Goal: Task Accomplishment & Management: Use online tool/utility

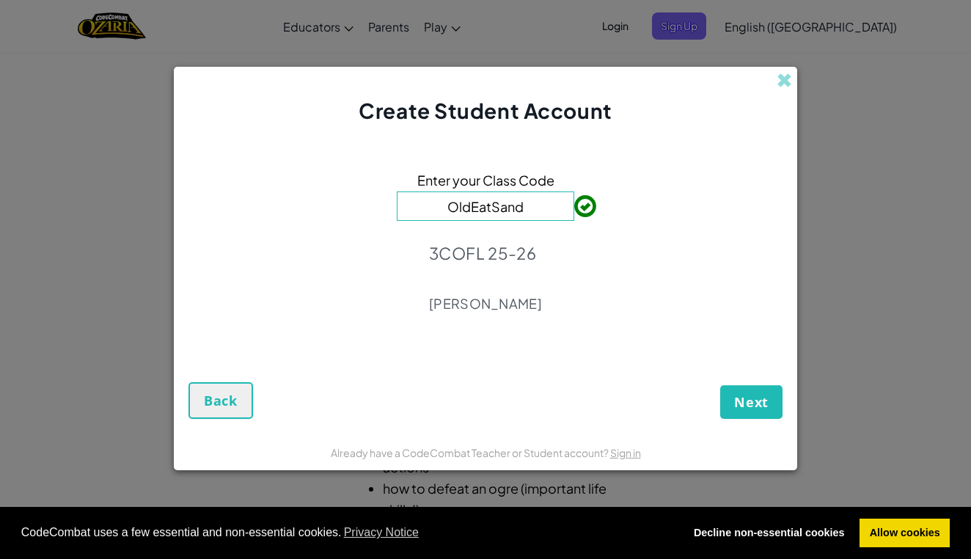
click at [763, 408] on span "Next" at bounding box center [751, 402] width 34 height 18
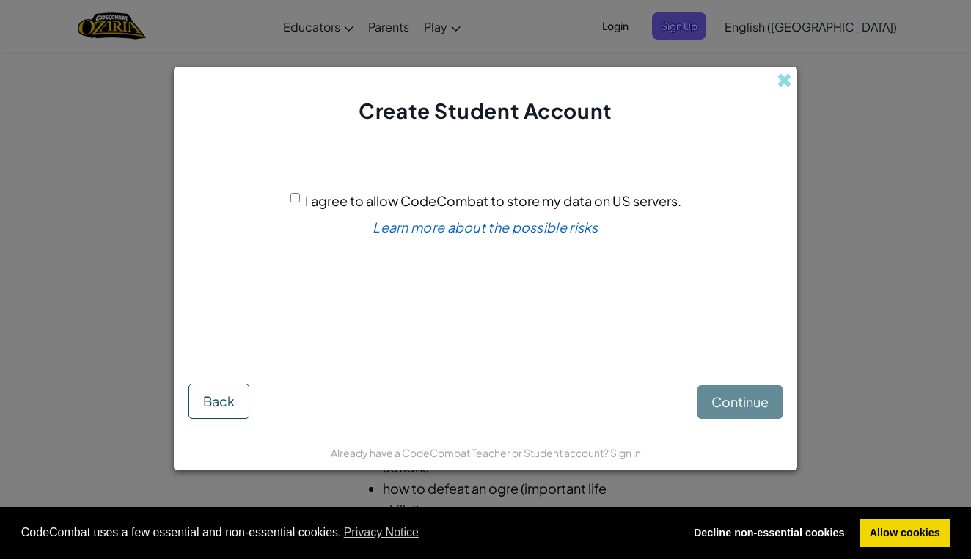
click at [304, 197] on div "I agree to allow CodeCombat to store my data on US servers." at bounding box center [485, 200] width 391 height 21
click at [297, 196] on input "I agree to allow CodeCombat to store my data on US servers." at bounding box center [295, 198] width 10 height 10
checkbox input "true"
click at [739, 403] on span "Continue" at bounding box center [740, 401] width 57 height 17
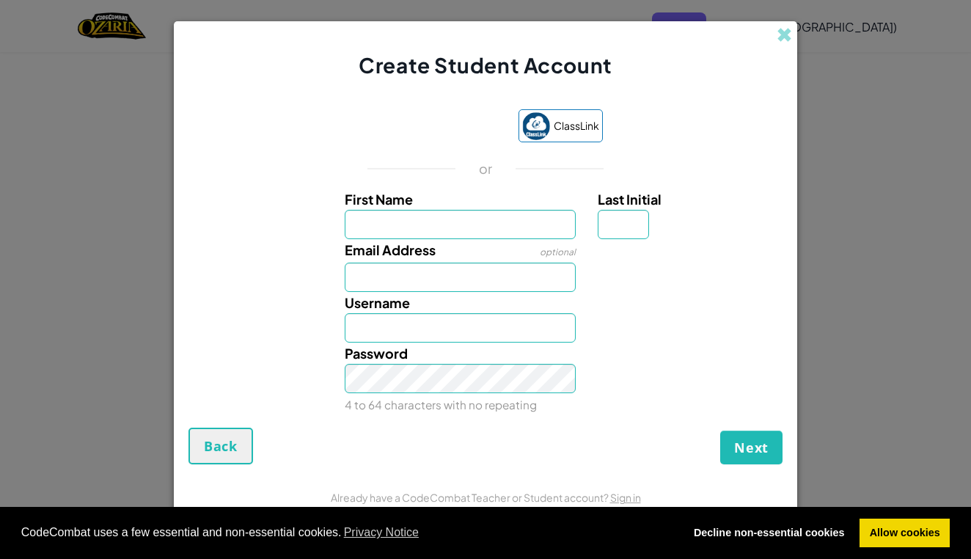
type input "E"
type input "[PERSON_NAME]"
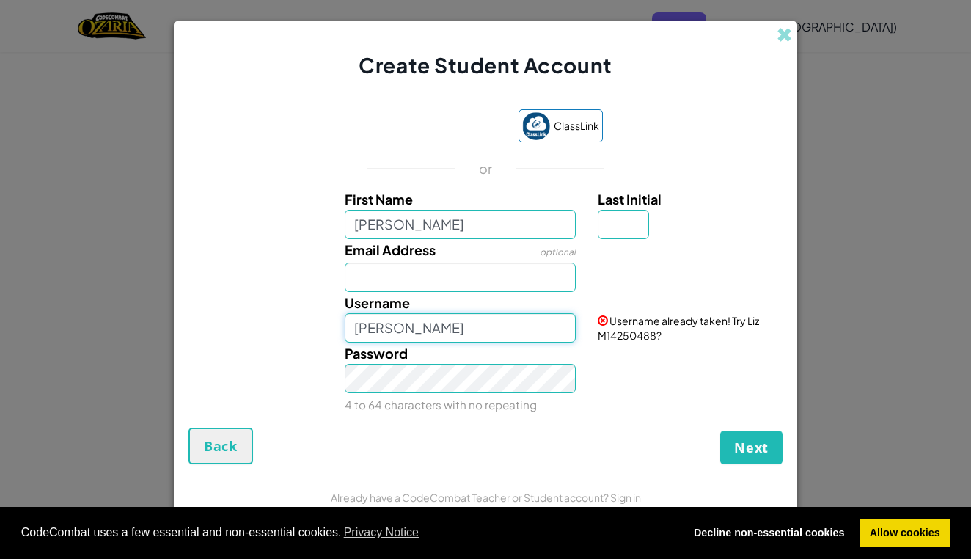
click at [435, 331] on input "[PERSON_NAME]" at bounding box center [461, 327] width 232 height 29
type input "L"
click at [358, 329] on input "lizm2011" at bounding box center [461, 327] width 232 height 29
click at [384, 326] on input "Lizm2011" at bounding box center [461, 327] width 232 height 29
click at [557, 327] on input "LizM2011" at bounding box center [461, 327] width 232 height 29
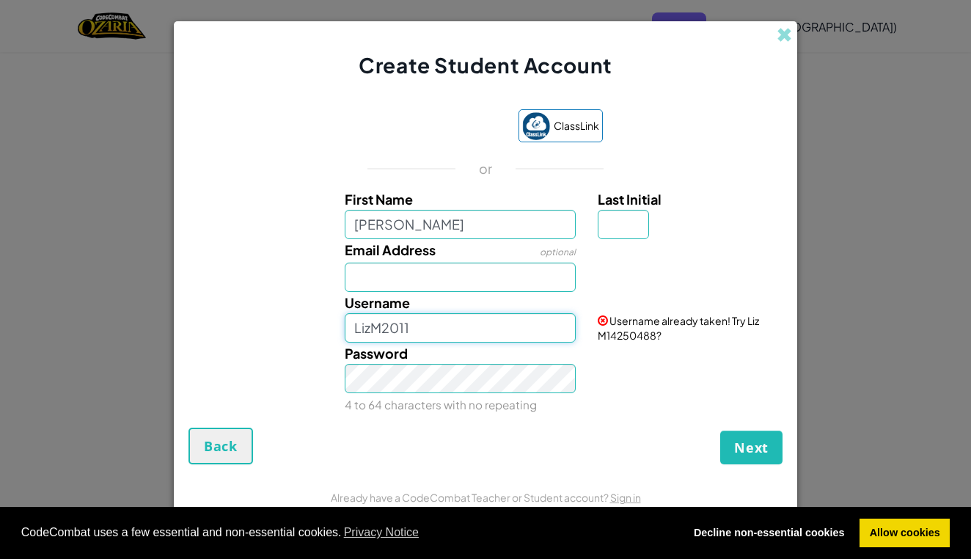
click at [557, 327] on input "LizM2011" at bounding box center [461, 327] width 232 height 29
click at [561, 326] on input "LizM2011" at bounding box center [461, 327] width 232 height 29
click at [428, 329] on input "LizM2011" at bounding box center [461, 327] width 232 height 29
type input "LizM2011"
click at [502, 453] on div "Next Back" at bounding box center [486, 446] width 594 height 37
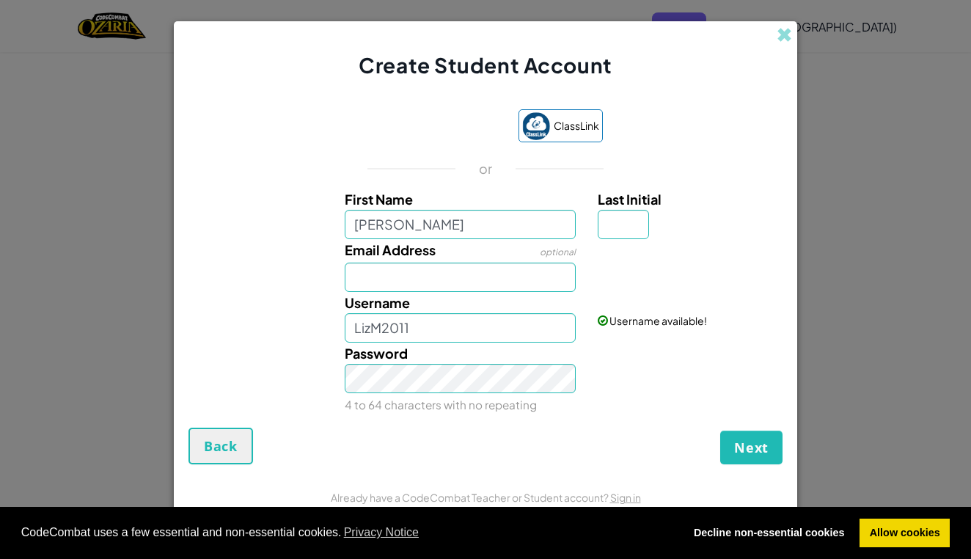
click at [748, 456] on span "Next" at bounding box center [751, 448] width 34 height 18
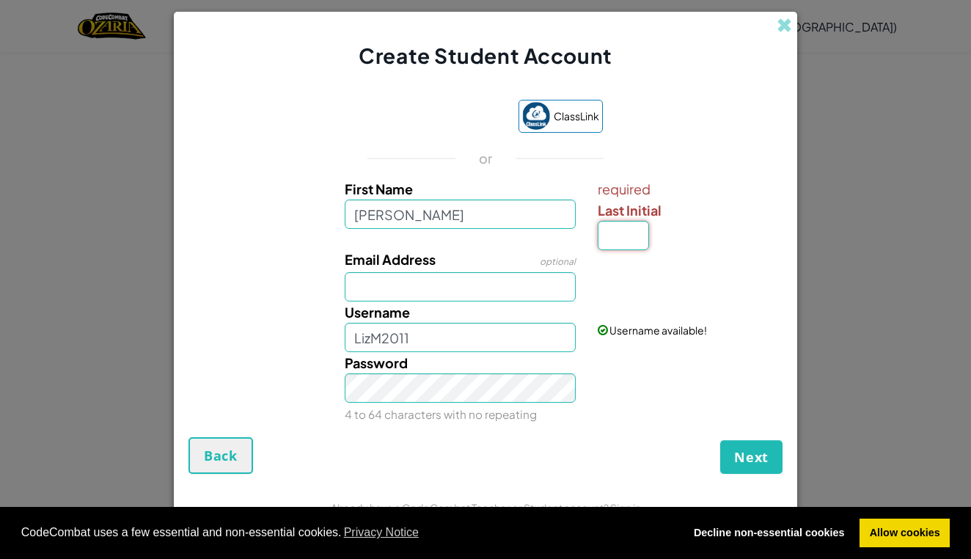
click at [633, 237] on input "Last Initial" at bounding box center [623, 235] width 51 height 29
type input "M"
type input "Liz MM"
click at [629, 261] on div at bounding box center [688, 259] width 203 height 21
click at [628, 249] on div at bounding box center [688, 259] width 203 height 21
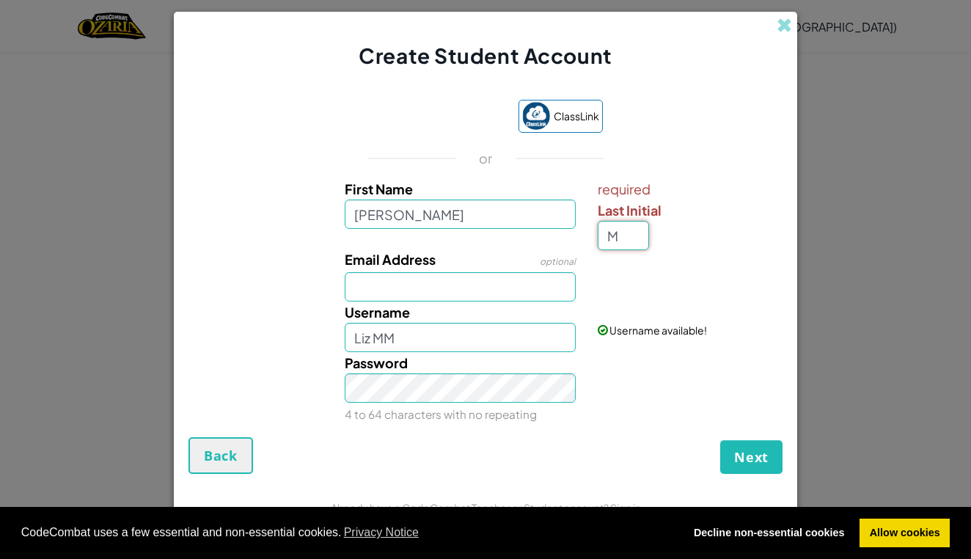
click at [643, 227] on input "M" at bounding box center [623, 235] width 51 height 29
type input "m"
click at [755, 459] on span "Next" at bounding box center [751, 457] width 34 height 18
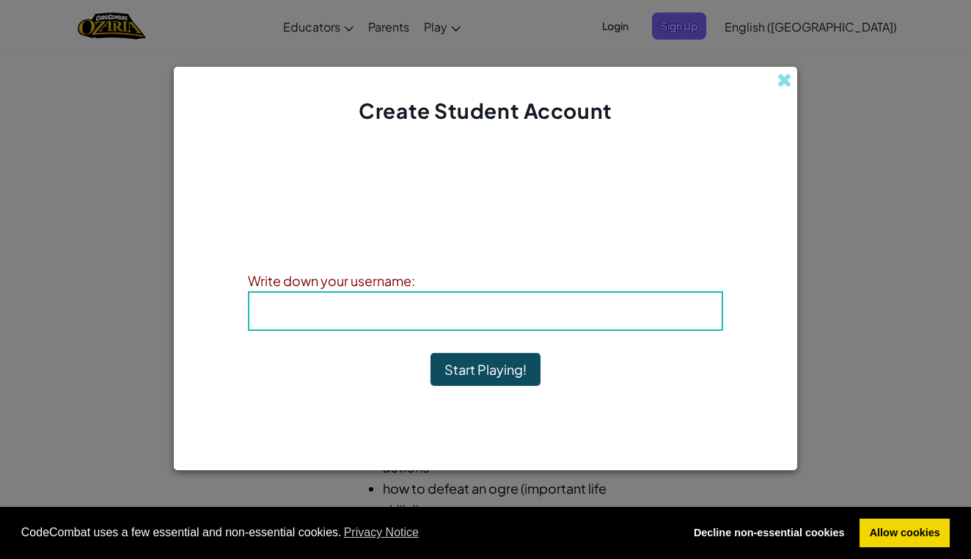
click at [536, 334] on div "Account Created! Write down your information so that you don't forget it. Your …" at bounding box center [485, 279] width 475 height 279
click at [539, 326] on div "Username : Liz MM" at bounding box center [485, 311] width 475 height 40
click at [538, 308] on b "Username : Liz MM" at bounding box center [485, 310] width 202 height 17
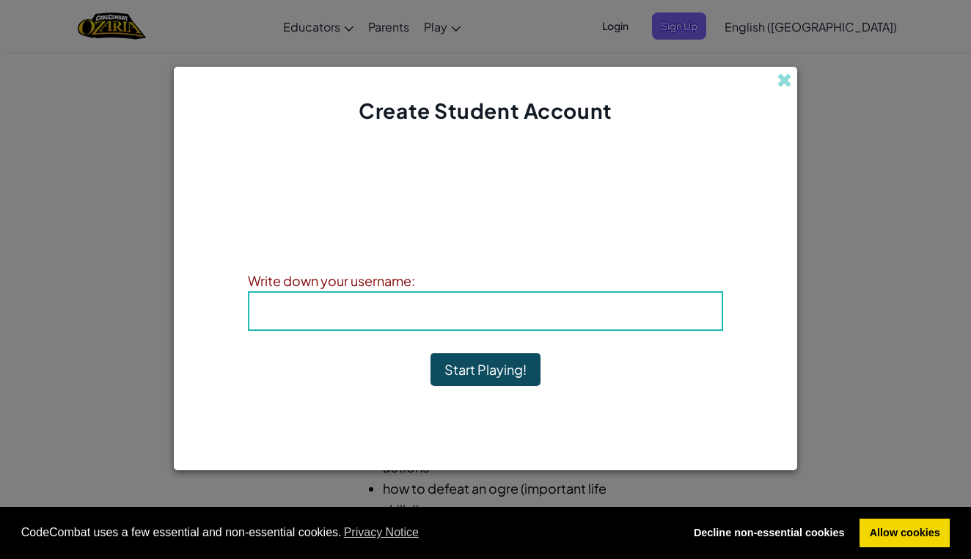
click at [381, 311] on h4 "Username : Liz MM" at bounding box center [485, 311] width 443 height 22
click at [454, 364] on button "Start Playing!" at bounding box center [486, 370] width 110 height 34
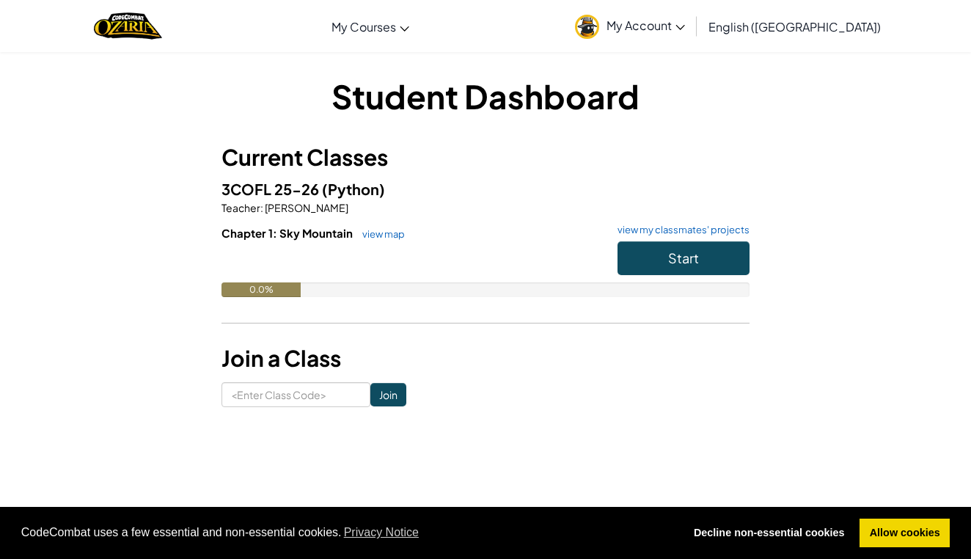
click at [685, 23] on span "My Account" at bounding box center [646, 25] width 78 height 15
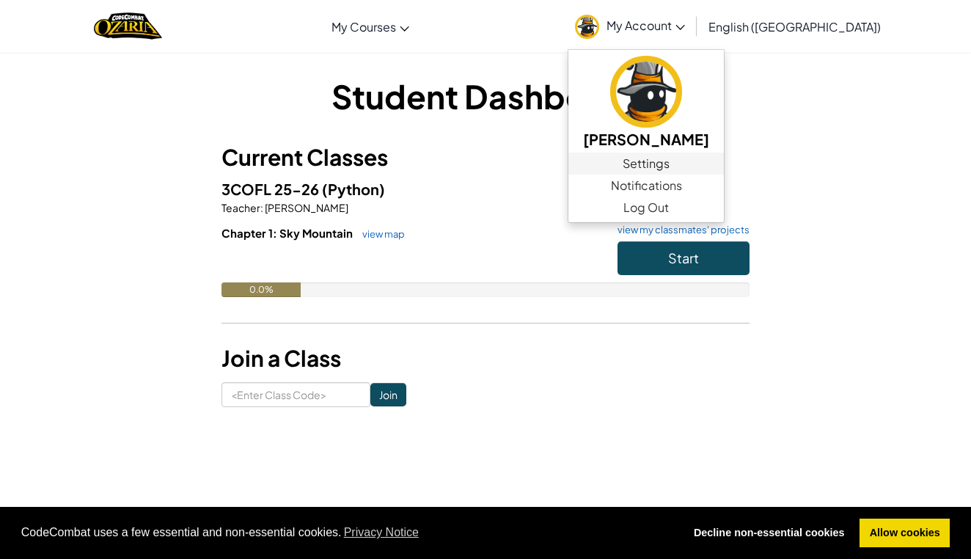
click at [724, 161] on link "Settings" at bounding box center [646, 164] width 156 height 22
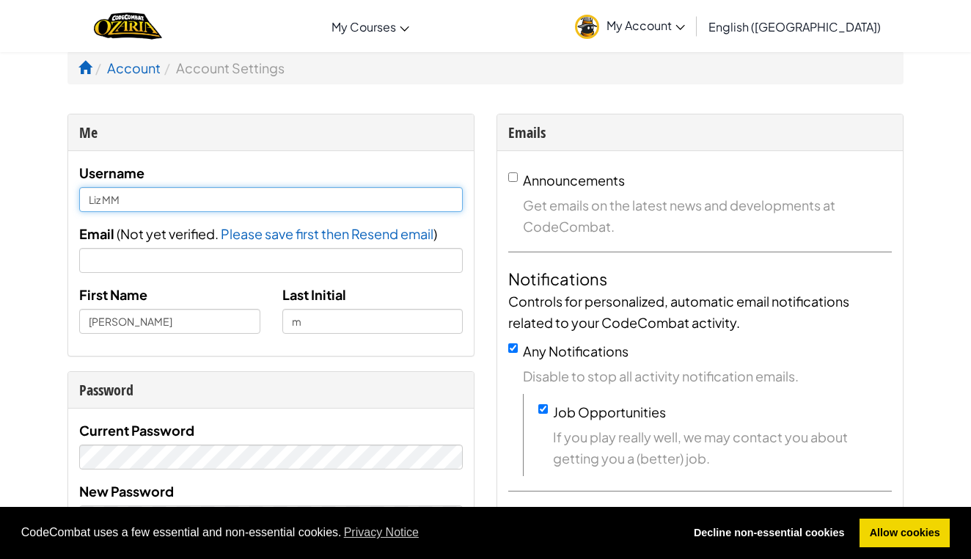
click at [233, 201] on input "Liz MM" at bounding box center [271, 199] width 384 height 25
type input "[PERSON_NAME]"
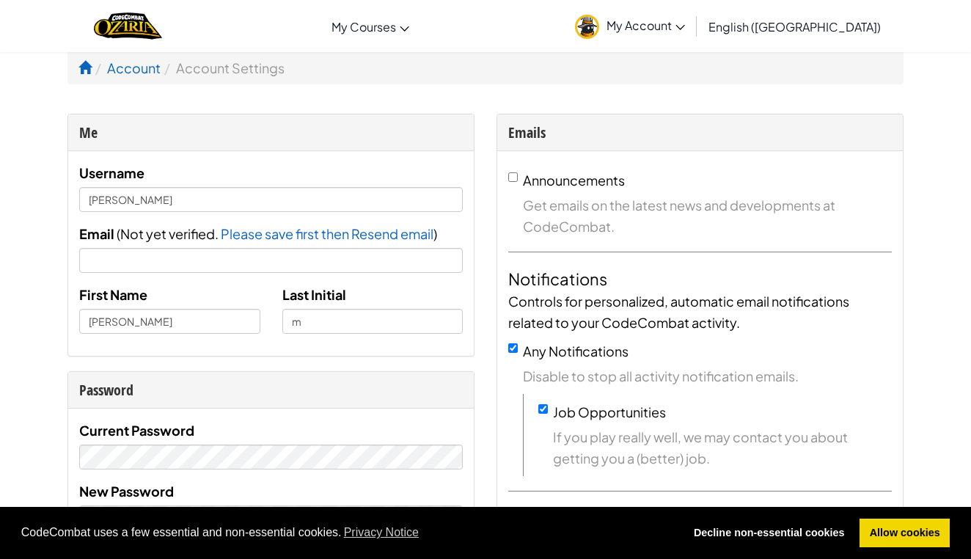
click at [268, 412] on div "Current Password New Password Verify" at bounding box center [271, 511] width 406 height 205
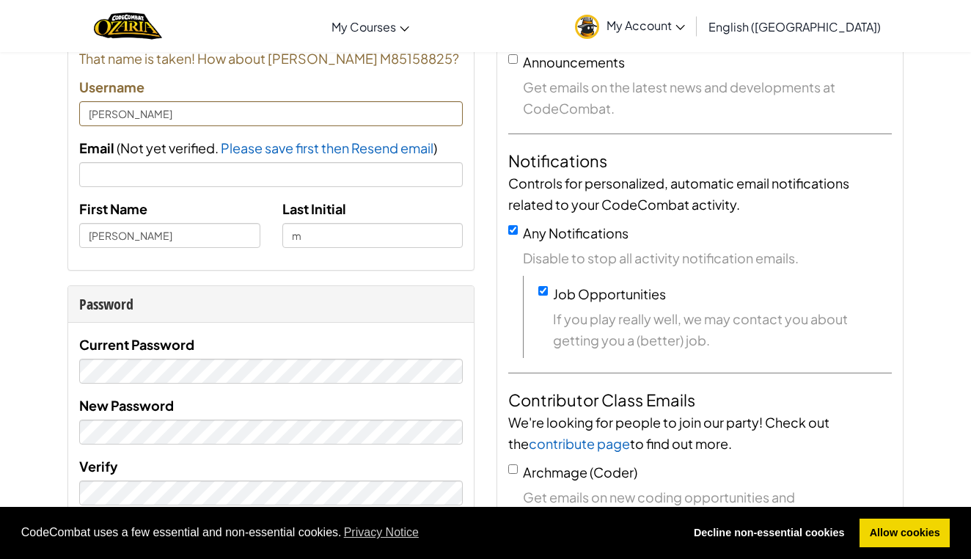
scroll to position [143, 0]
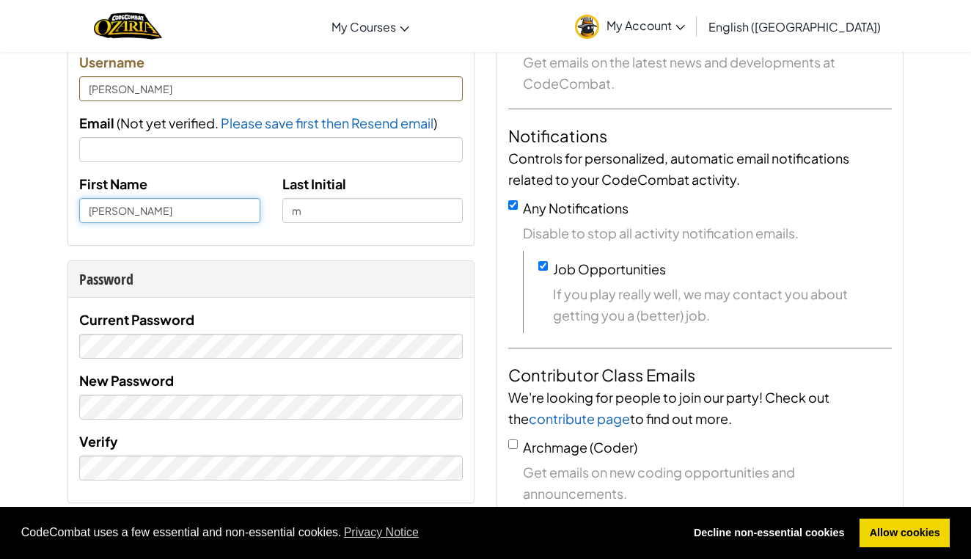
click at [175, 218] on input "[PERSON_NAME]" at bounding box center [169, 210] width 181 height 25
type input "[PERSON_NAME]"
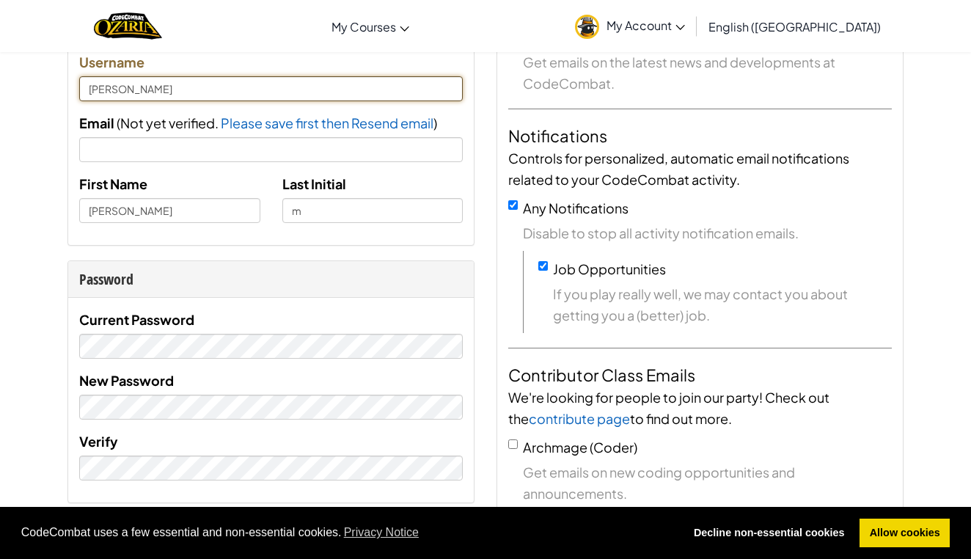
click at [160, 95] on input "[PERSON_NAME]" at bounding box center [271, 88] width 384 height 25
type input "[PERSON_NAME]"
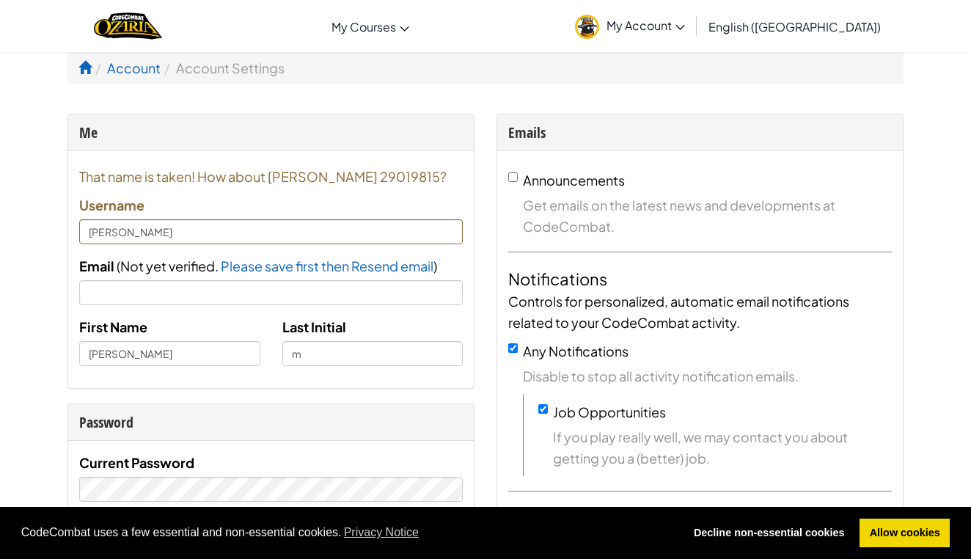
scroll to position [1, 0]
click at [685, 18] on span "My Account" at bounding box center [646, 25] width 78 height 15
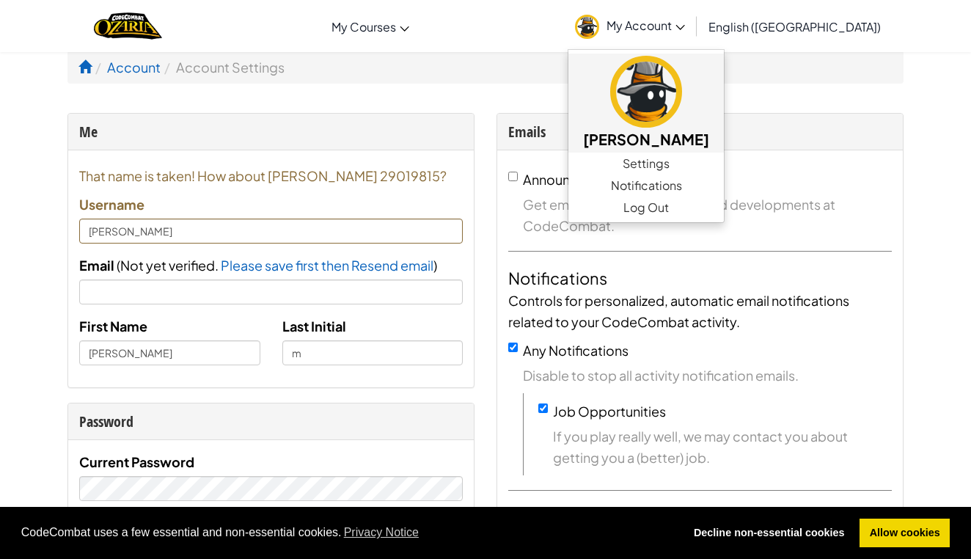
click at [682, 103] on img at bounding box center [646, 92] width 72 height 72
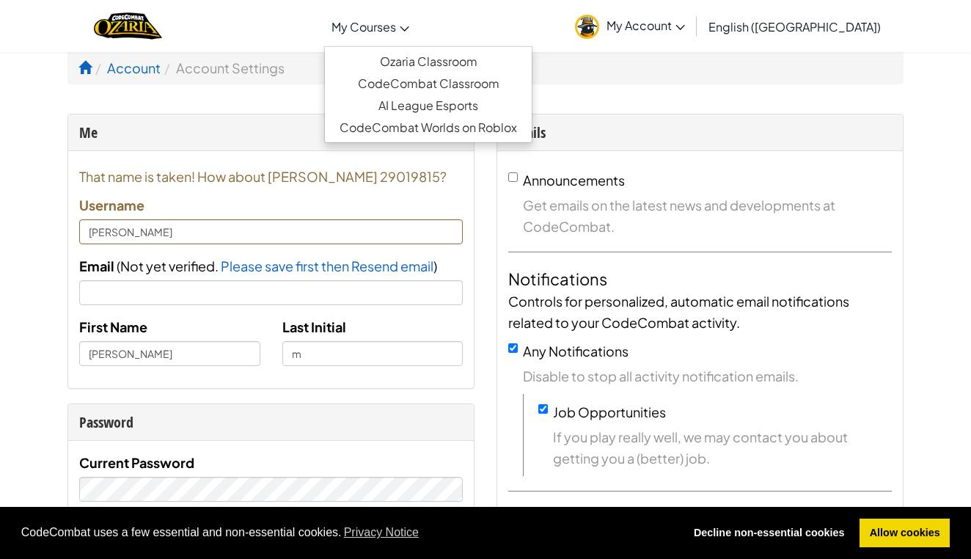
scroll to position [0, 0]
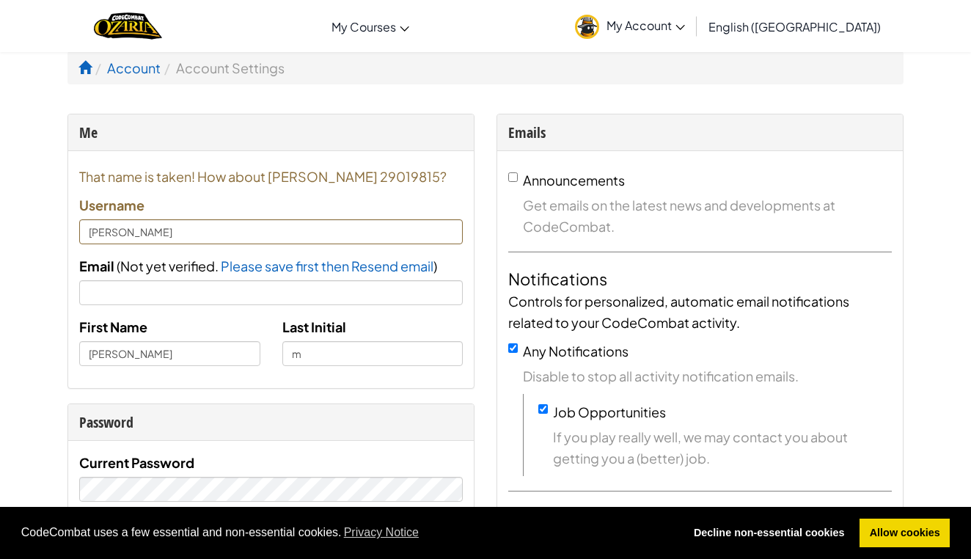
click at [92, 73] on li "Account" at bounding box center [126, 67] width 69 height 21
click at [87, 71] on span at bounding box center [84, 67] width 13 height 13
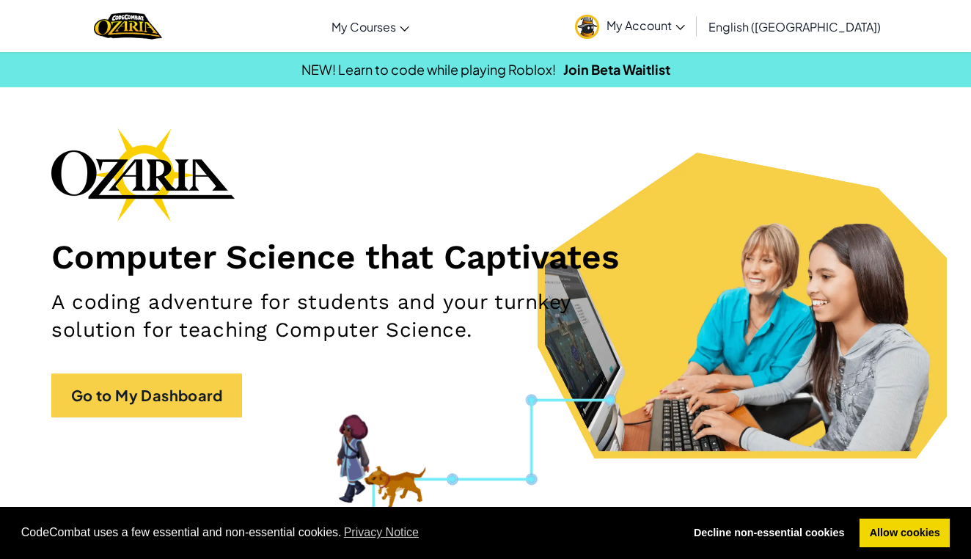
click at [692, 33] on link "My Account" at bounding box center [630, 26] width 125 height 46
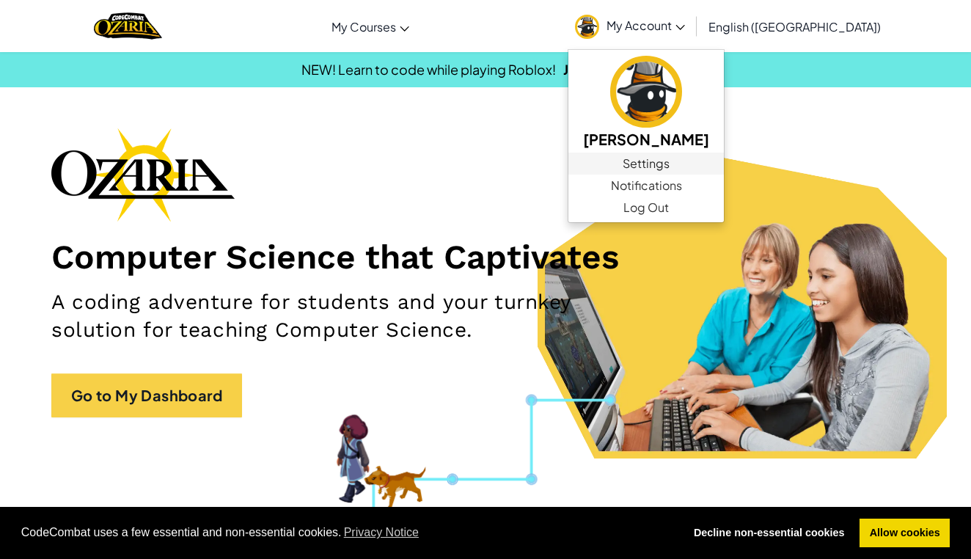
click at [720, 164] on link "Settings" at bounding box center [646, 164] width 156 height 22
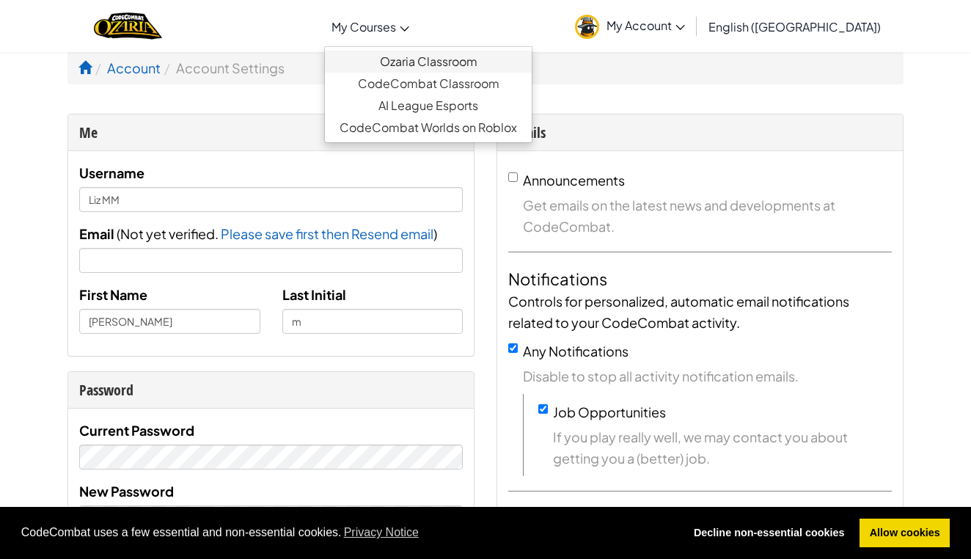
click at [468, 61] on link "Ozaria Classroom" at bounding box center [428, 62] width 207 height 22
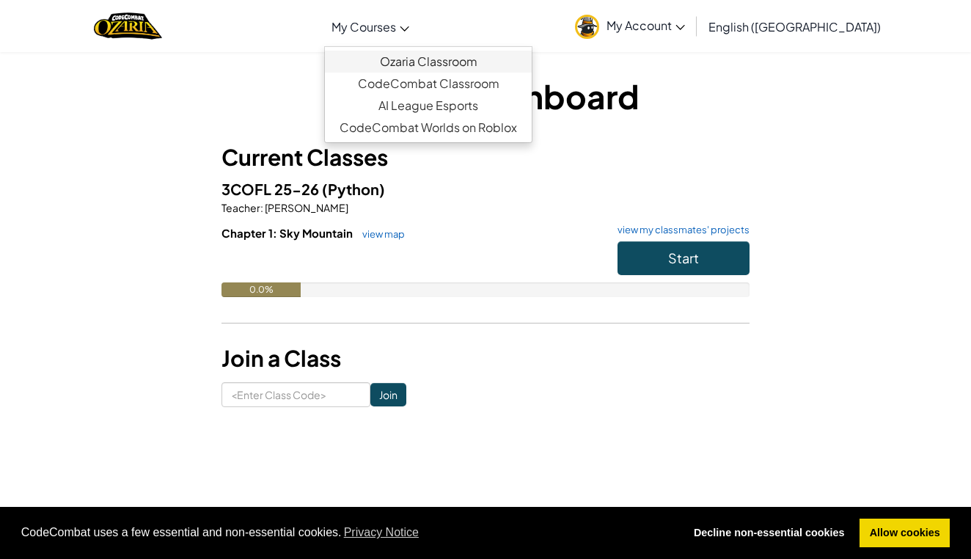
click at [511, 55] on link "Ozaria Classroom" at bounding box center [428, 62] width 207 height 22
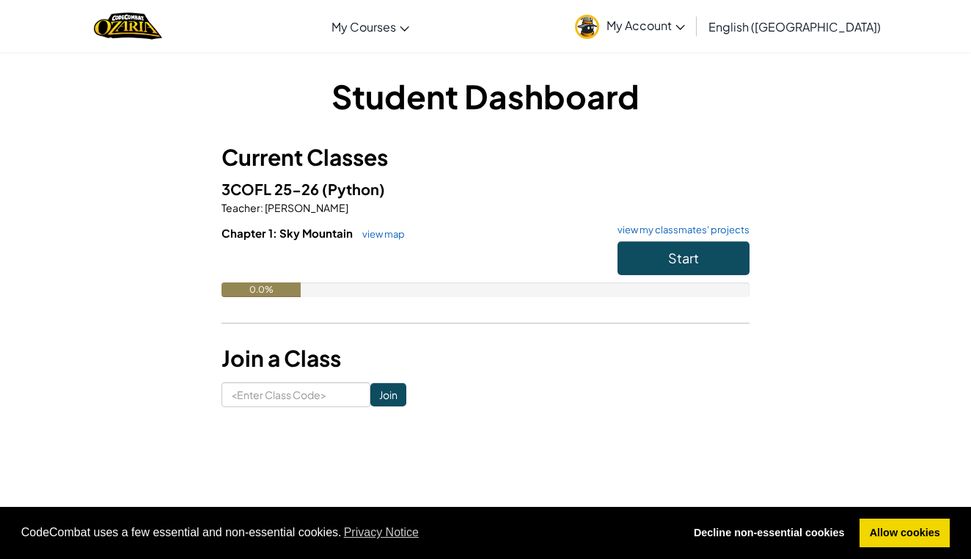
click at [661, 247] on button "Start" at bounding box center [684, 258] width 132 height 34
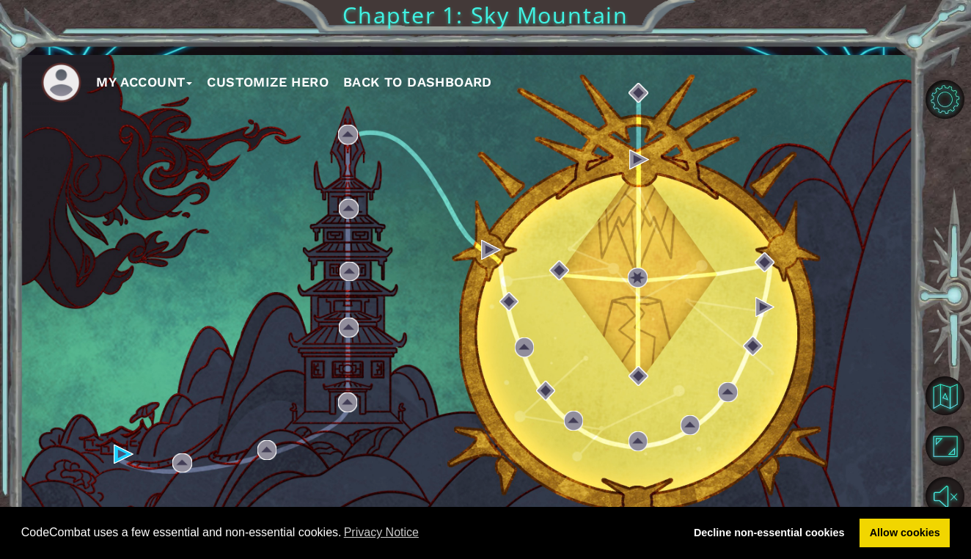
click at [290, 69] on ul "My Account Customize Hero Back to Dashboard" at bounding box center [476, 82] width 871 height 40
click at [294, 78] on button "Customize Hero" at bounding box center [268, 82] width 122 height 22
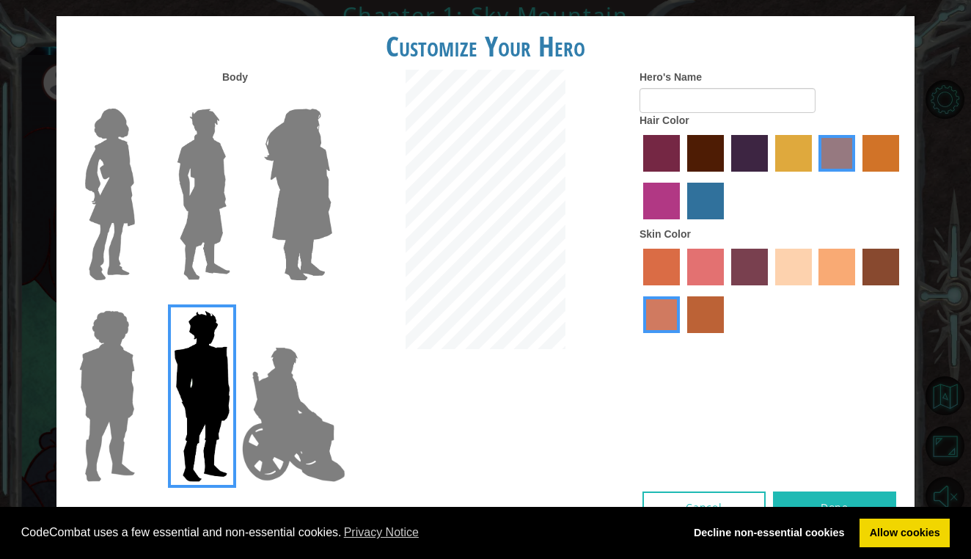
click at [289, 444] on img at bounding box center [293, 414] width 115 height 147
click at [332, 301] on input "Hero Jamie" at bounding box center [332, 301] width 0 height 0
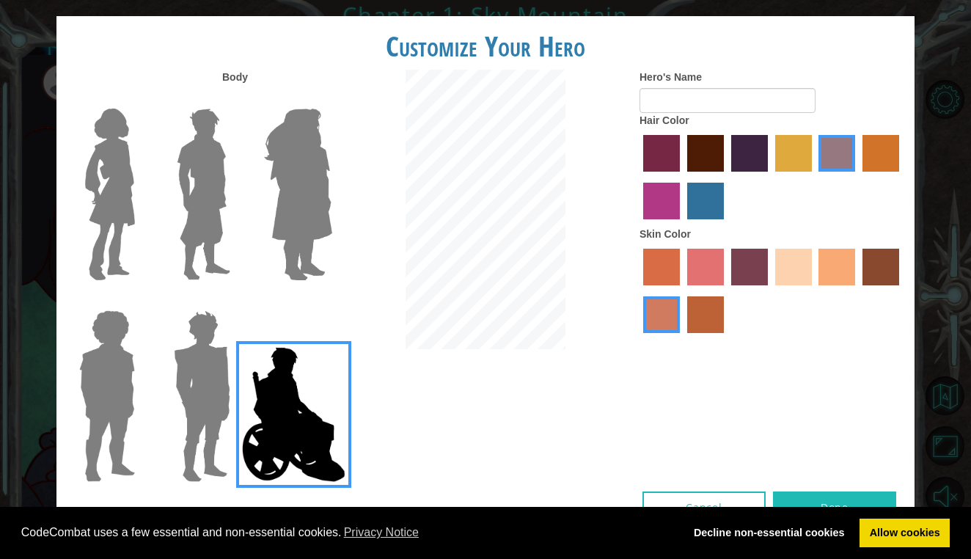
click at [120, 245] on img at bounding box center [110, 194] width 62 height 183
click at [141, 99] on input "Hero Connie" at bounding box center [141, 99] width 0 height 0
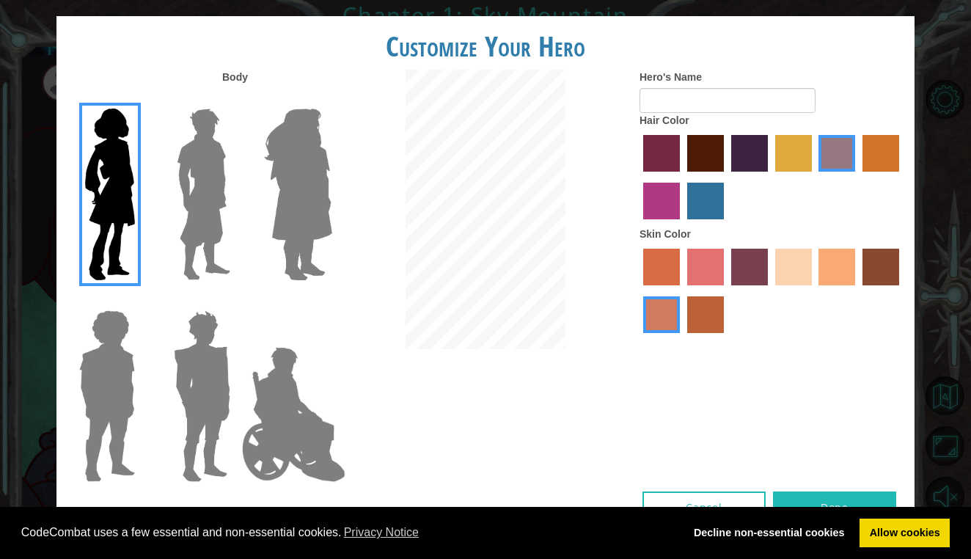
click at [798, 285] on label "sandy beach skin color" at bounding box center [793, 267] width 37 height 37
click at [770, 290] on input "sandy beach skin color" at bounding box center [770, 290] width 0 height 0
click at [841, 285] on label "tacao skin color" at bounding box center [837, 267] width 37 height 37
click at [814, 290] on input "tacao skin color" at bounding box center [814, 290] width 0 height 0
click at [790, 285] on label "sandy beach skin color" at bounding box center [793, 267] width 37 height 37
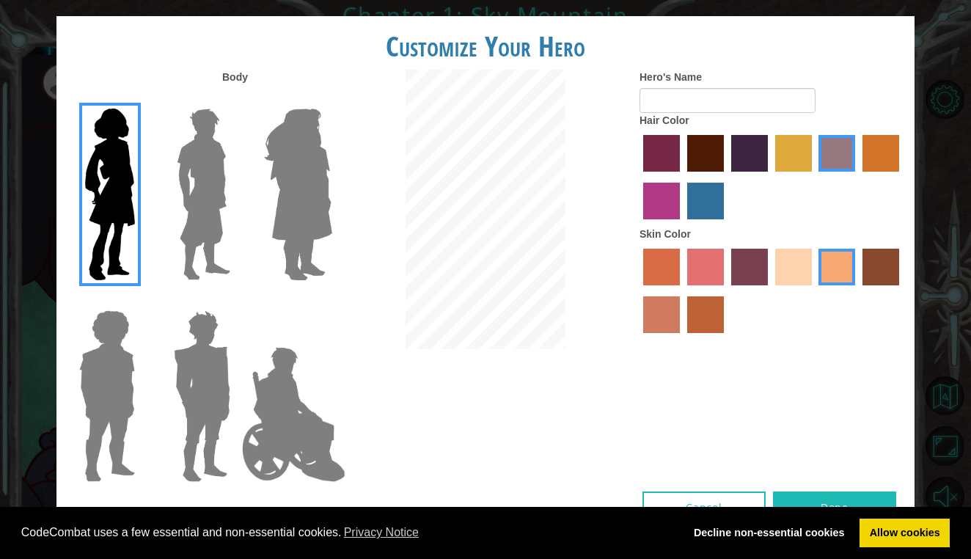
click at [770, 290] on input "sandy beach skin color" at bounding box center [770, 290] width 0 height 0
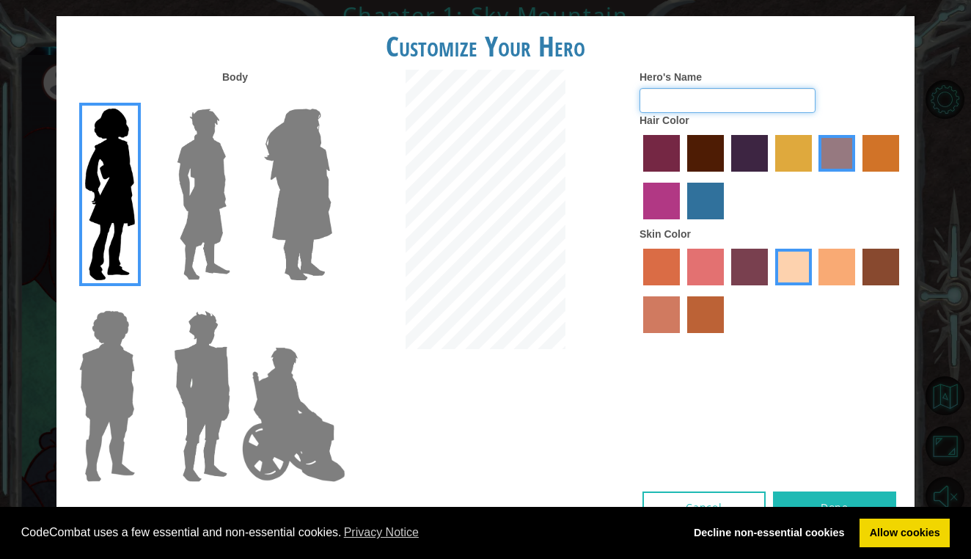
click at [701, 113] on input "Hero's Name" at bounding box center [728, 100] width 176 height 25
click at [701, 219] on label "lachmara hair color" at bounding box center [705, 201] width 37 height 37
click at [682, 224] on input "lachmara hair color" at bounding box center [682, 224] width 0 height 0
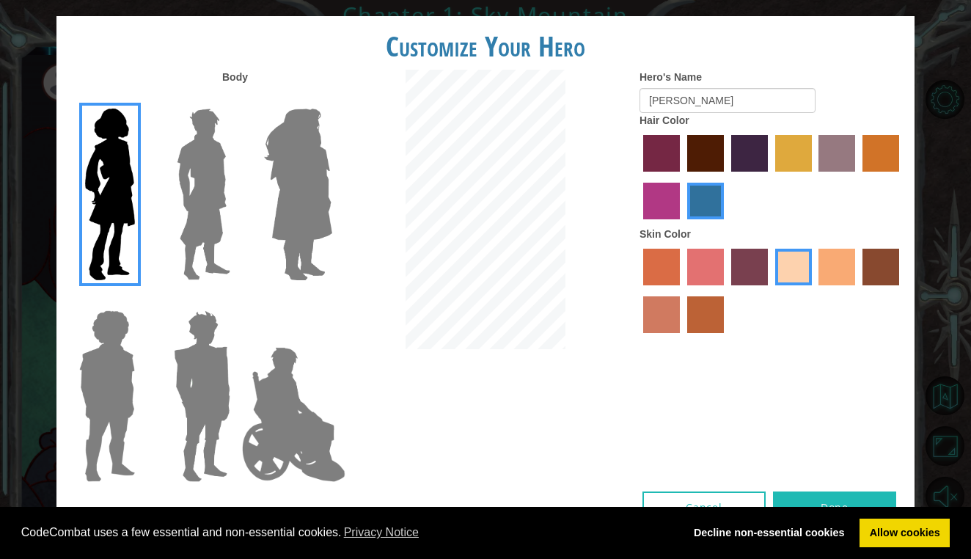
click at [657, 208] on label "medium red violet hair color" at bounding box center [661, 201] width 37 height 37
click at [902, 177] on input "medium red violet hair color" at bounding box center [902, 177] width 0 height 0
click at [713, 169] on label "maroon hair color" at bounding box center [705, 153] width 37 height 37
click at [682, 177] on input "maroon hair color" at bounding box center [682, 177] width 0 height 0
click at [707, 219] on label "lachmara hair color" at bounding box center [705, 201] width 37 height 37
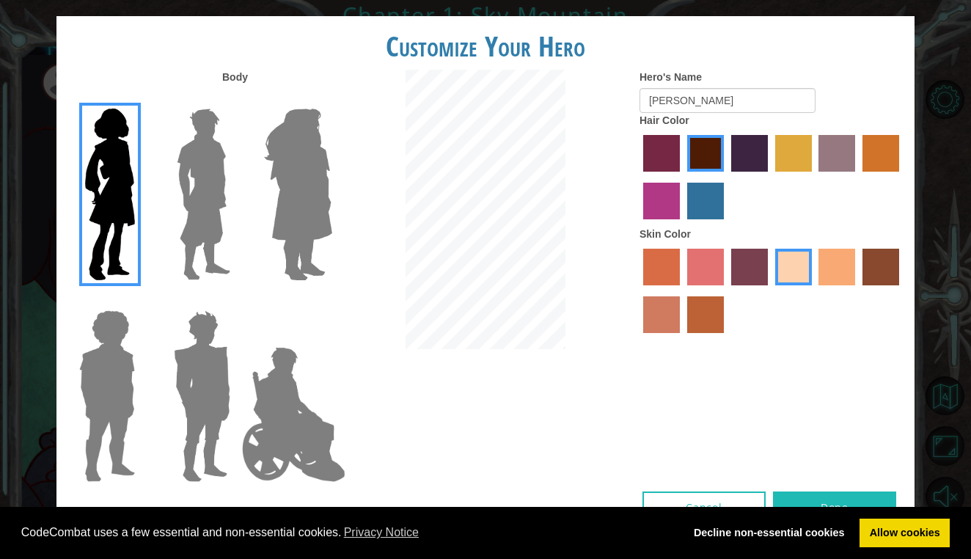
click at [682, 224] on input "lachmara hair color" at bounding box center [682, 224] width 0 height 0
click at [658, 219] on label "medium red violet hair color" at bounding box center [661, 201] width 37 height 37
click at [902, 177] on input "medium red violet hair color" at bounding box center [902, 177] width 0 height 0
click at [718, 208] on label "lachmara hair color" at bounding box center [705, 201] width 37 height 37
click at [682, 224] on input "lachmara hair color" at bounding box center [682, 224] width 0 height 0
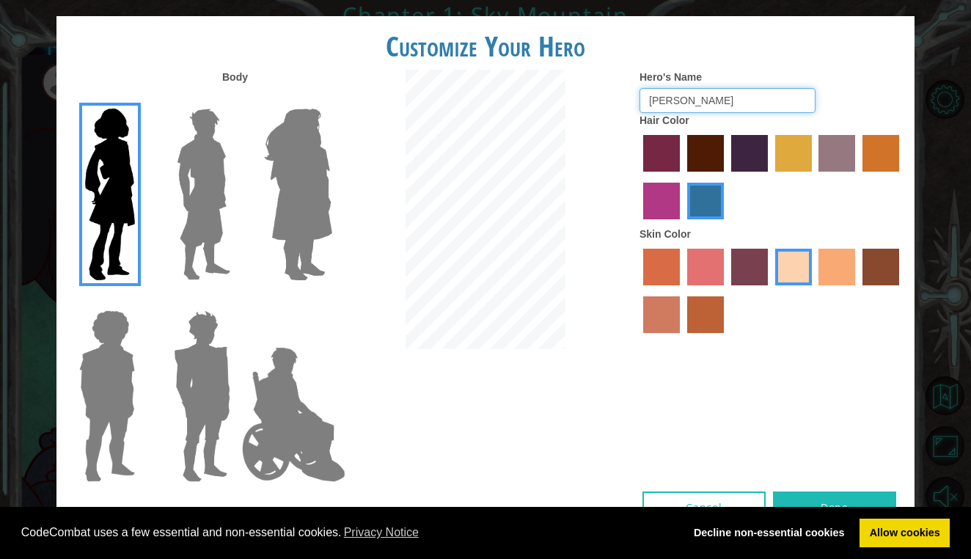
click at [772, 113] on input "[PERSON_NAME]" at bounding box center [728, 100] width 176 height 25
type input "L"
type input "diva"
click at [794, 495] on button "Done" at bounding box center [834, 507] width 123 height 33
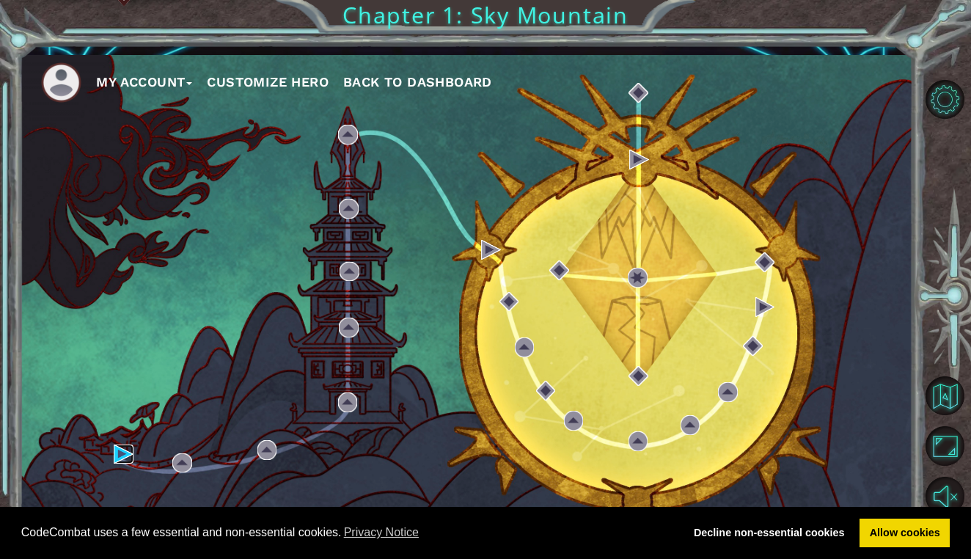
click at [121, 453] on img at bounding box center [124, 455] width 20 height 20
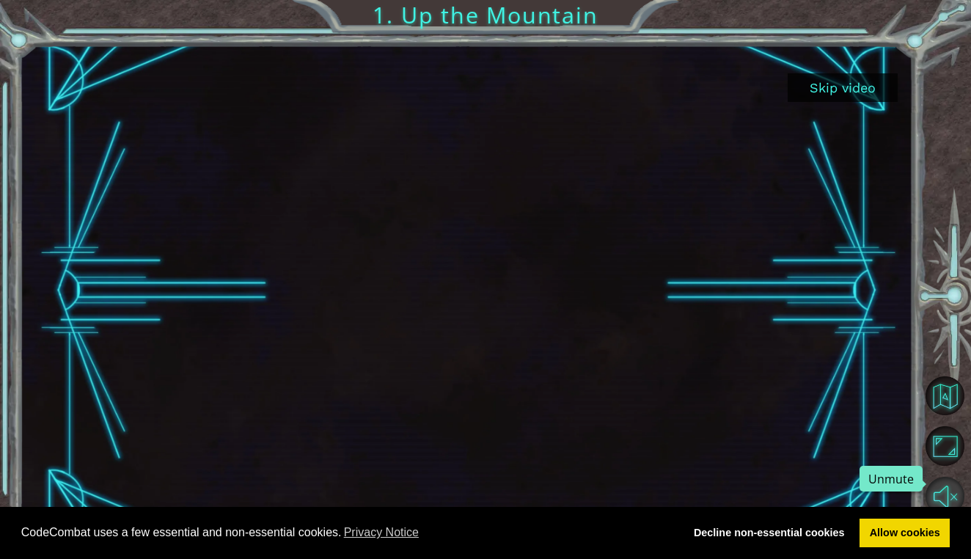
click at [946, 492] on button "Unmute" at bounding box center [945, 496] width 39 height 39
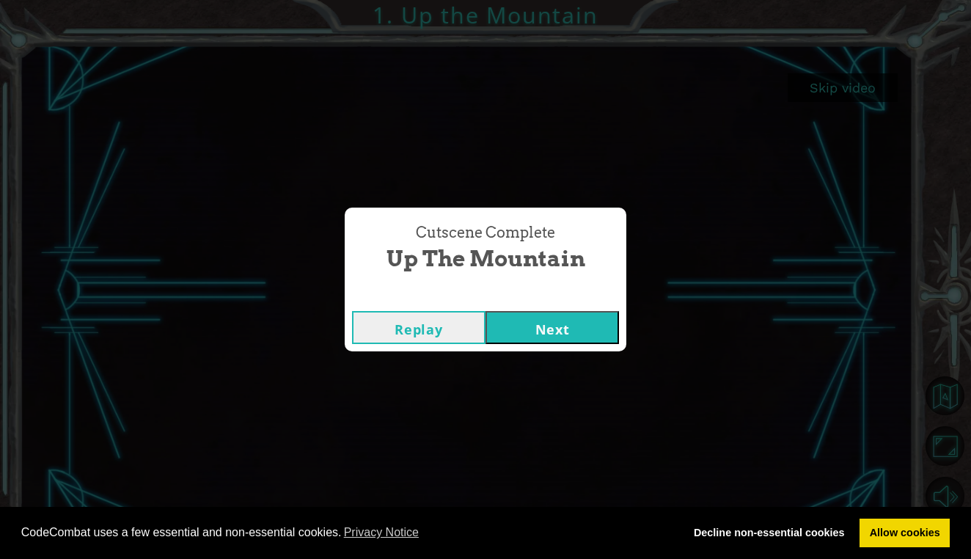
click at [548, 339] on button "Next" at bounding box center [553, 327] width 134 height 33
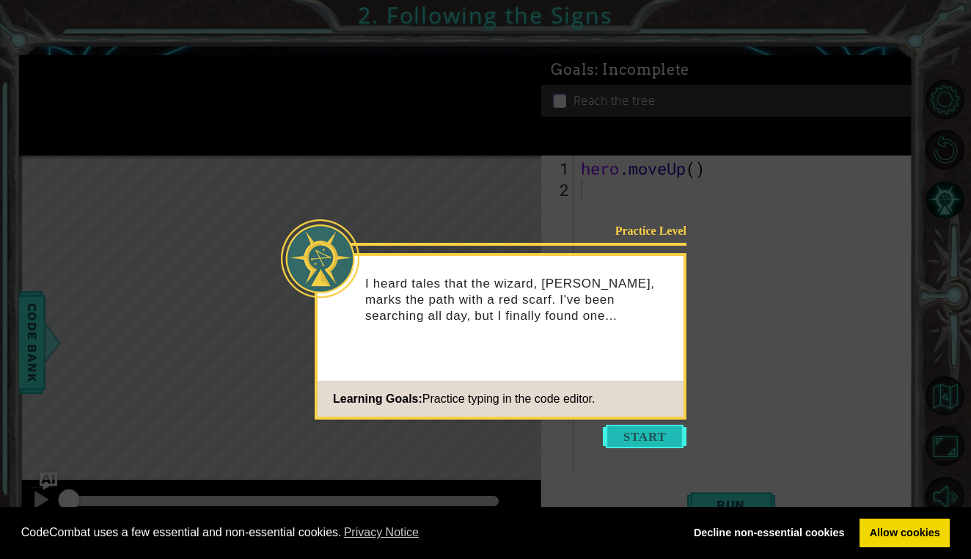
click at [642, 435] on button "Start" at bounding box center [645, 436] width 84 height 23
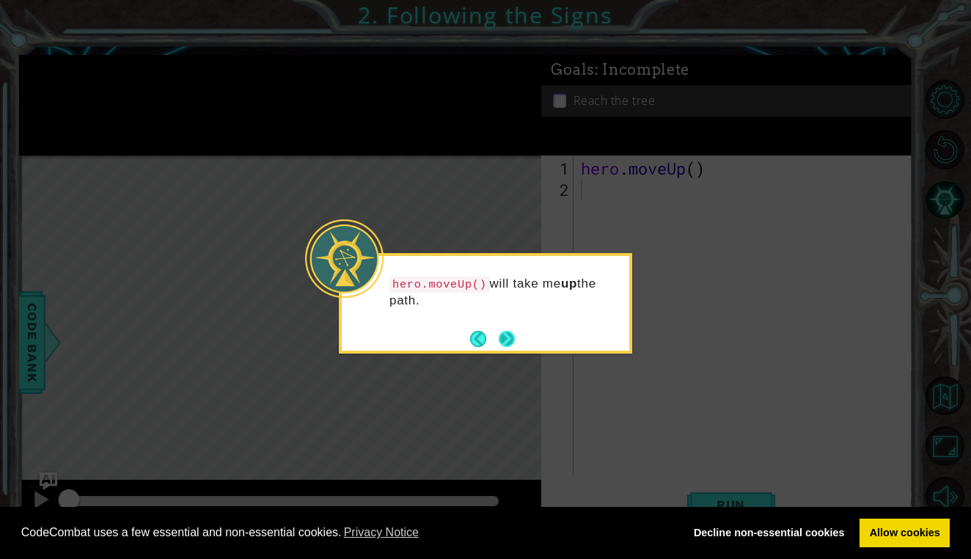
click at [507, 331] on button "Next" at bounding box center [507, 339] width 16 height 16
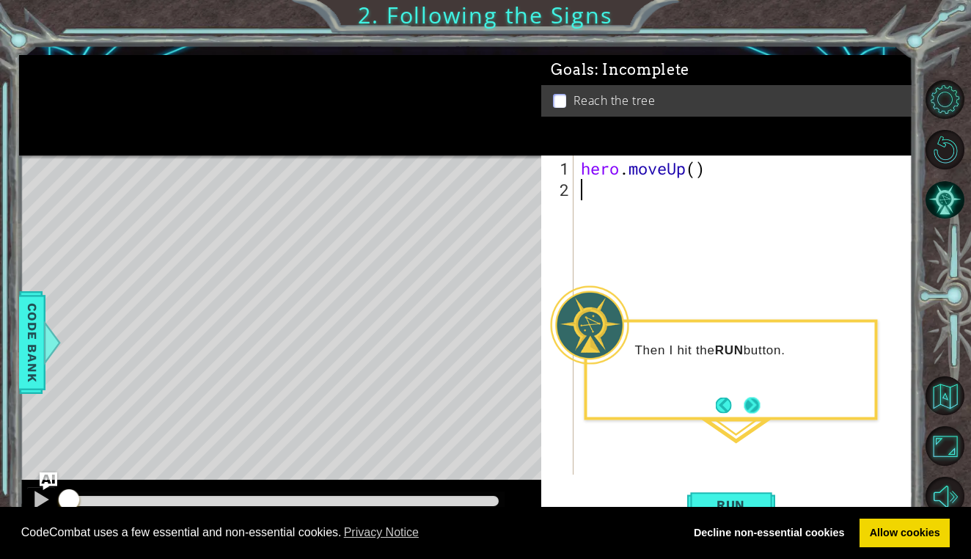
click at [756, 398] on button "Next" at bounding box center [753, 405] width 16 height 16
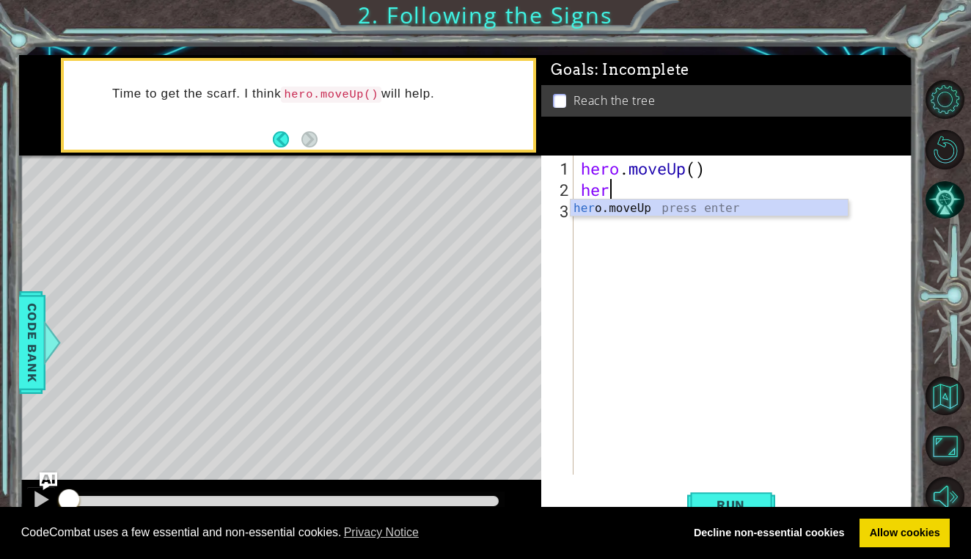
scroll to position [0, 1]
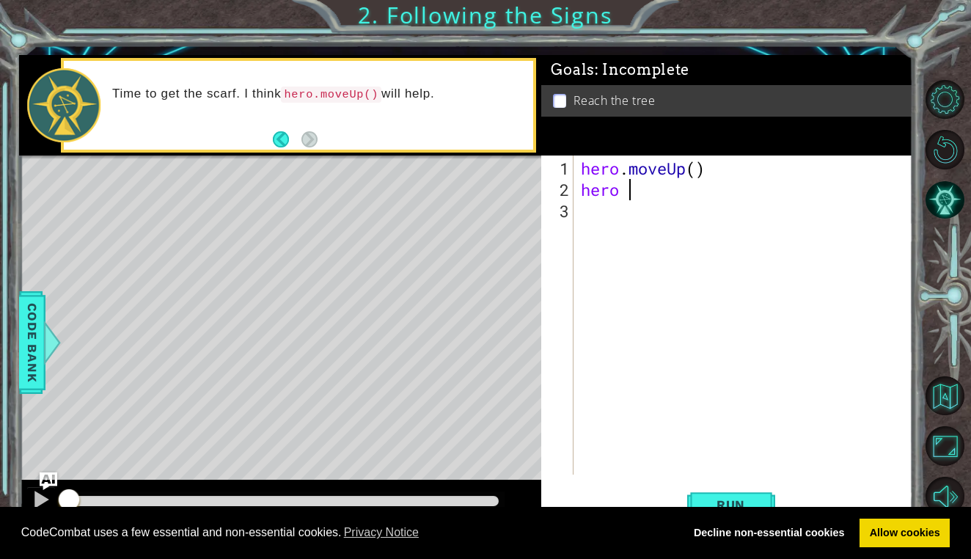
type textarea "hero"
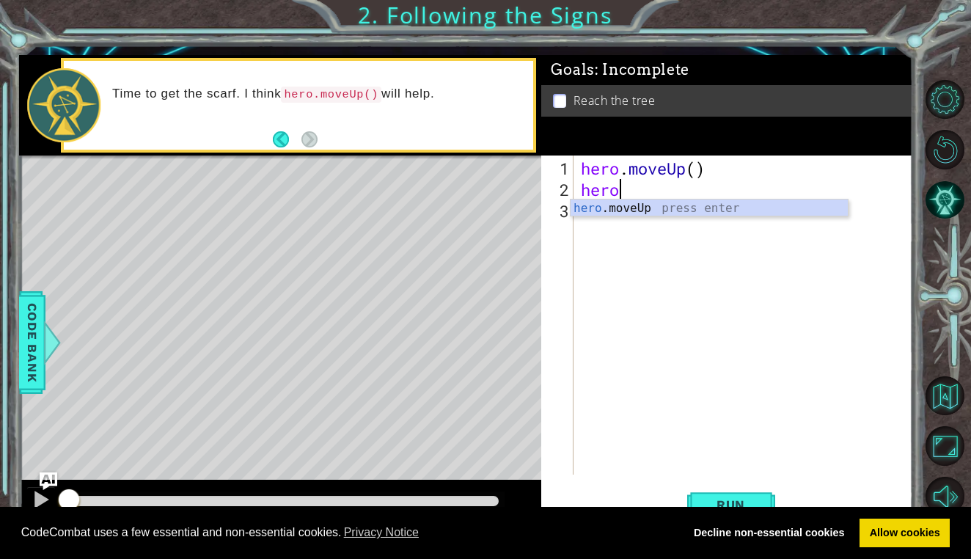
scroll to position [0, 0]
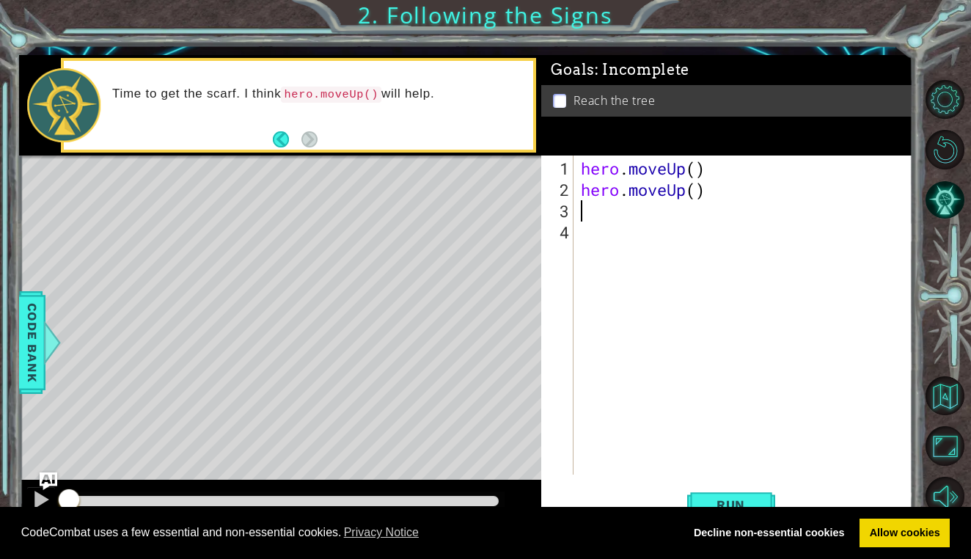
click at [270, 134] on div "Time to get the scarf. I think hero.moveUp() will help." at bounding box center [298, 105] width 469 height 89
click at [281, 140] on button "Back" at bounding box center [287, 139] width 29 height 16
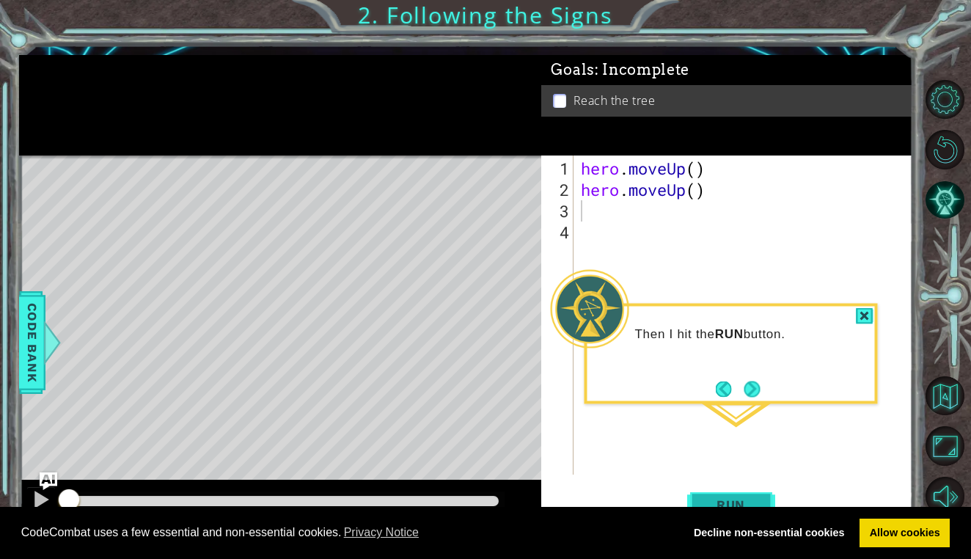
click at [736, 497] on button "Run" at bounding box center [731, 504] width 88 height 37
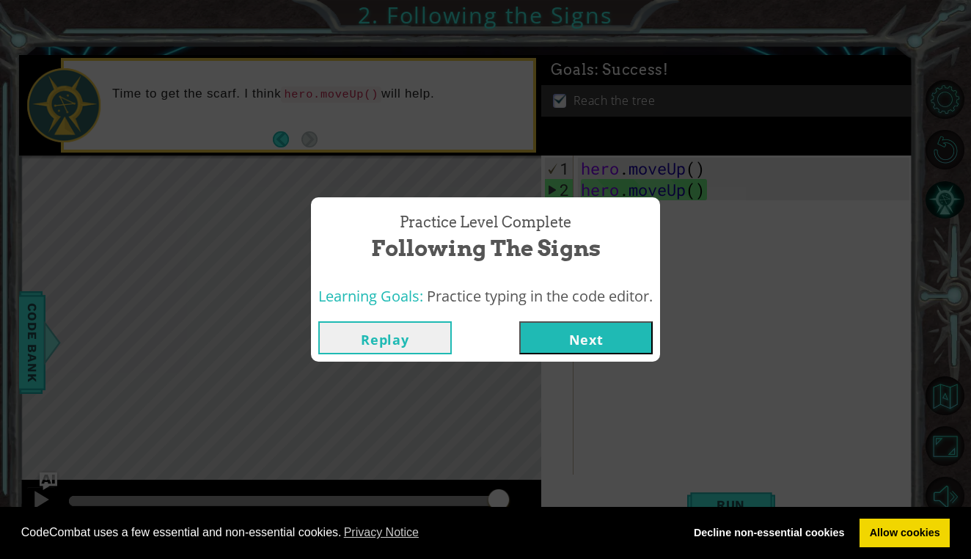
click at [611, 348] on button "Next" at bounding box center [586, 337] width 134 height 33
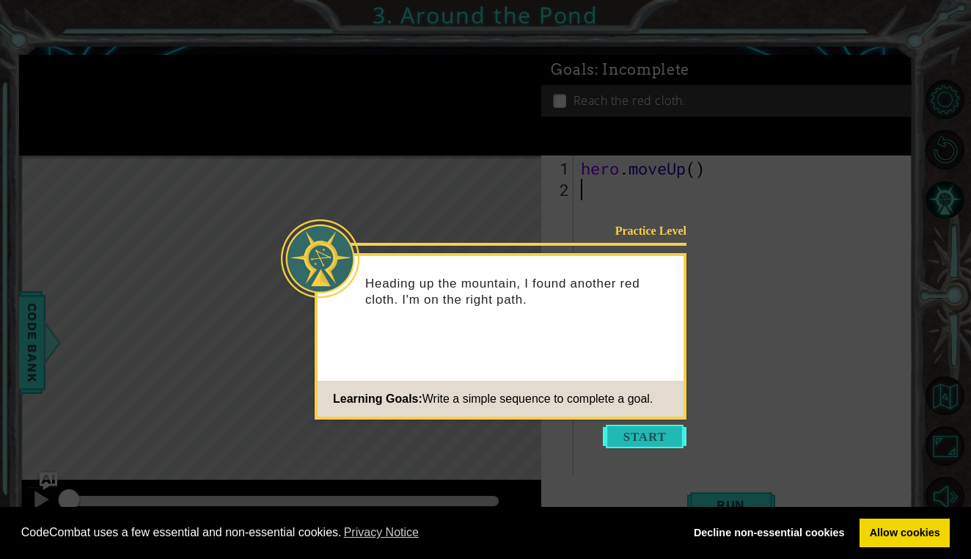
click at [650, 433] on button "Start" at bounding box center [645, 436] width 84 height 23
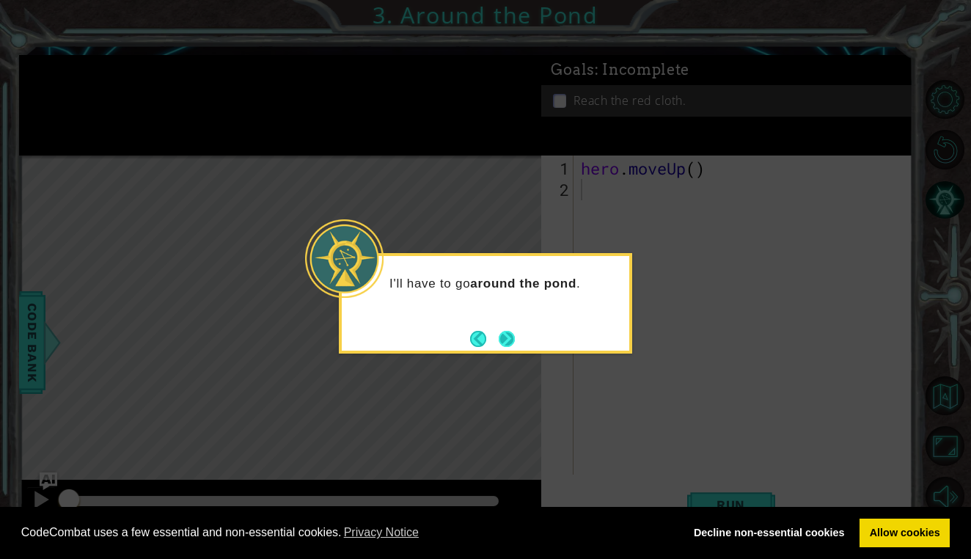
click at [505, 336] on button "Next" at bounding box center [507, 339] width 16 height 16
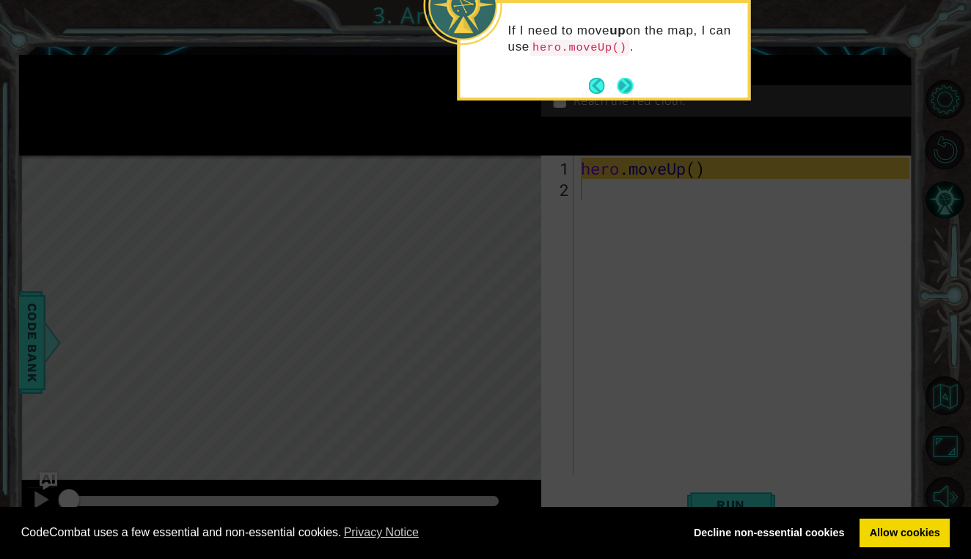
click at [632, 84] on button "Next" at bounding box center [626, 86] width 16 height 16
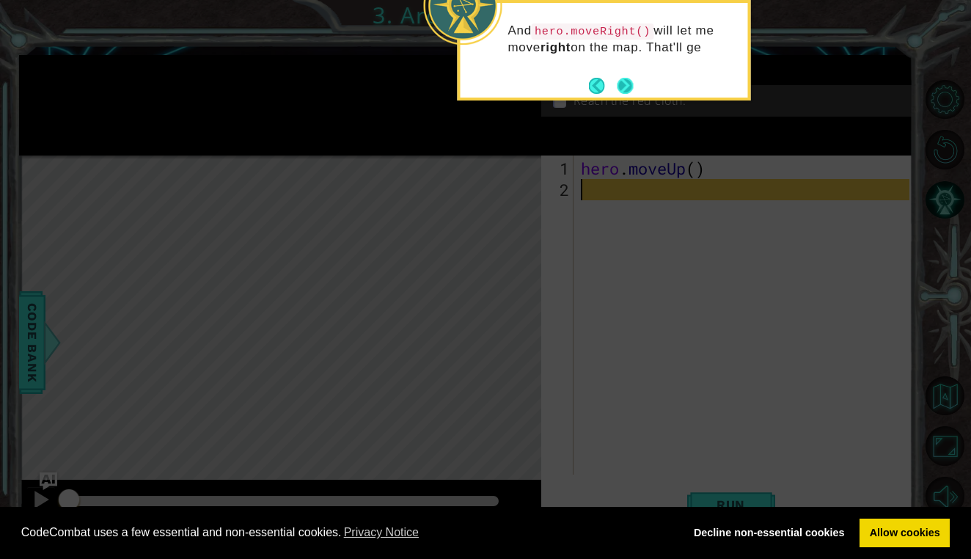
click at [632, 84] on button "Next" at bounding box center [626, 86] width 16 height 16
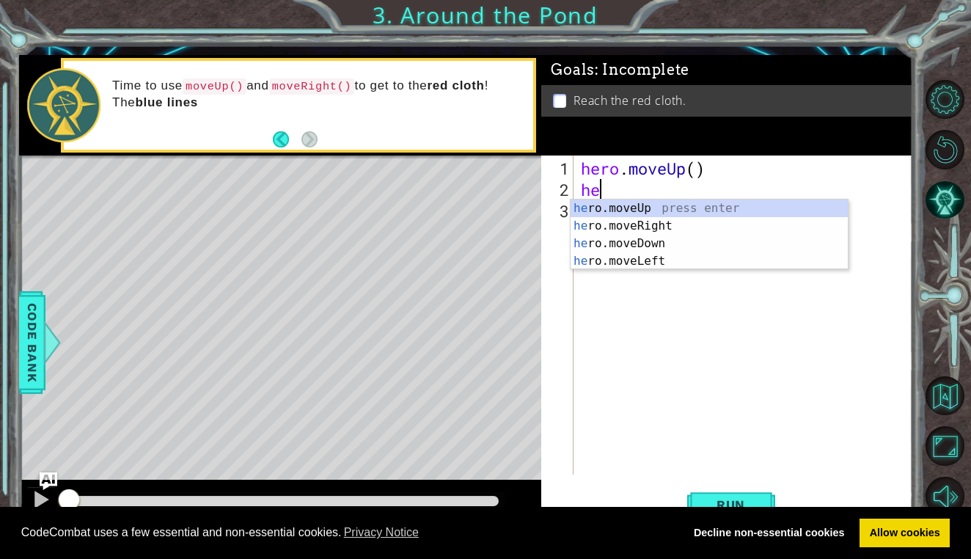
scroll to position [0, 1]
type textarea "hero"
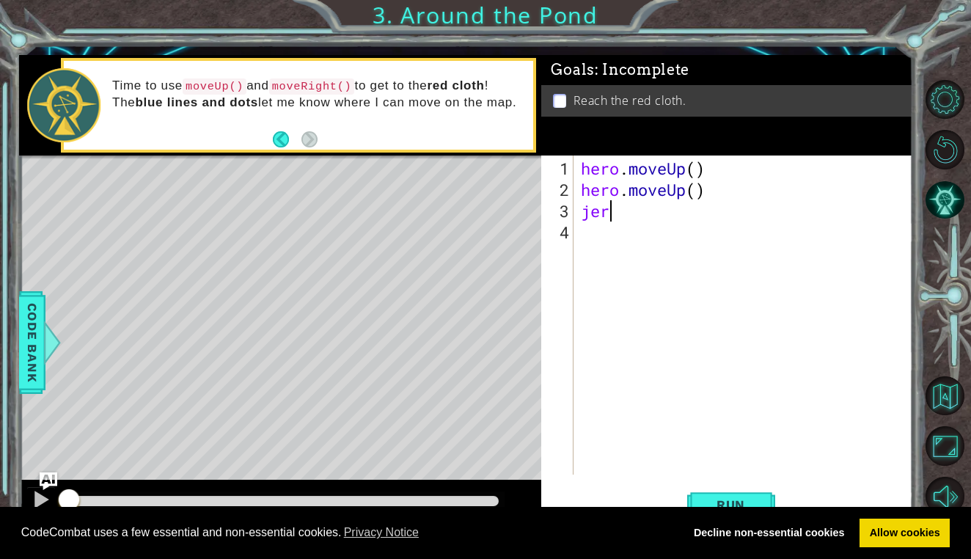
scroll to position [0, 0]
type textarea "j"
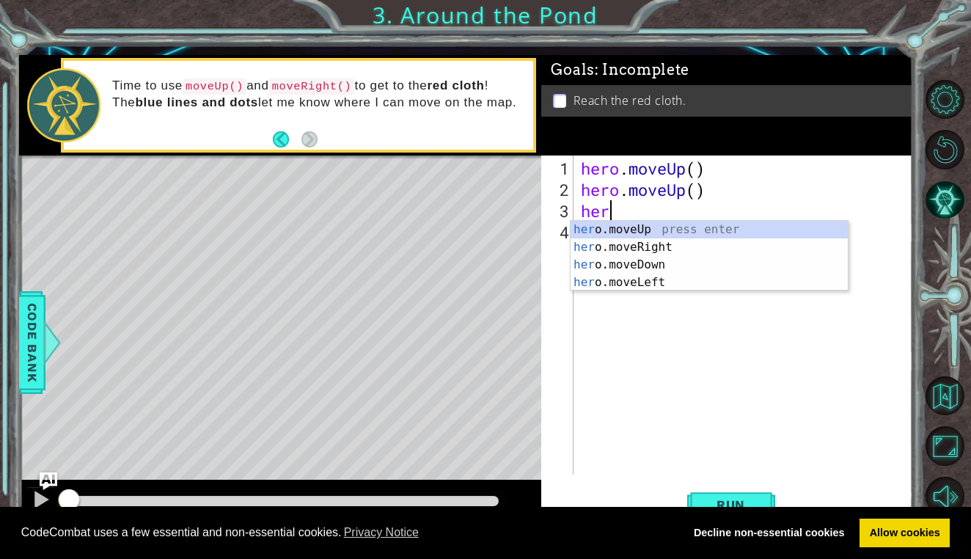
scroll to position [0, 1]
type textarea "hero"
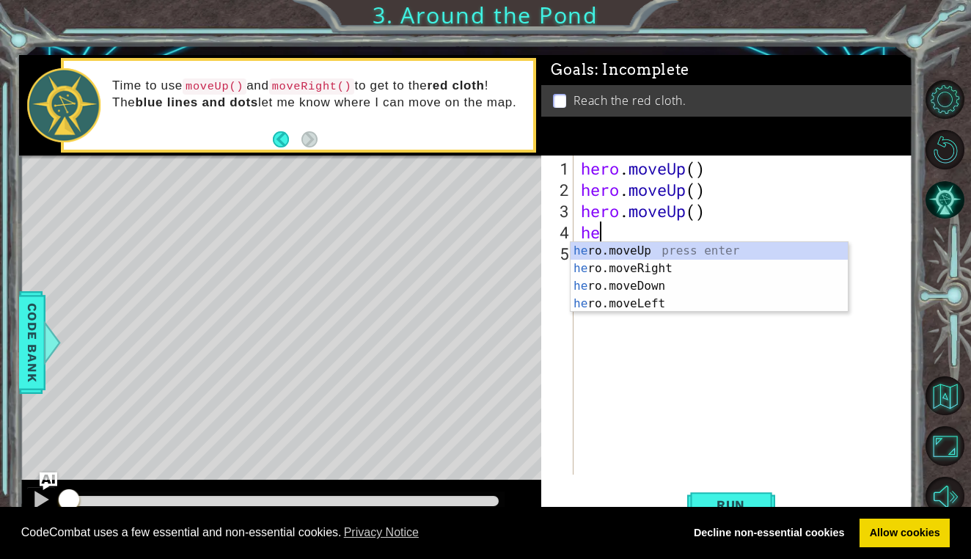
type textarea "hero"
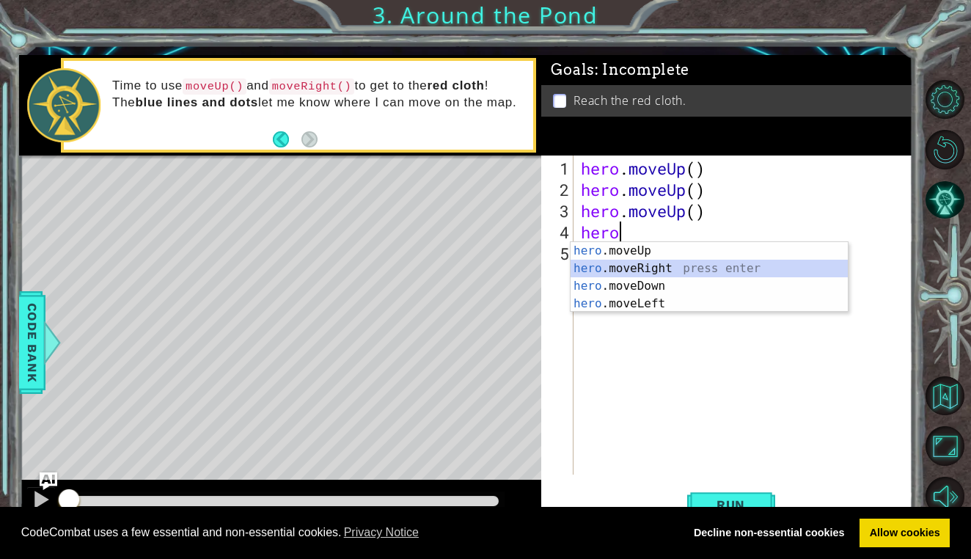
click at [612, 262] on div "hero .moveUp press enter hero .moveRight press enter hero .moveDown press enter…" at bounding box center [709, 295] width 277 height 106
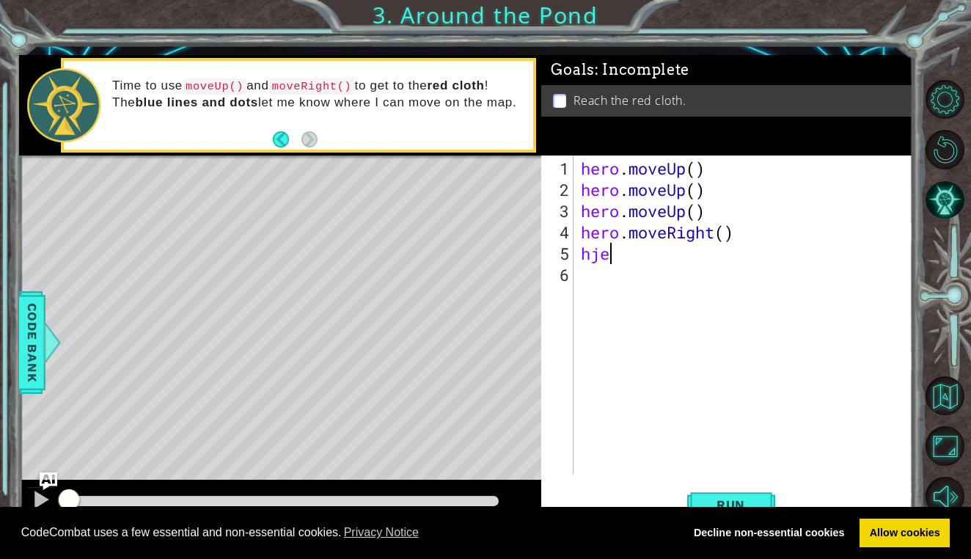
scroll to position [0, 0]
type textarea "h"
click at [702, 497] on span "Run" at bounding box center [731, 504] width 58 height 15
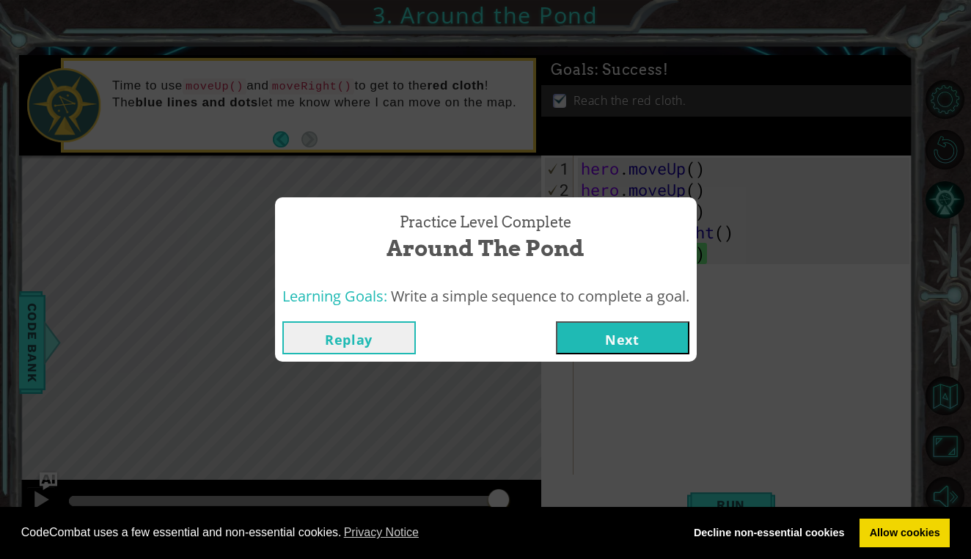
click at [649, 346] on button "Next" at bounding box center [623, 337] width 134 height 33
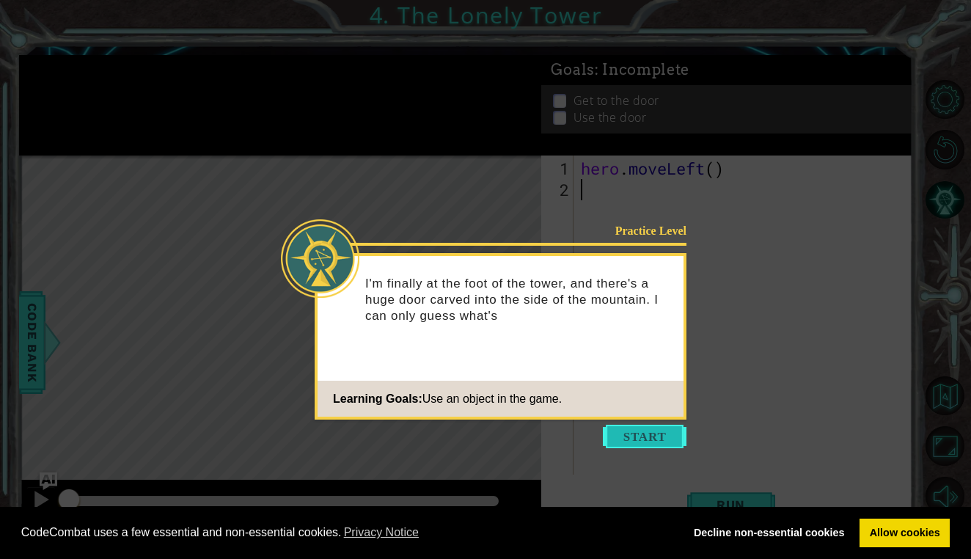
click at [664, 438] on button "Start" at bounding box center [645, 436] width 84 height 23
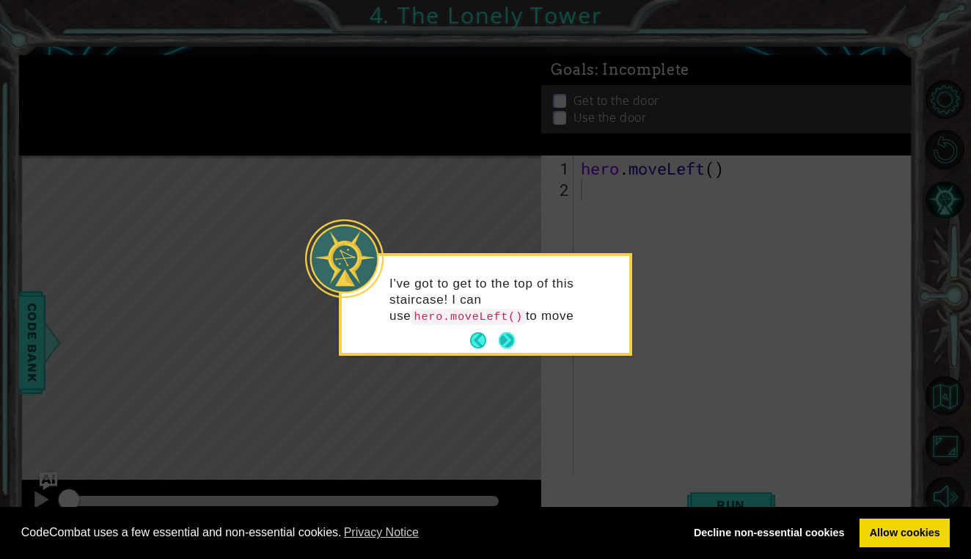
click at [509, 345] on footer at bounding box center [492, 340] width 45 height 22
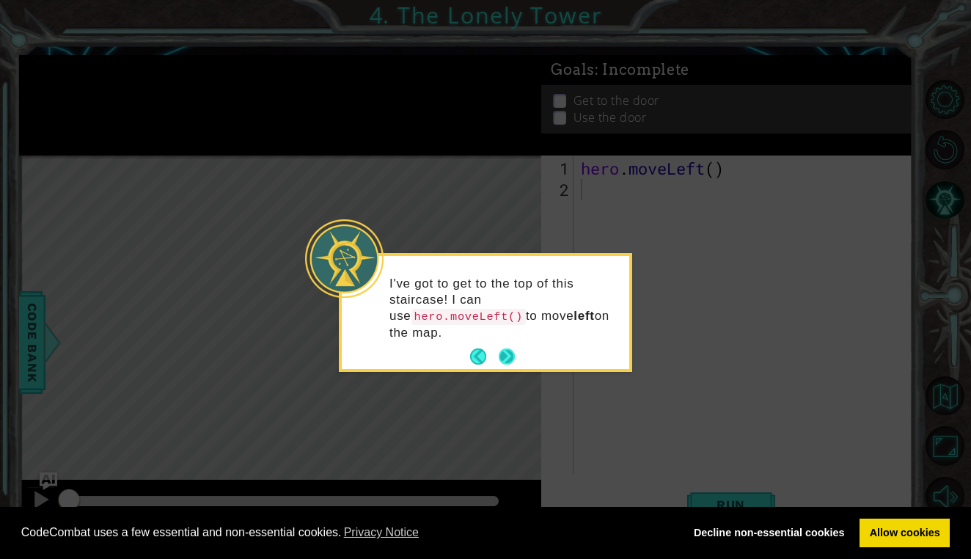
click at [513, 357] on button "Next" at bounding box center [507, 356] width 16 height 16
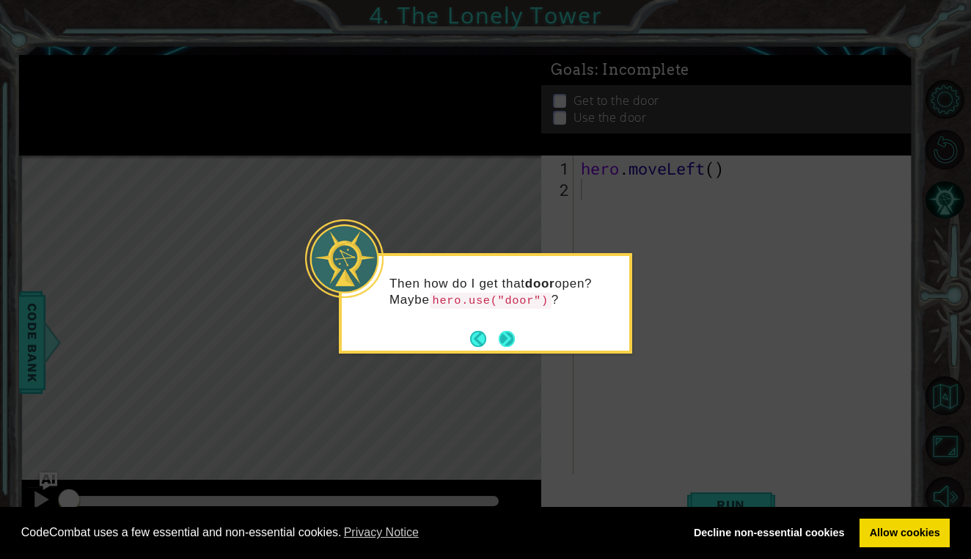
click at [509, 336] on button "Next" at bounding box center [507, 339] width 16 height 16
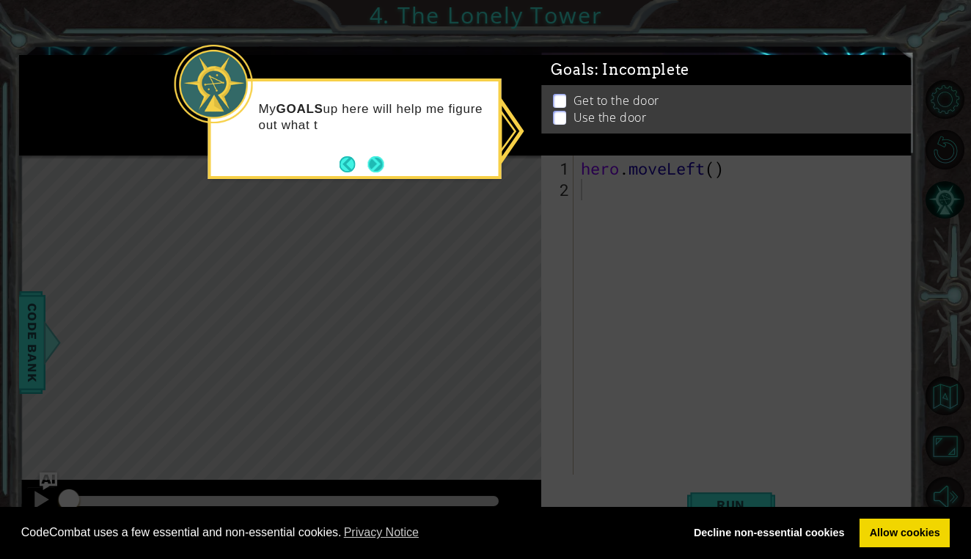
click at [381, 156] on button "Next" at bounding box center [376, 164] width 16 height 16
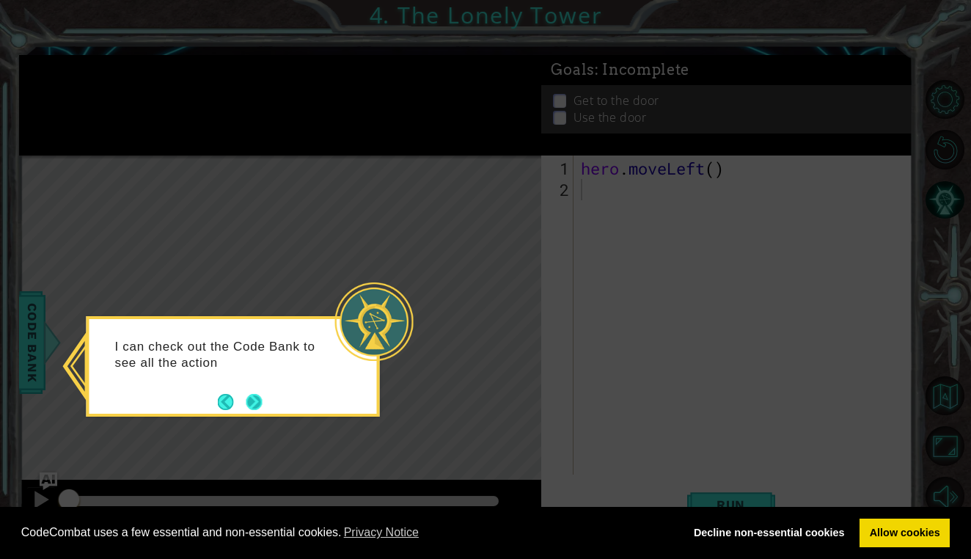
click at [256, 403] on button "Next" at bounding box center [254, 402] width 16 height 16
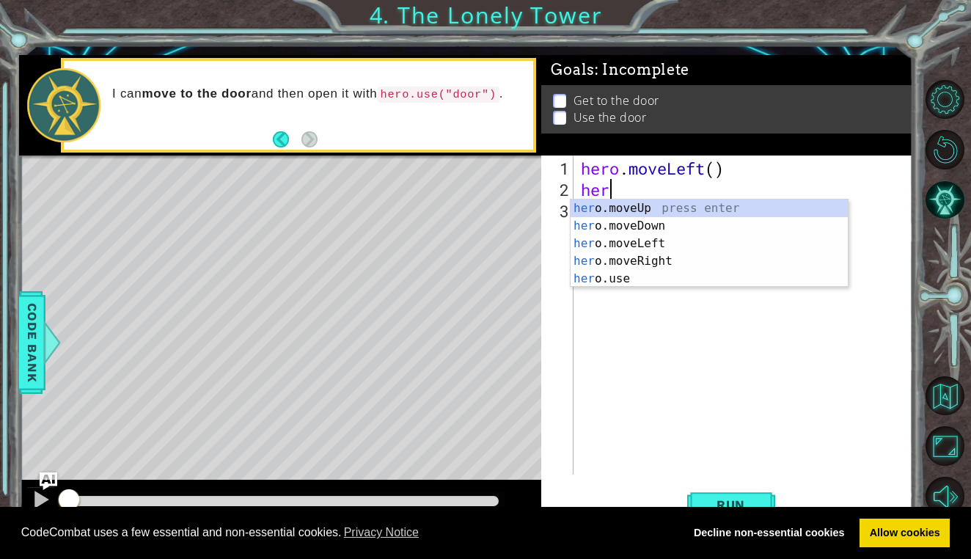
type textarea "hero"
click at [640, 242] on div "hero .moveUp press enter hero .moveDown press enter hero .moveLeft press enter …" at bounding box center [709, 261] width 277 height 123
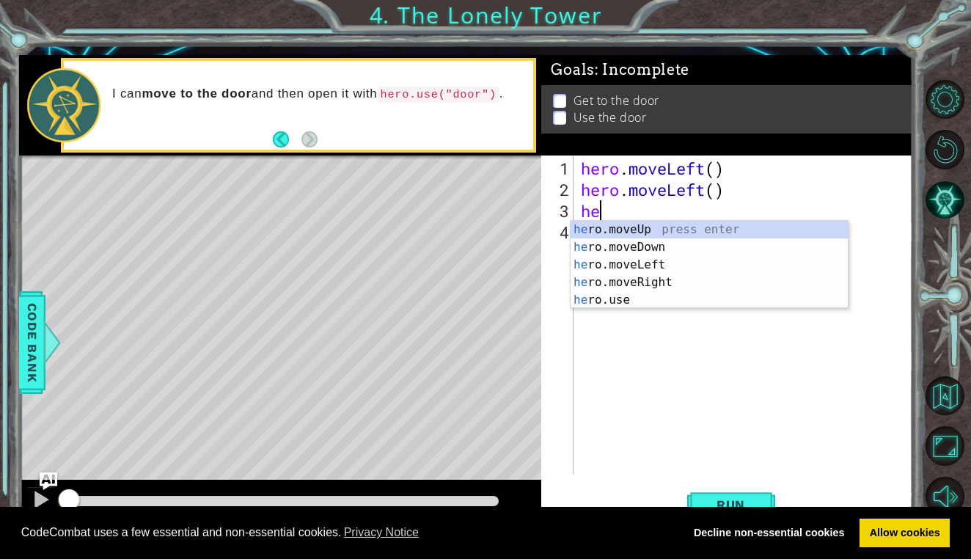
type textarea "hero"
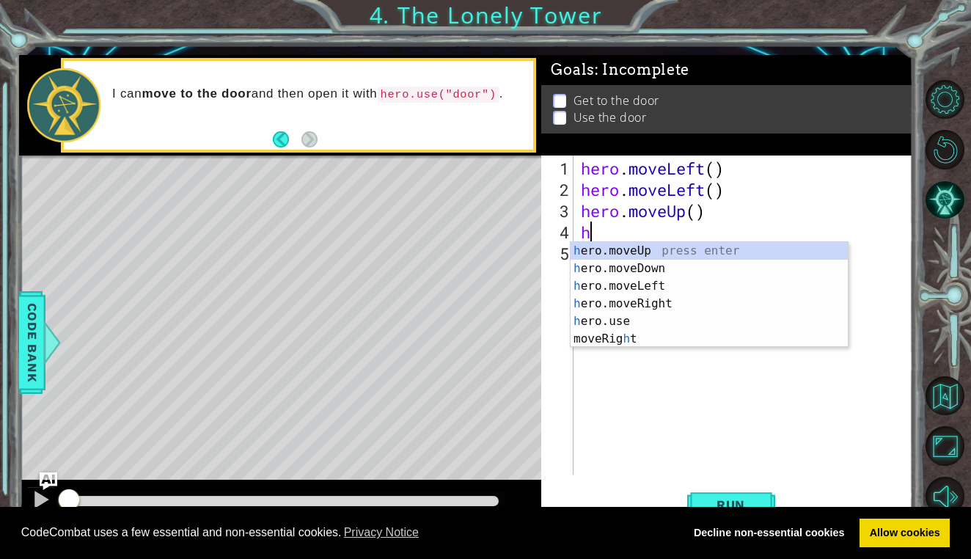
type textarea "he"
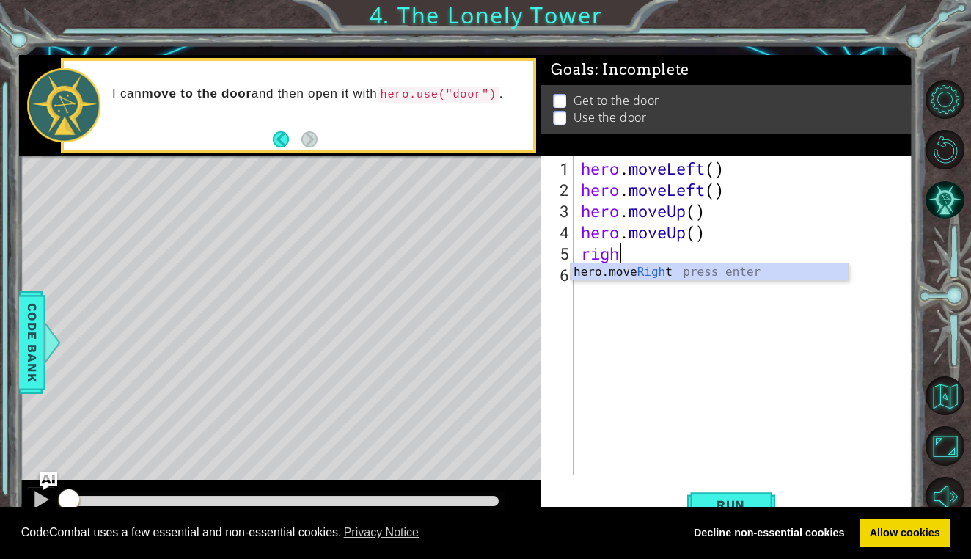
type textarea "right"
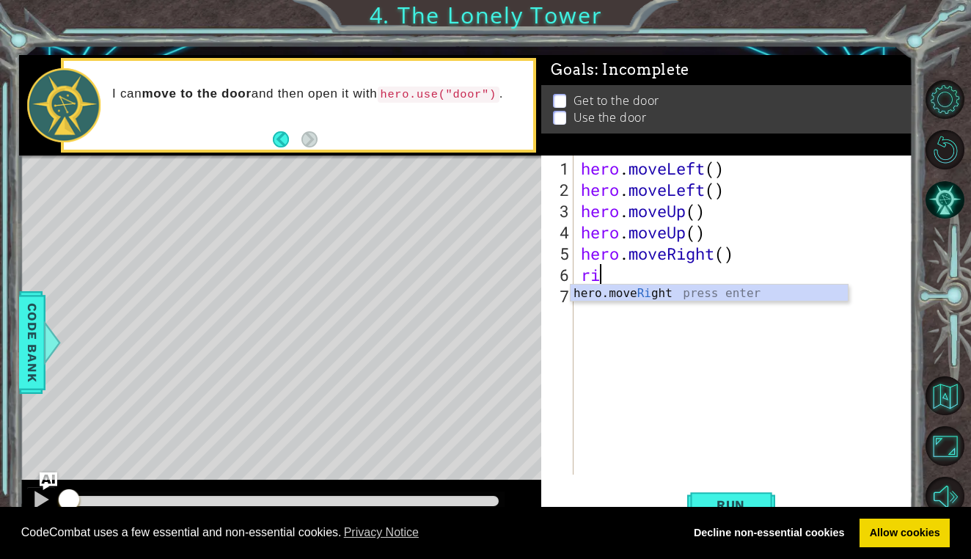
scroll to position [0, 1]
type textarea "rihgt"
type textarea "ri"
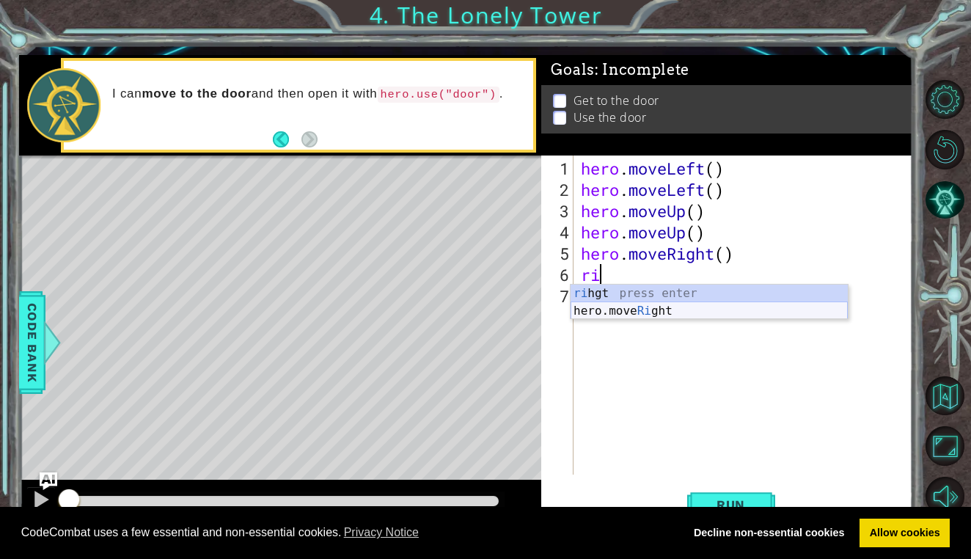
click at [625, 315] on div "ri hgt press enter hero.move Ri ght press enter" at bounding box center [709, 320] width 277 height 70
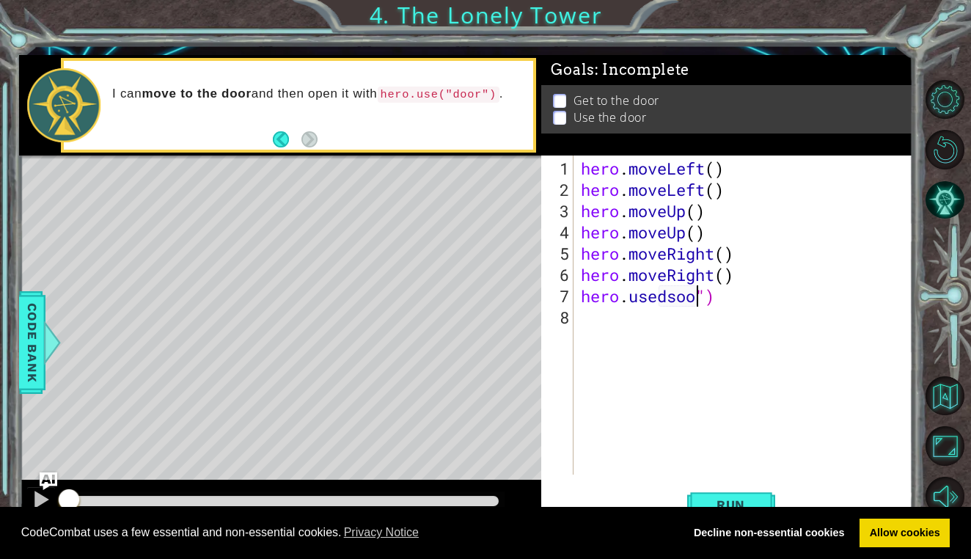
type textarea "hero.usedsoor")"
click at [701, 315] on div "[DOMAIN_NAME] e press enter" at bounding box center [709, 332] width 277 height 53
type textarea "hero.use("door")"
click at [741, 502] on span "Run" at bounding box center [731, 504] width 58 height 15
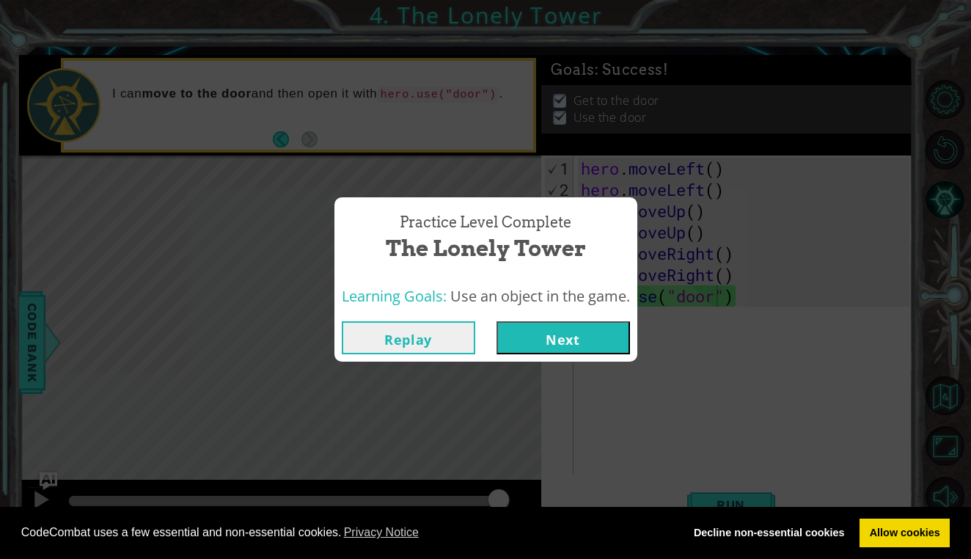
click at [598, 334] on button "Next" at bounding box center [564, 337] width 134 height 33
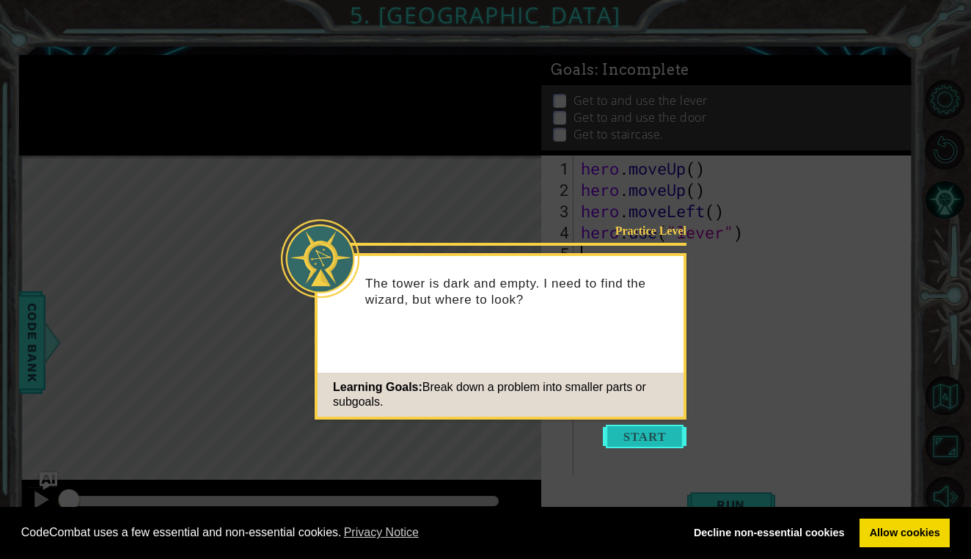
click at [639, 433] on button "Start" at bounding box center [645, 436] width 84 height 23
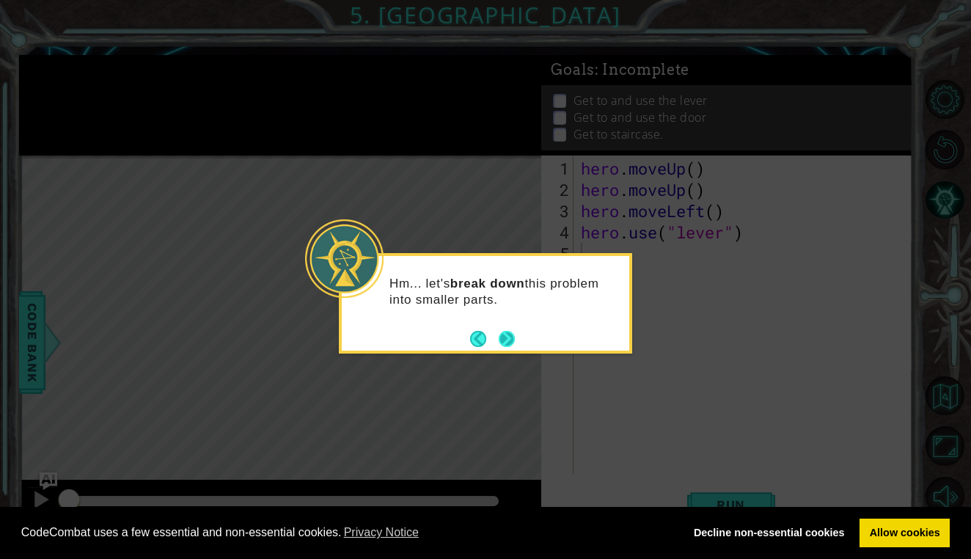
click at [505, 334] on button "Next" at bounding box center [507, 339] width 16 height 16
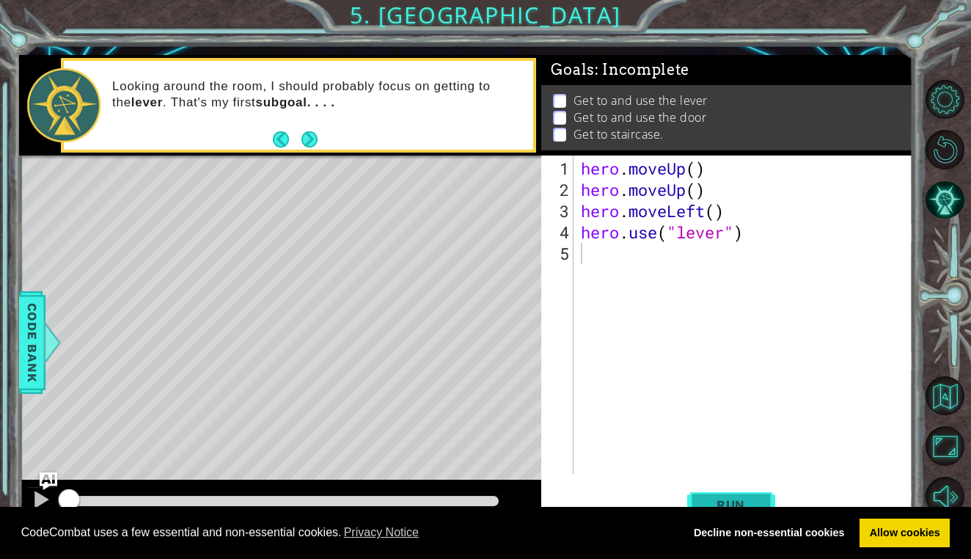
click at [741, 502] on span "Run" at bounding box center [731, 504] width 58 height 15
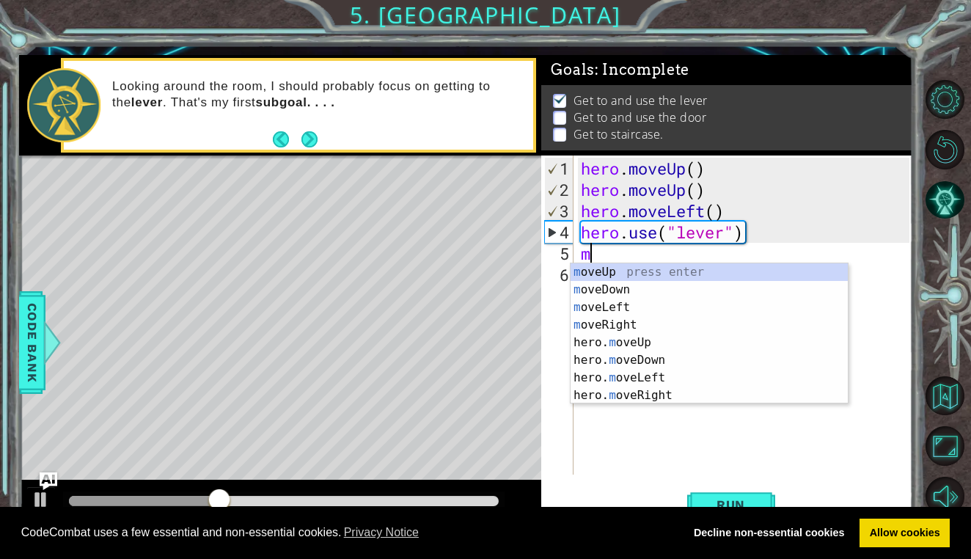
type textarea "mo"
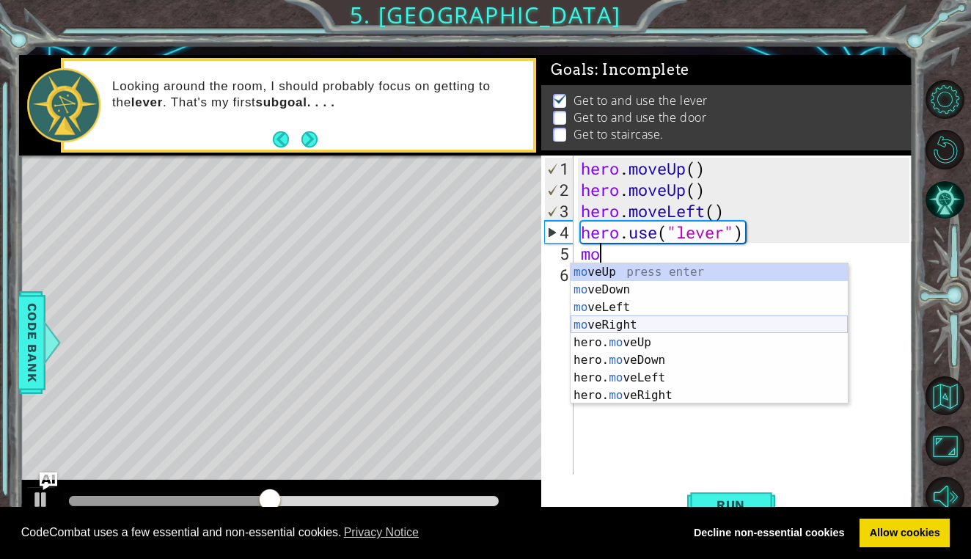
click at [639, 323] on div "mo veUp press enter mo veDown press enter mo veLeft press enter mo veRight pres…" at bounding box center [709, 351] width 277 height 176
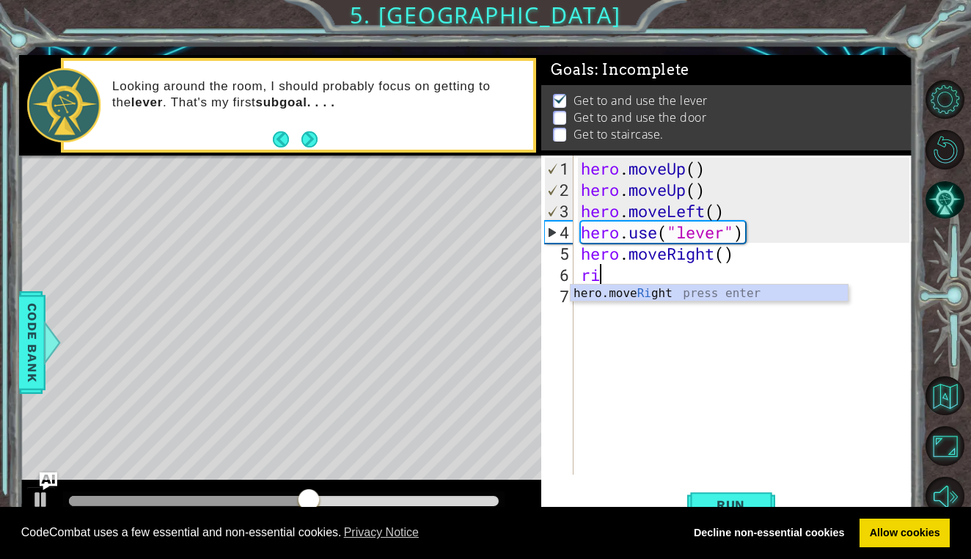
type textarea "rih"
click at [651, 293] on div "he r o.moveR i g h t press enter" at bounding box center [709, 311] width 277 height 53
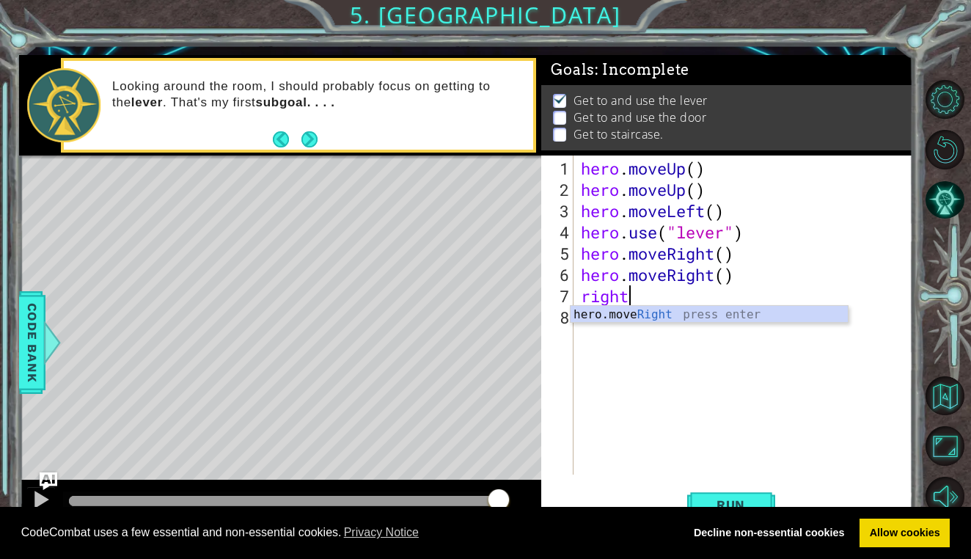
scroll to position [0, 1]
click at [656, 322] on body "Cookie Policy CodeCombat uses a few essential and non-essential cookies. Privac…" at bounding box center [485, 279] width 971 height 559
click at [641, 292] on div "hero . moveUp ( ) hero . moveUp ( ) hero . moveLeft ( ) hero . use ( "lever" ) …" at bounding box center [747, 339] width 338 height 362
type textarea "r"
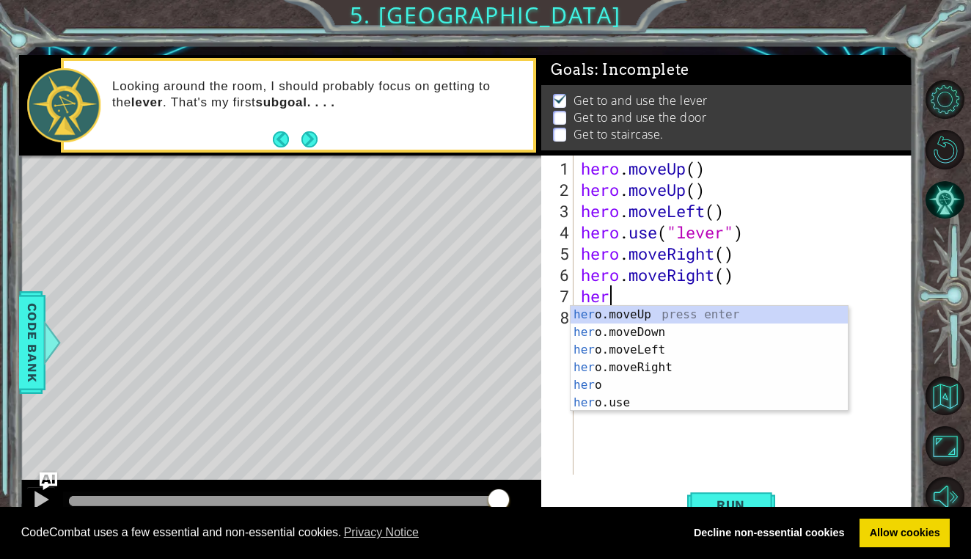
scroll to position [0, 1]
type textarea "hero"
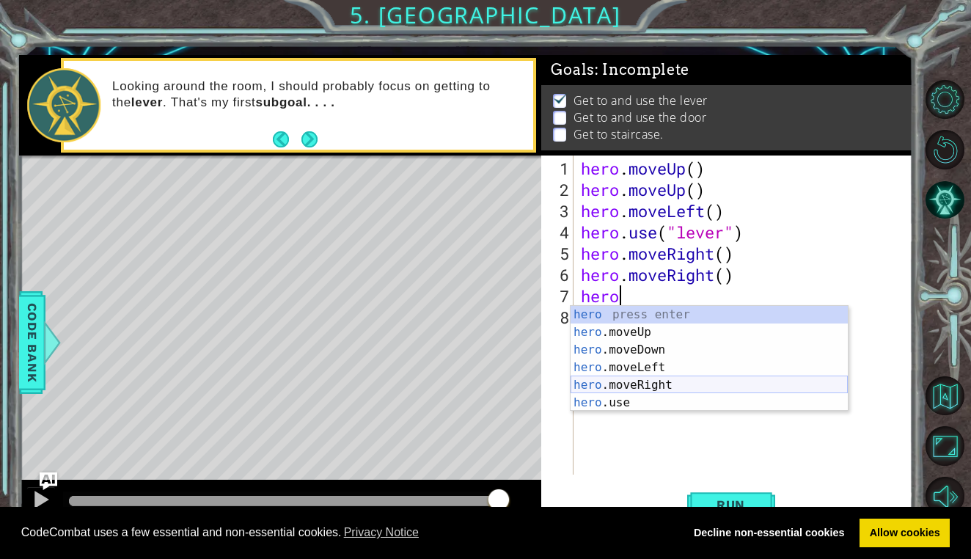
click at [633, 378] on div "hero press enter hero .moveUp press enter hero .moveDown press enter hero .move…" at bounding box center [709, 376] width 277 height 141
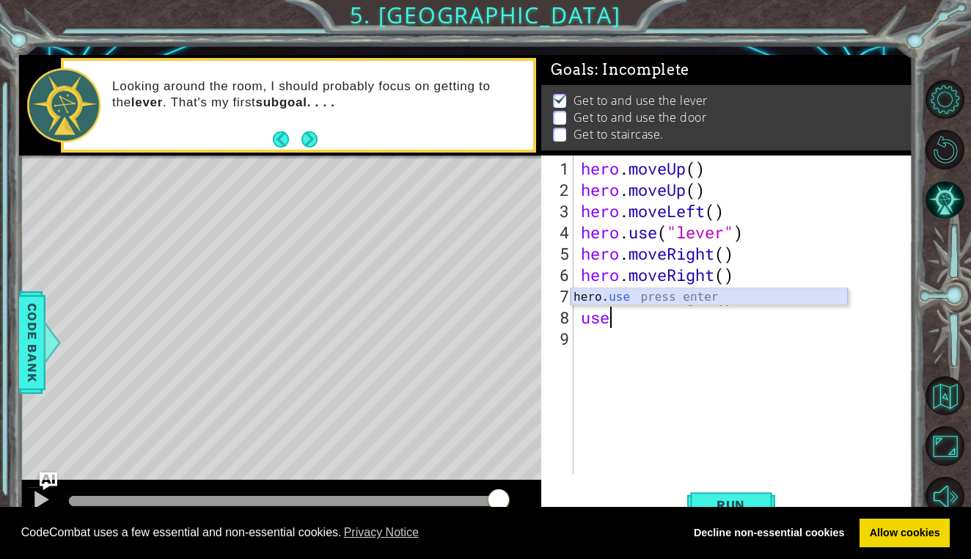
click at [606, 298] on div "hero. use press enter" at bounding box center [709, 314] width 277 height 53
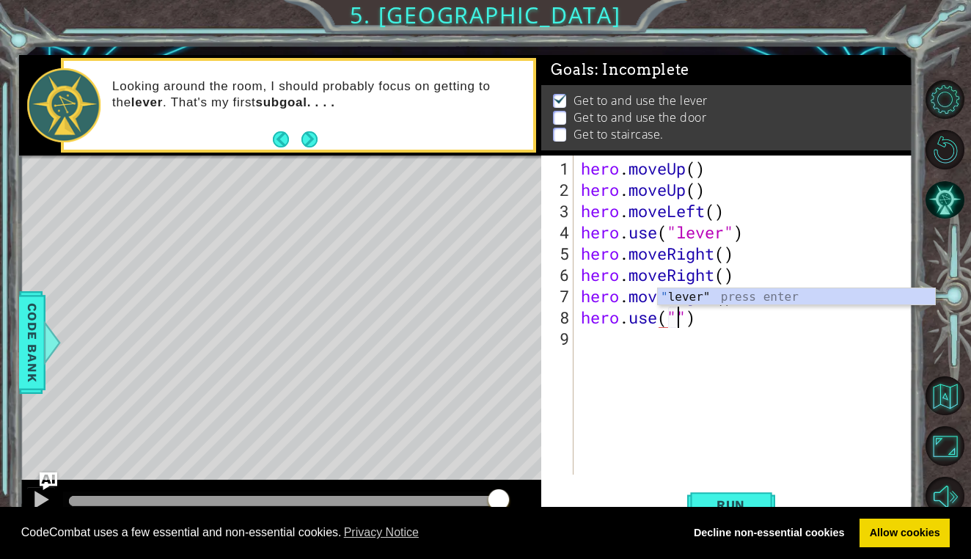
scroll to position [0, 4]
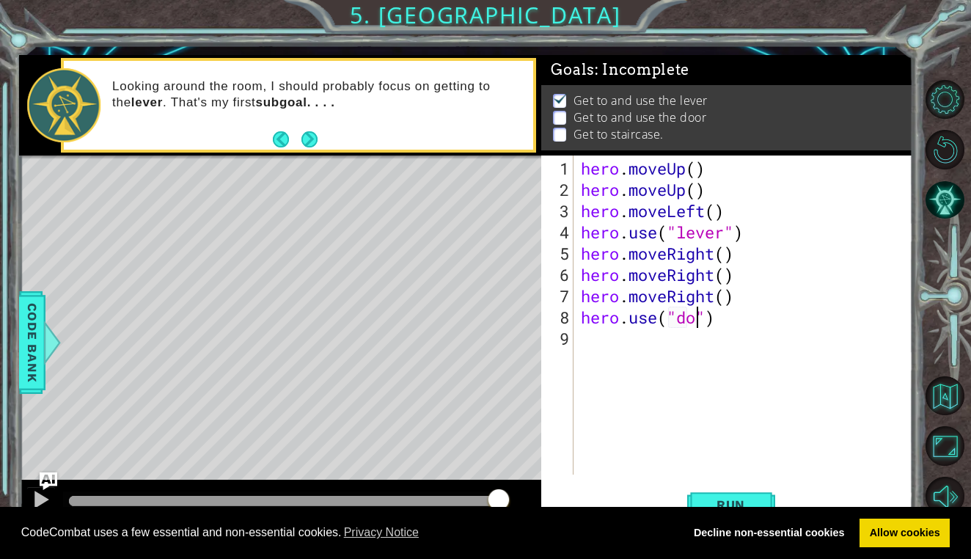
type textarea "hero.use("door")"
click at [616, 334] on div "hero . moveUp ( ) hero . moveUp ( ) hero . moveLeft ( ) hero . use ( "lever" ) …" at bounding box center [747, 339] width 338 height 362
click at [724, 501] on span "Run" at bounding box center [731, 504] width 58 height 15
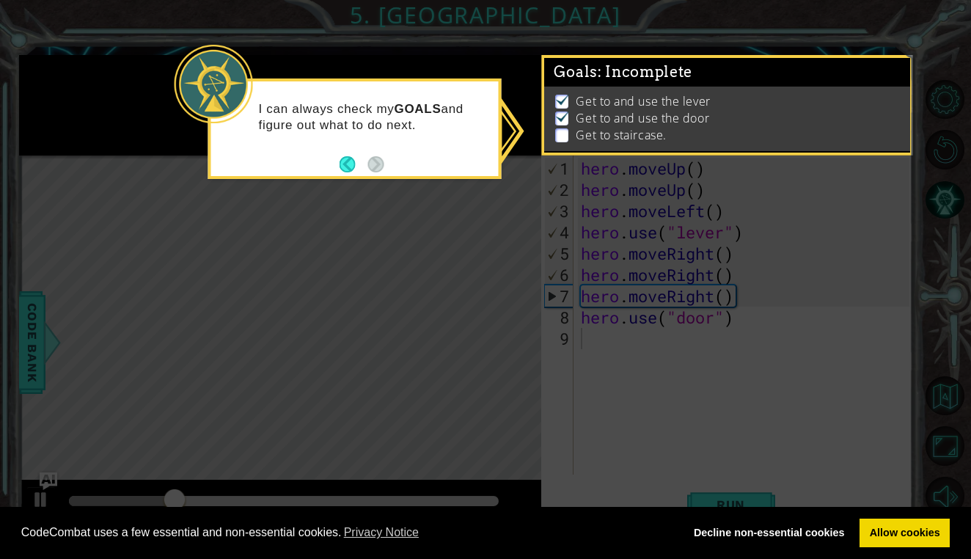
click at [560, 134] on p at bounding box center [561, 135] width 13 height 14
click at [381, 271] on icon at bounding box center [485, 279] width 971 height 559
click at [335, 165] on div "I can always check my GOALS and figure out what to do next." at bounding box center [354, 128] width 293 height 100
click at [357, 165] on button "Back" at bounding box center [354, 164] width 29 height 16
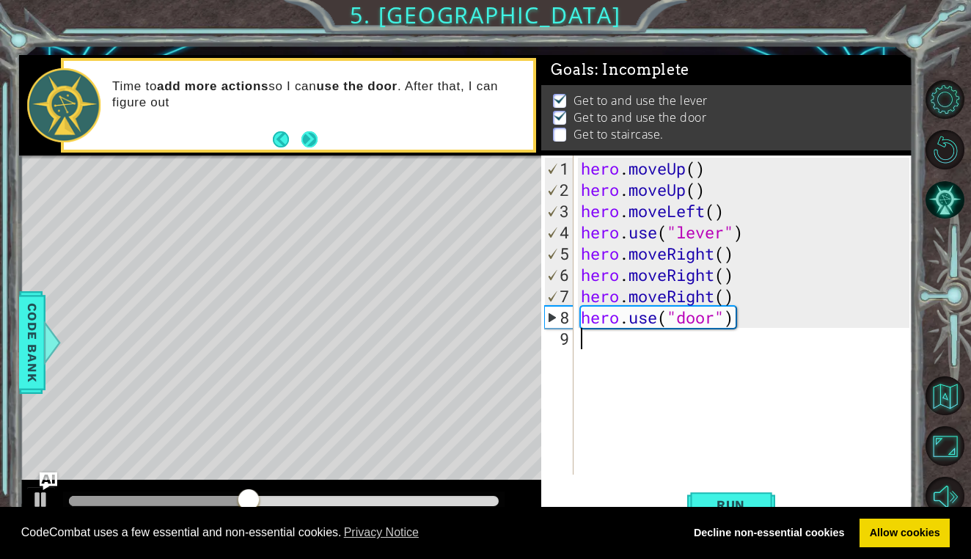
click at [307, 136] on button "Next" at bounding box center [309, 139] width 16 height 16
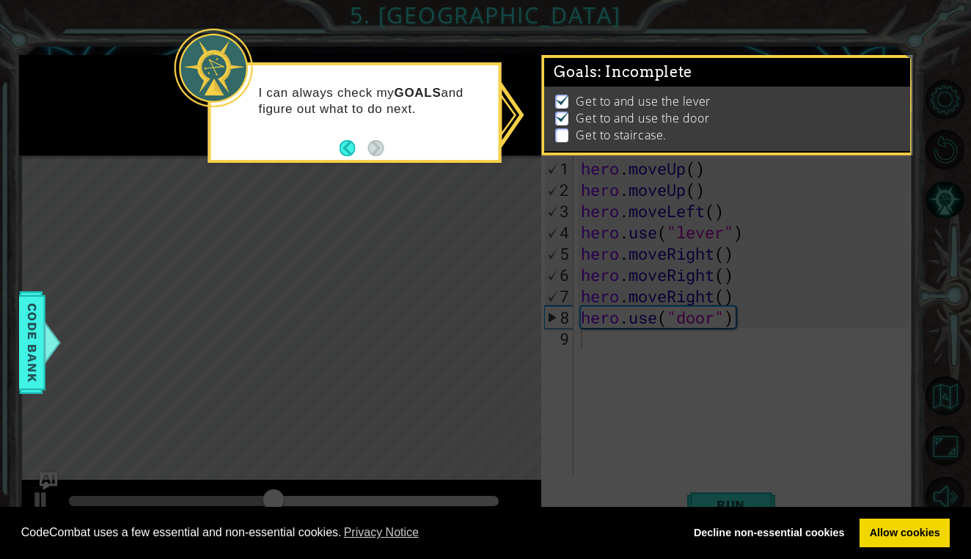
click at [570, 136] on li "Get to staircase." at bounding box center [728, 135] width 347 height 17
click at [562, 136] on p at bounding box center [561, 135] width 13 height 14
click at [565, 119] on img at bounding box center [562, 116] width 15 height 12
click at [510, 234] on icon at bounding box center [485, 279] width 971 height 559
click at [49, 370] on icon at bounding box center [485, 279] width 971 height 559
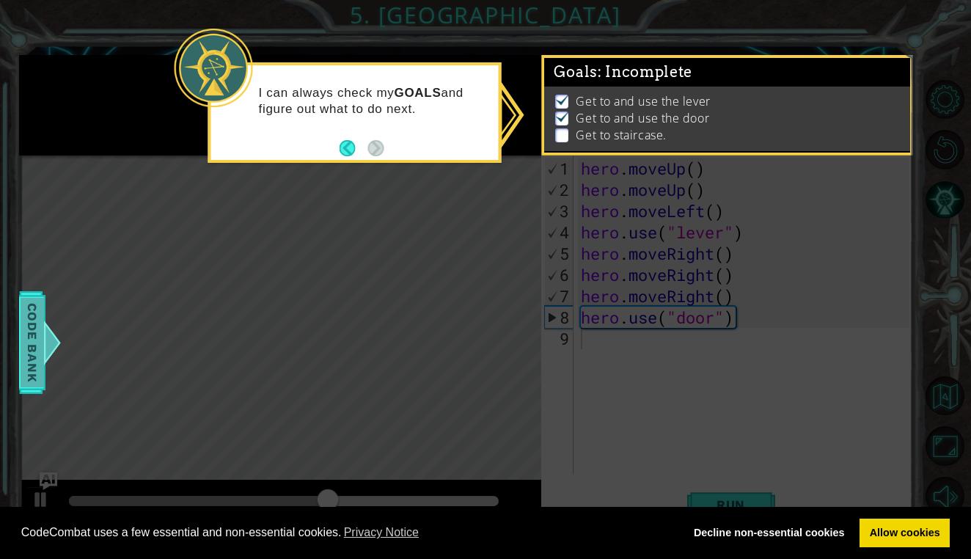
click at [32, 367] on span "Code Bank" at bounding box center [32, 342] width 23 height 89
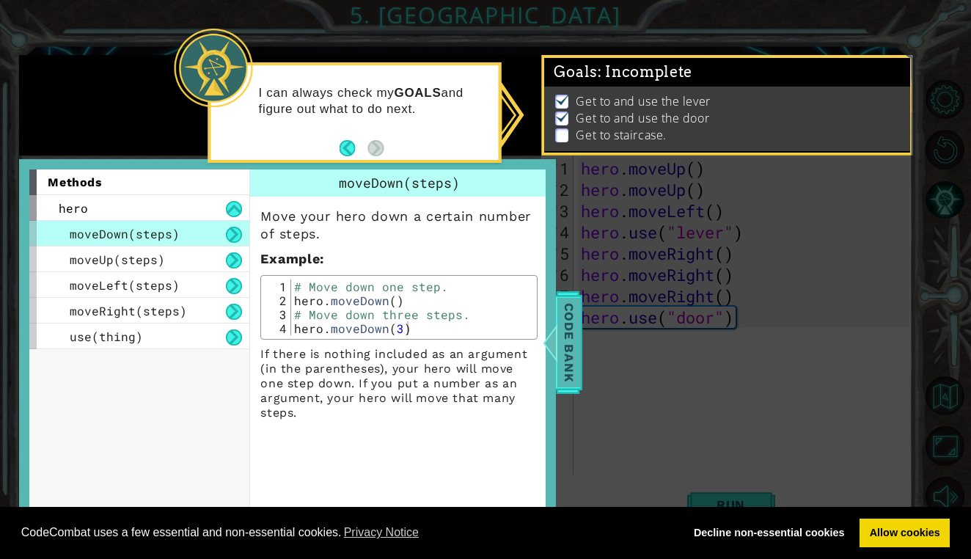
click at [571, 354] on span "Code Bank" at bounding box center [568, 342] width 23 height 89
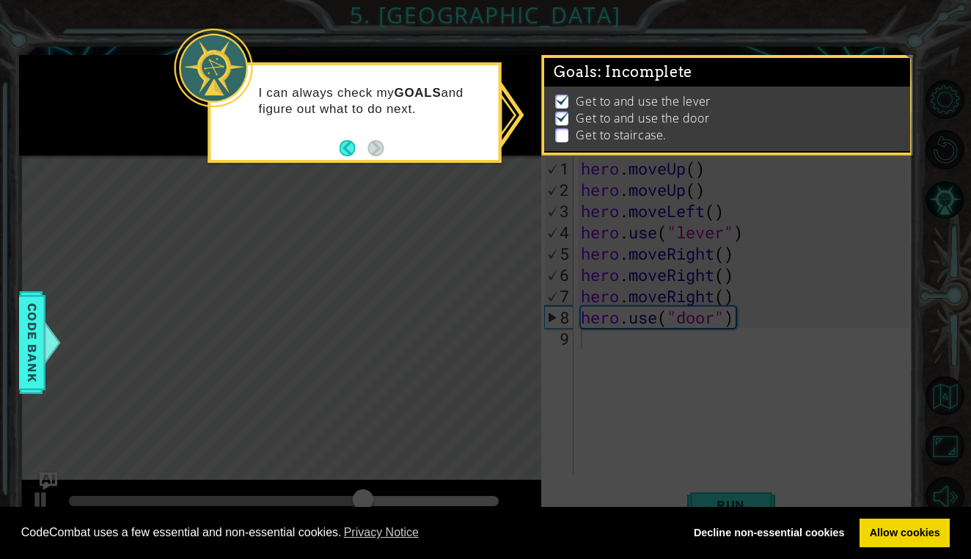
click at [797, 461] on icon at bounding box center [485, 279] width 971 height 559
click at [601, 125] on p "Get to and use the door" at bounding box center [643, 118] width 134 height 16
click at [575, 134] on li "Get to staircase." at bounding box center [728, 135] width 347 height 17
click at [569, 134] on li "Get to staircase." at bounding box center [728, 135] width 347 height 17
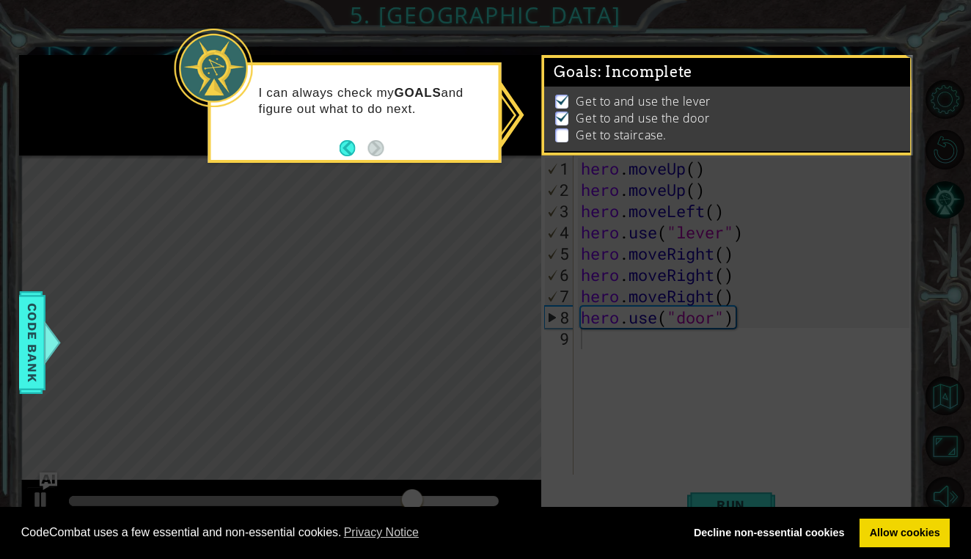
click at [194, 65] on div at bounding box center [214, 68] width 78 height 78
click at [257, 309] on icon at bounding box center [485, 279] width 971 height 559
click at [296, 343] on icon at bounding box center [485, 279] width 971 height 559
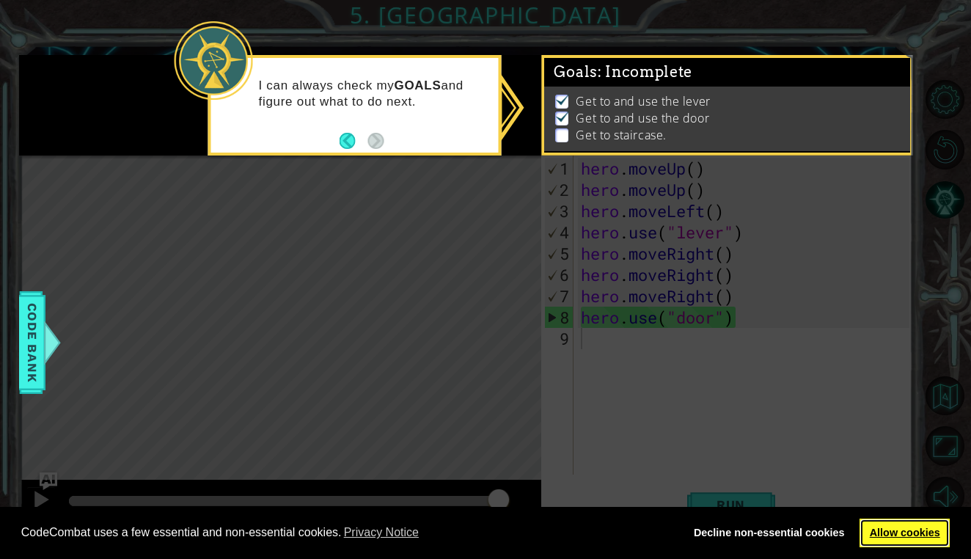
click at [878, 527] on link "Allow cookies" at bounding box center [905, 533] width 90 height 29
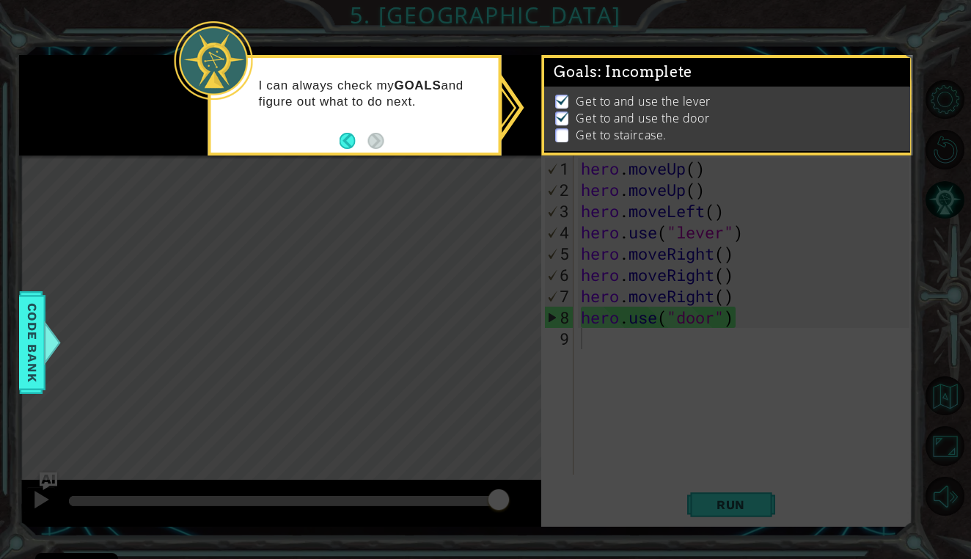
click at [742, 460] on icon at bounding box center [485, 279] width 971 height 559
click at [566, 136] on p at bounding box center [561, 135] width 13 height 14
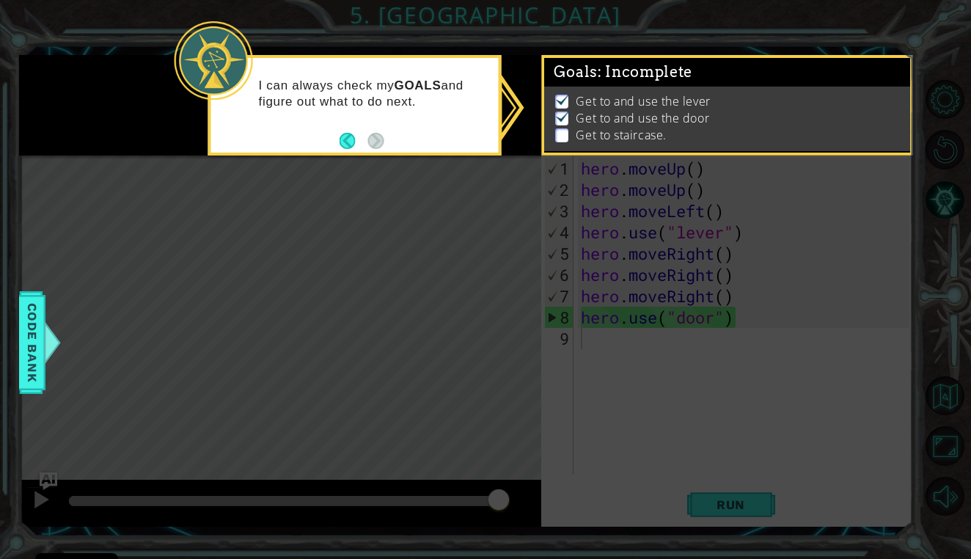
click at [566, 138] on p at bounding box center [561, 135] width 13 height 14
click at [350, 138] on button "Back" at bounding box center [354, 141] width 29 height 16
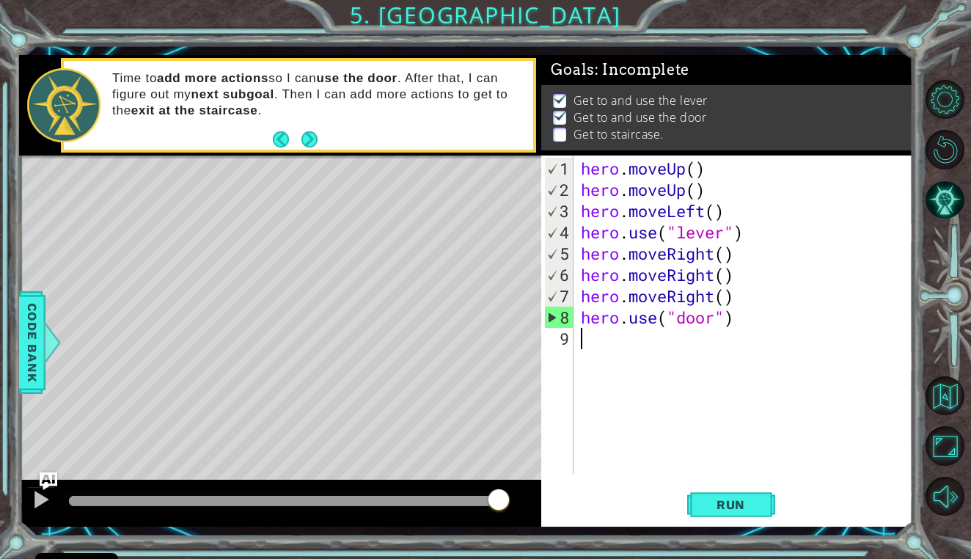
click at [560, 133] on p at bounding box center [559, 135] width 13 height 14
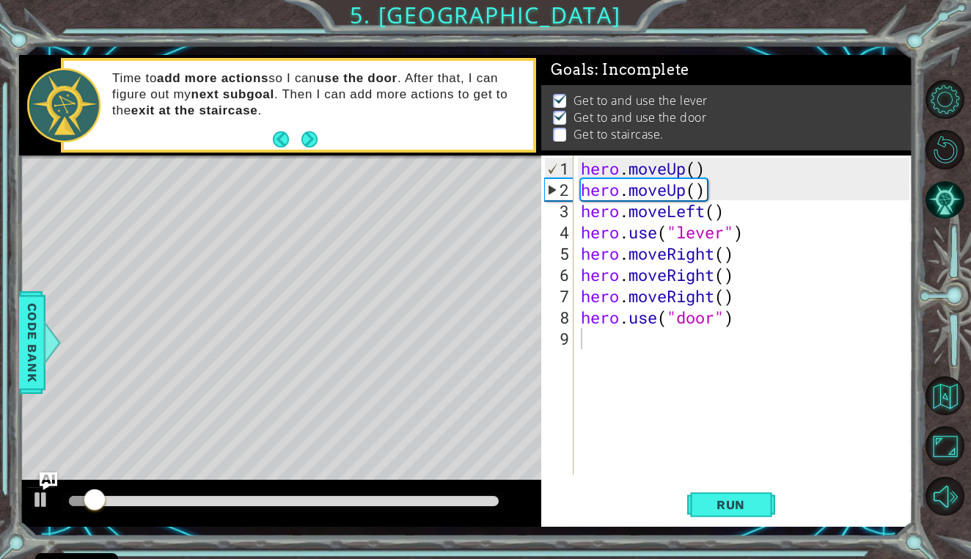
click at [599, 341] on div "hero . moveUp ( ) hero . moveUp ( ) hero . moveLeft ( ) hero . use ( "lever" ) …" at bounding box center [747, 339] width 338 height 362
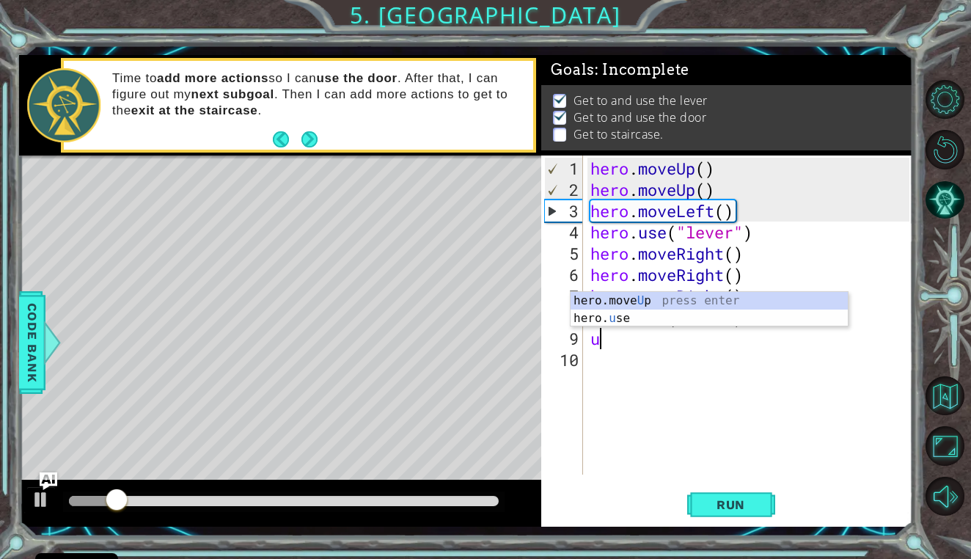
type textarea "up"
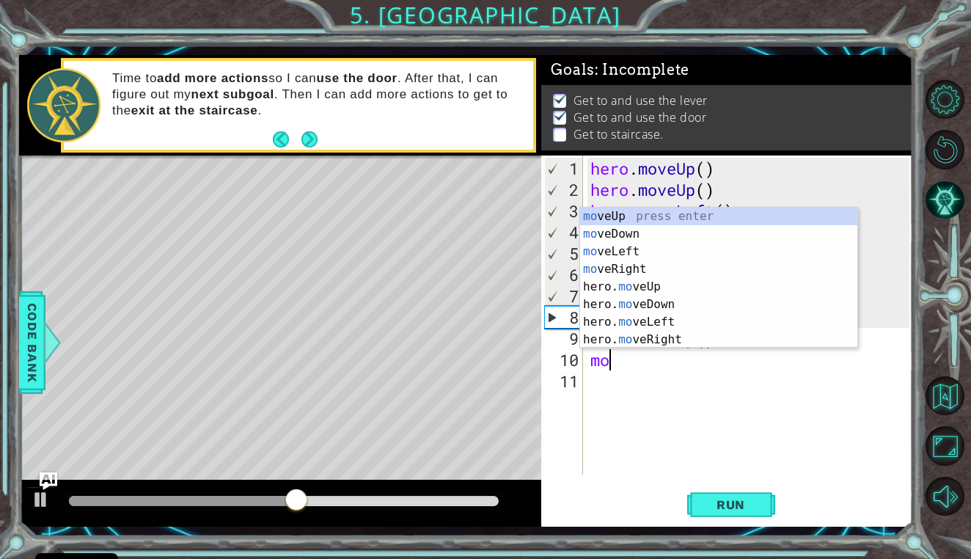
type textarea "m"
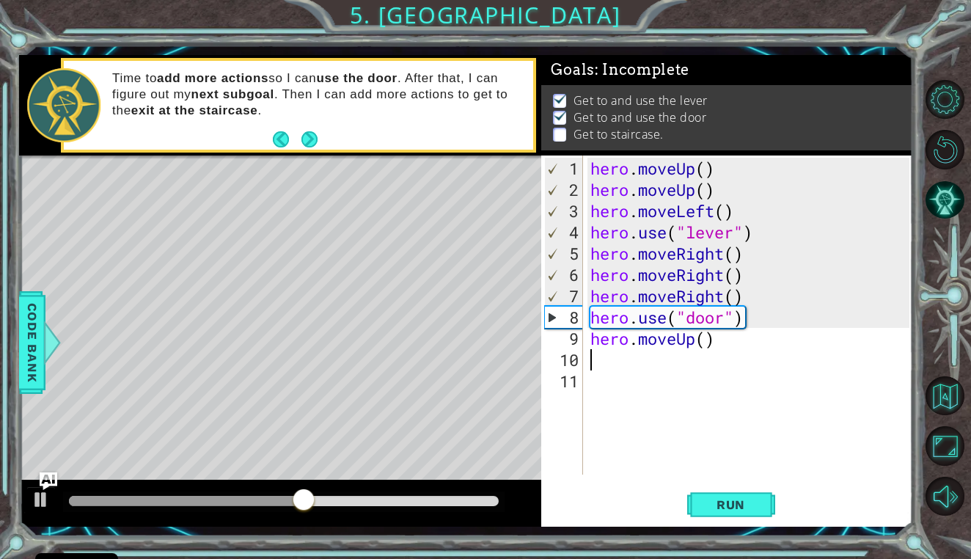
type textarea "hero.moveUp()"
type textarea "up"
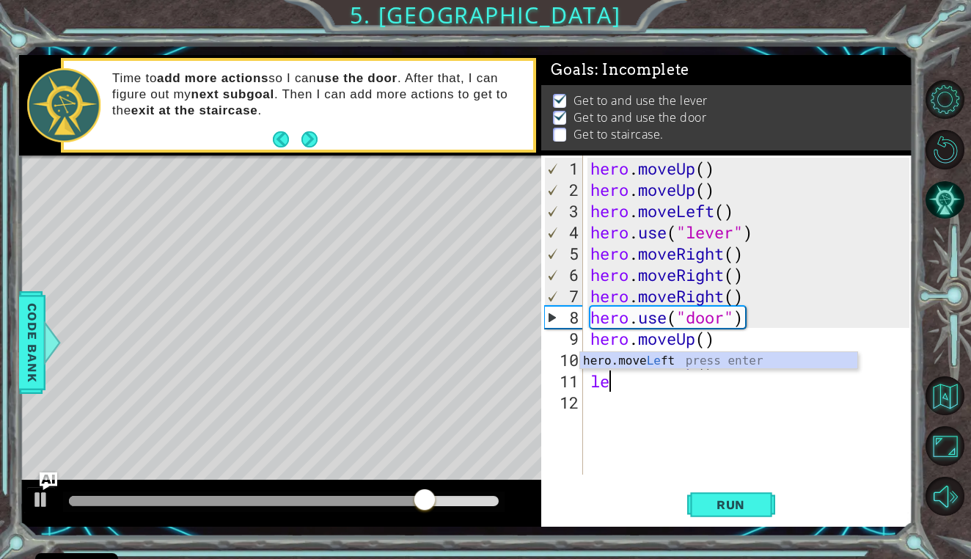
scroll to position [0, 1]
type textarea "left"
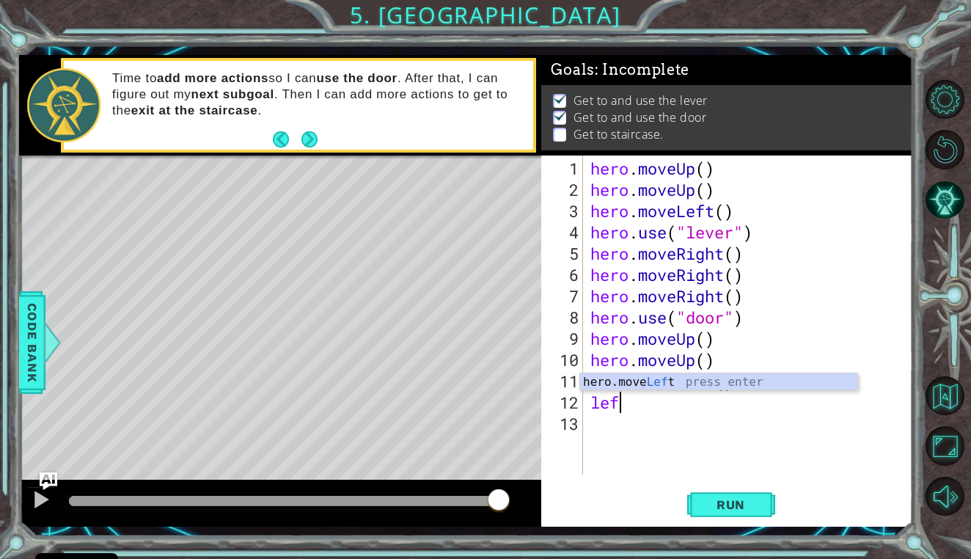
type textarea "left"
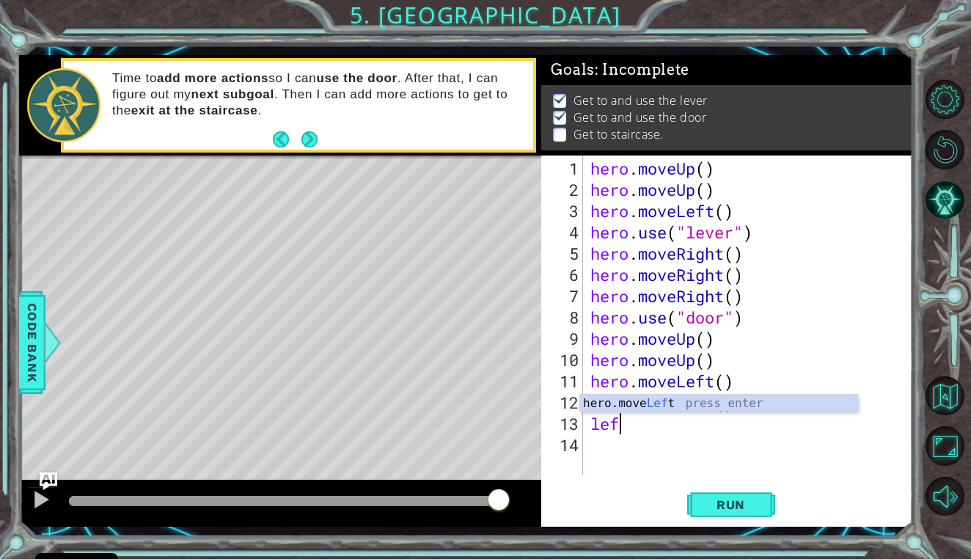
type textarea "left"
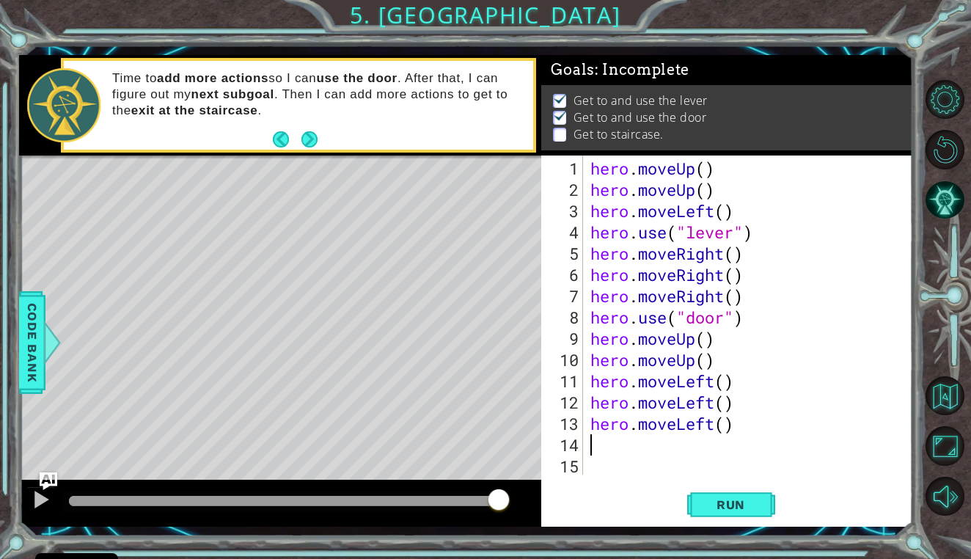
scroll to position [0, 0]
click at [752, 500] on span "Run" at bounding box center [731, 504] width 58 height 15
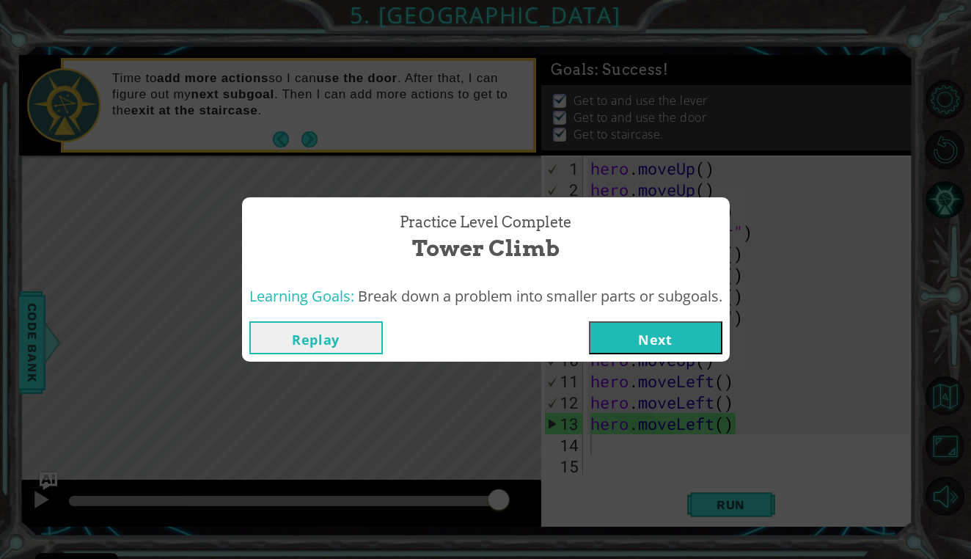
click at [712, 342] on button "Next" at bounding box center [656, 337] width 134 height 33
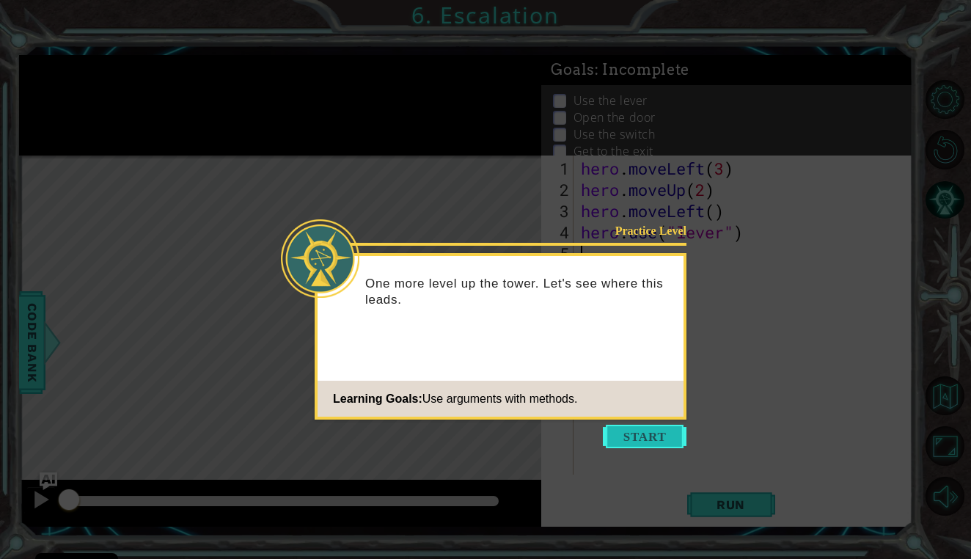
click at [641, 438] on button "Start" at bounding box center [645, 436] width 84 height 23
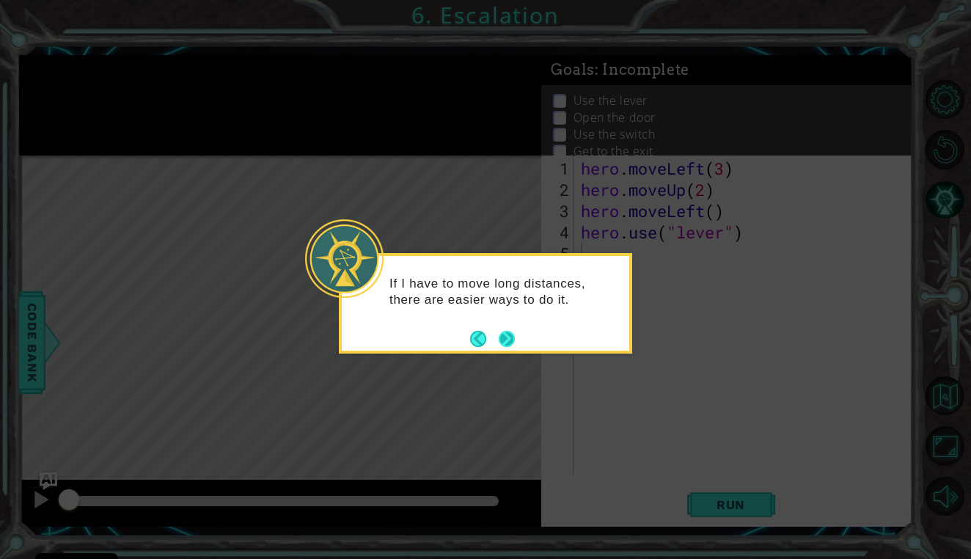
click at [509, 341] on button "Next" at bounding box center [507, 339] width 16 height 16
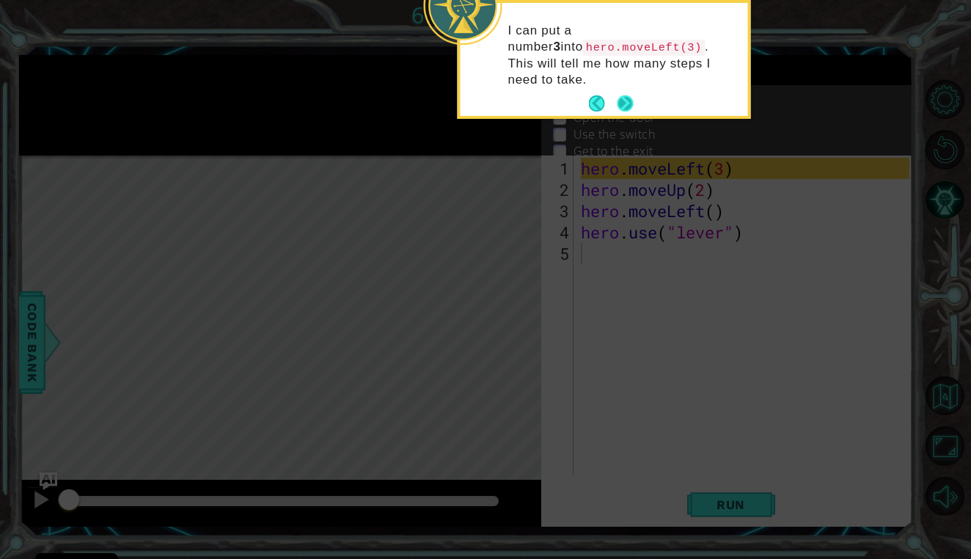
click at [624, 95] on button "Next" at bounding box center [626, 103] width 16 height 16
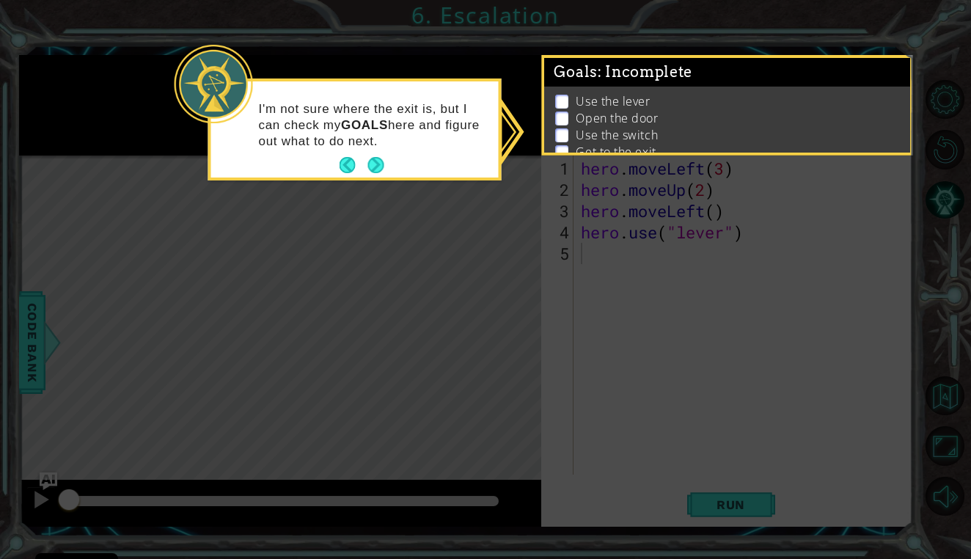
click at [562, 98] on p at bounding box center [561, 102] width 13 height 14
click at [373, 165] on button "Next" at bounding box center [375, 165] width 16 height 16
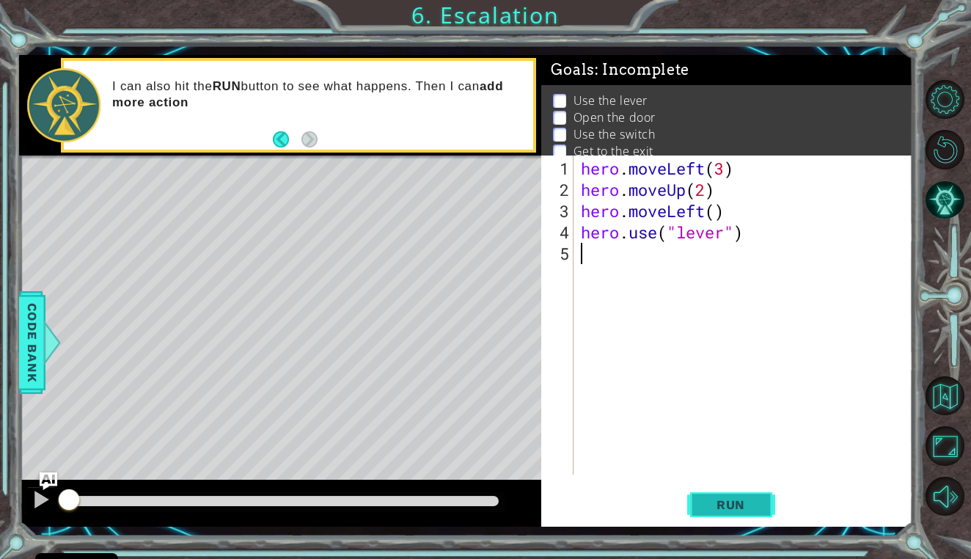
click at [753, 504] on span "Run" at bounding box center [731, 504] width 58 height 15
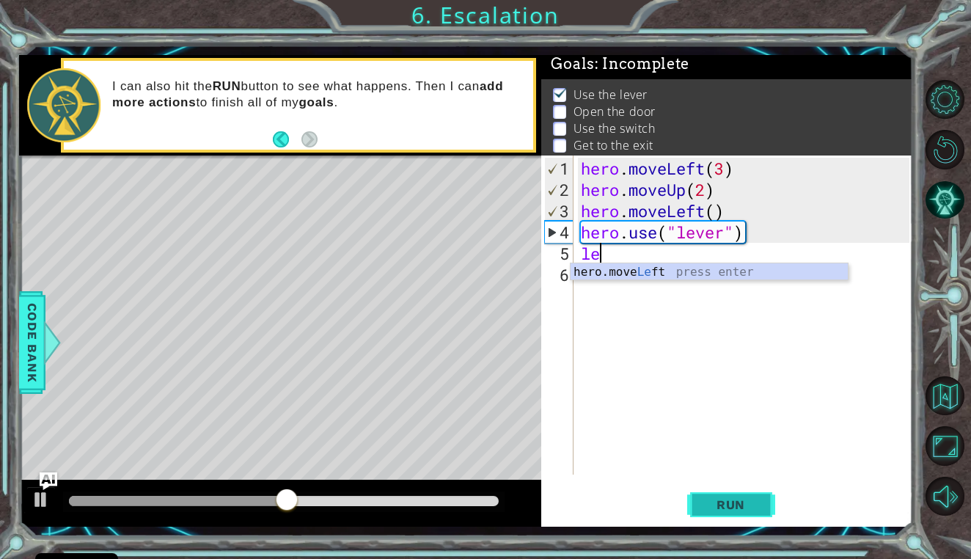
scroll to position [0, 1]
type textarea "hero.moveLeft(1)"
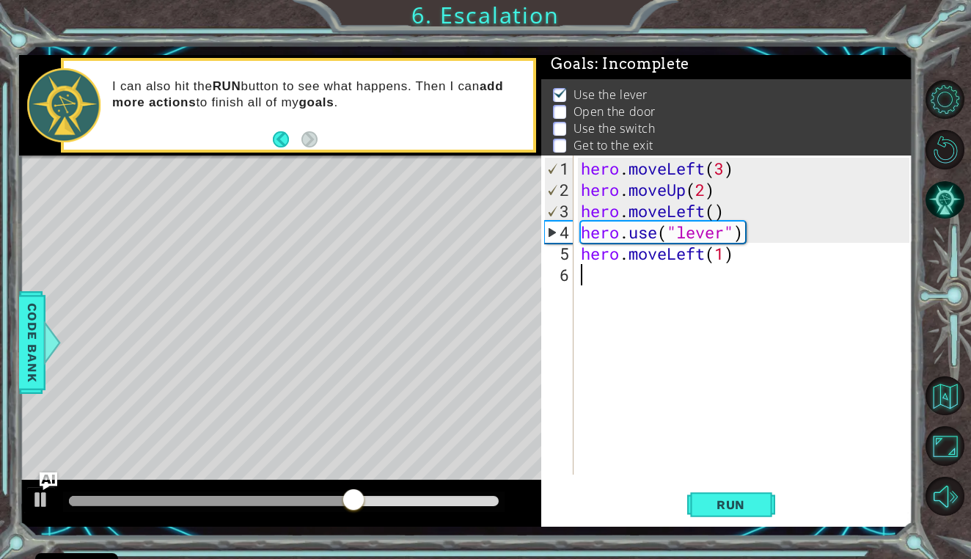
click at [619, 295] on div "hero . moveLeft ( 3 ) hero . moveUp ( 2 ) hero . moveLeft ( ) hero . use ( "lev…" at bounding box center [747, 339] width 338 height 362
type textarea "hero.use("door")"
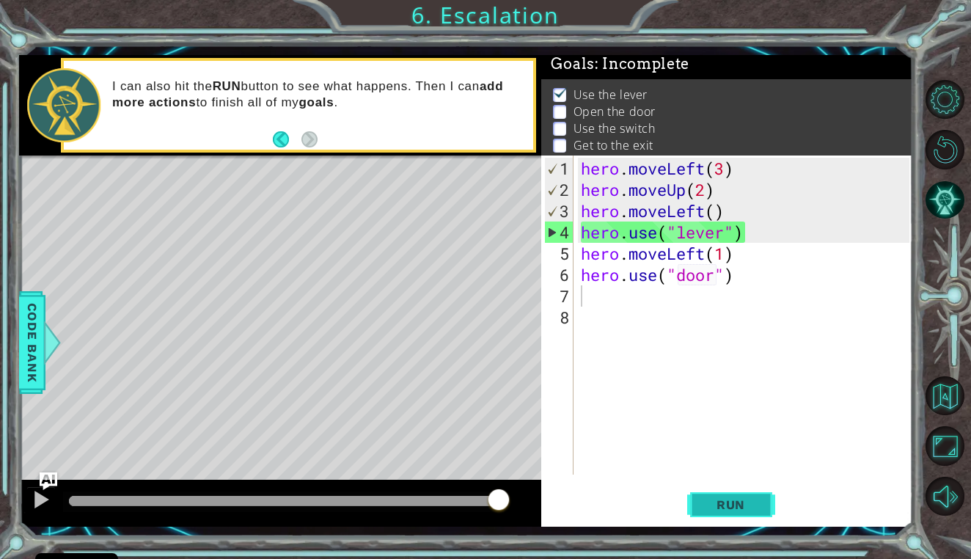
click at [724, 502] on span "Run" at bounding box center [731, 504] width 58 height 15
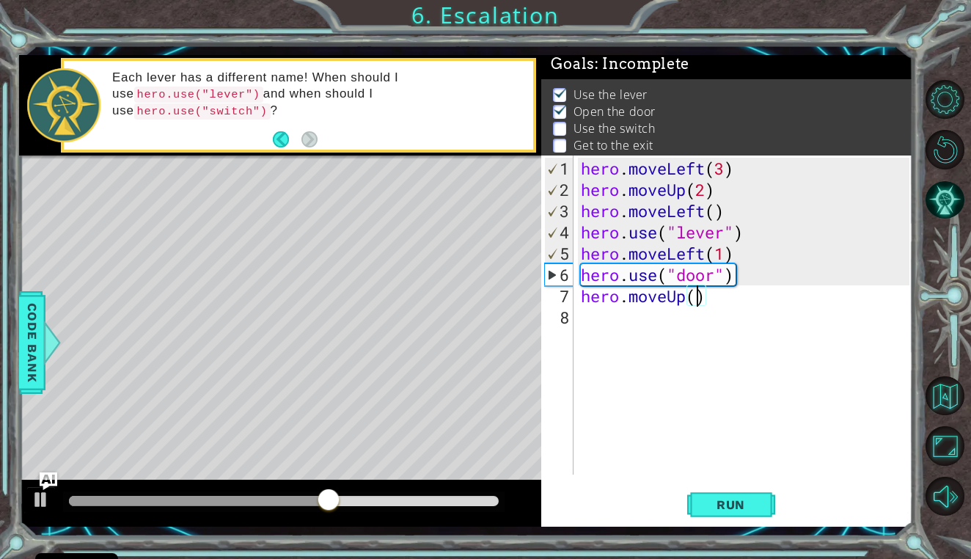
type textarea "hero.moveUp(2)"
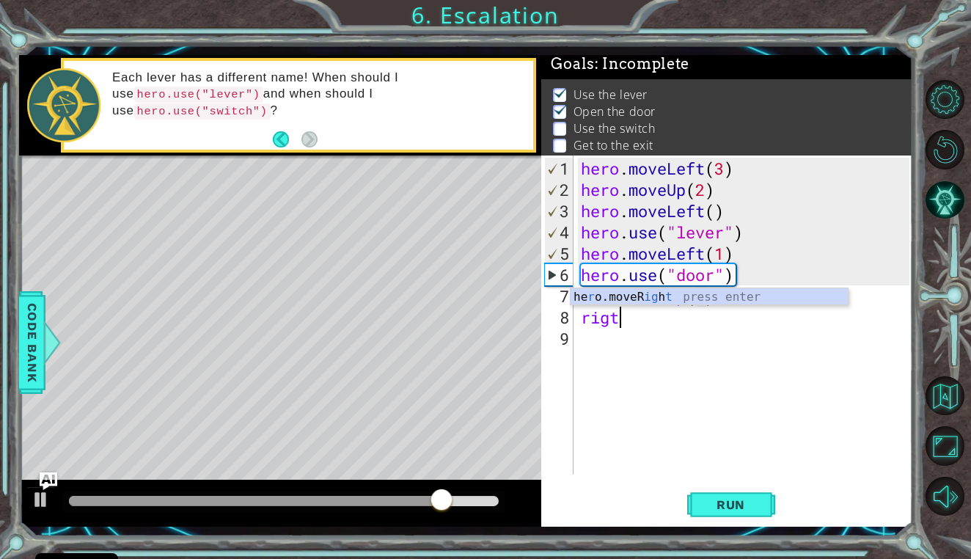
type textarea "rigth"
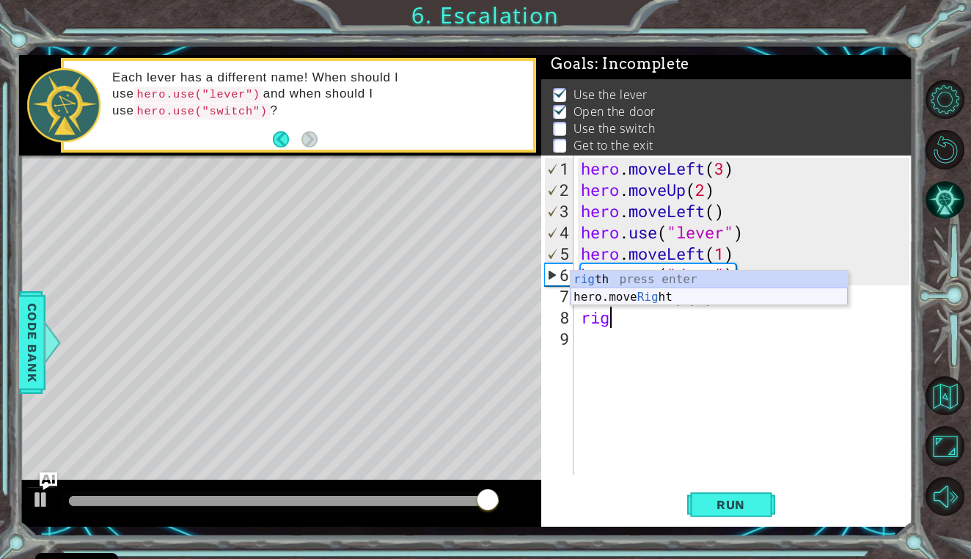
click at [636, 298] on div "rig th press enter hero.move Rig ht press enter" at bounding box center [709, 306] width 277 height 70
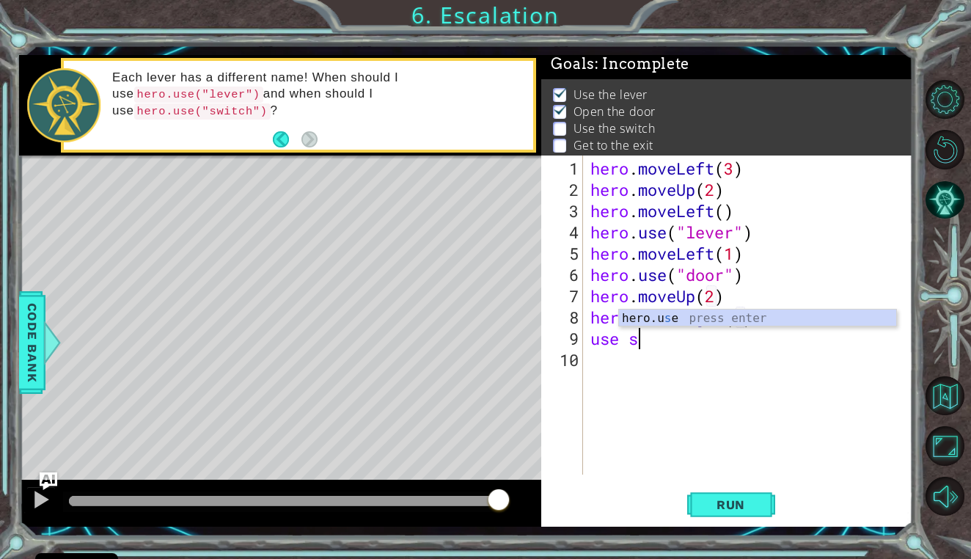
scroll to position [0, 1]
click at [658, 318] on div "hero. use press enter" at bounding box center [718, 336] width 277 height 53
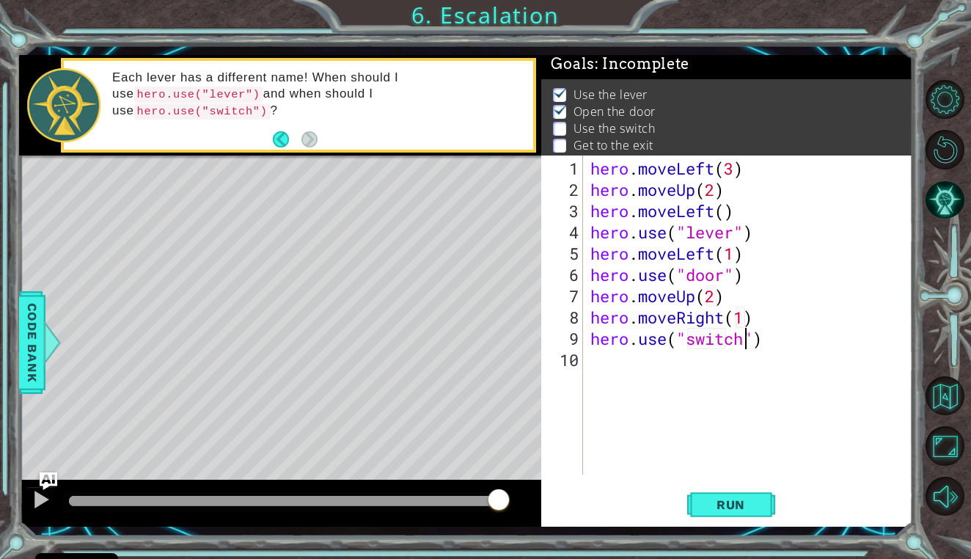
scroll to position [0, 7]
click at [752, 517] on button "Run" at bounding box center [731, 504] width 88 height 37
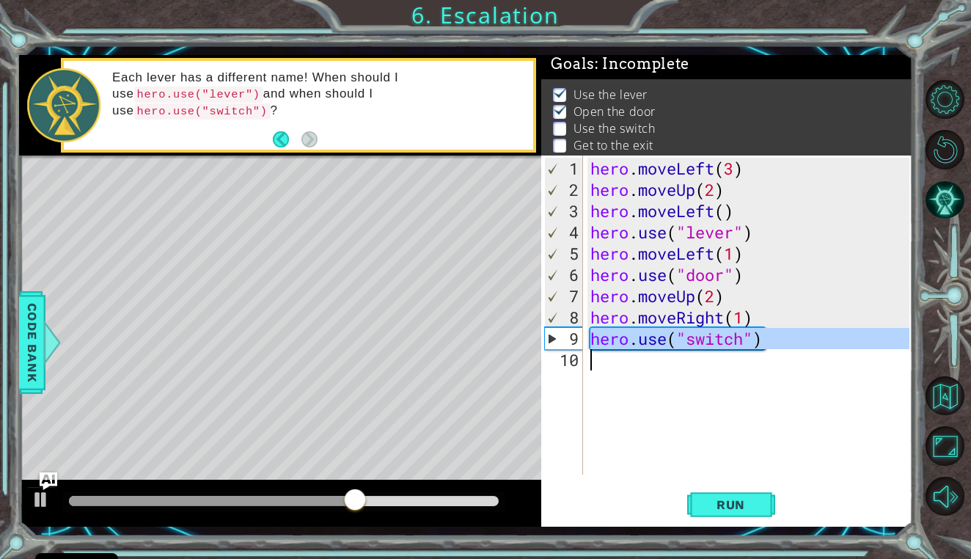
drag, startPoint x: 554, startPoint y: 339, endPoint x: 554, endPoint y: 361, distance: 22.0
type textarea "hero.use("switch")"
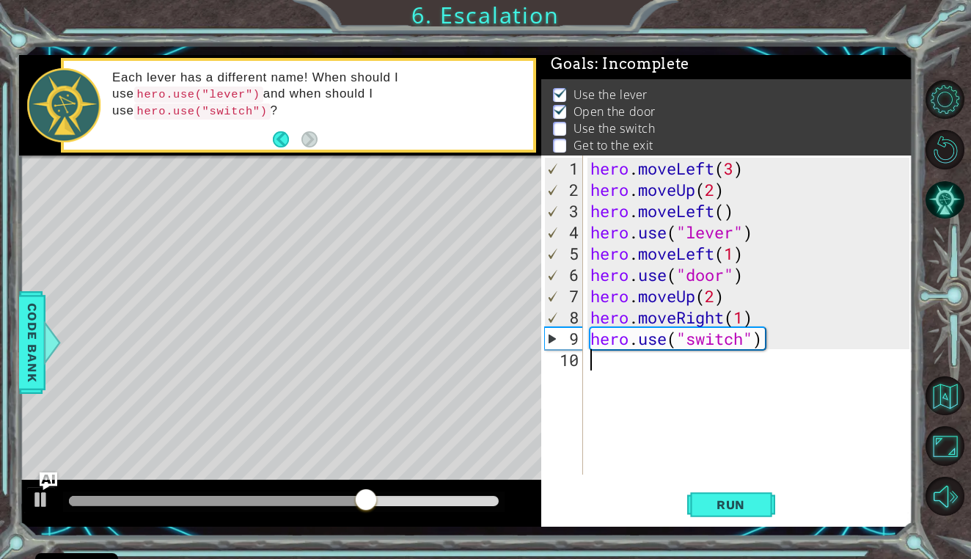
click at [560, 358] on div "10" at bounding box center [563, 359] width 39 height 21
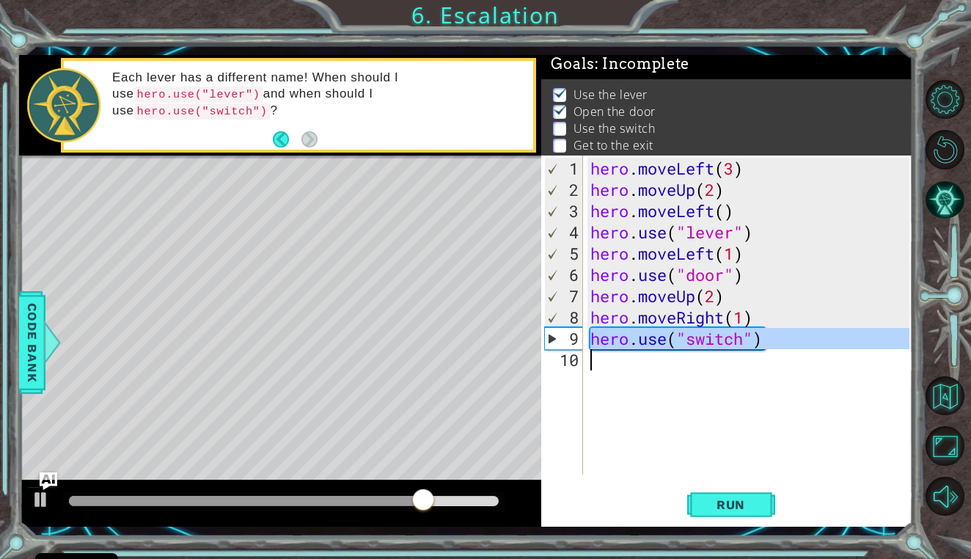
drag, startPoint x: 548, startPoint y: 336, endPoint x: 552, endPoint y: 360, distance: 24.6
type textarea "hero.use("switch")"
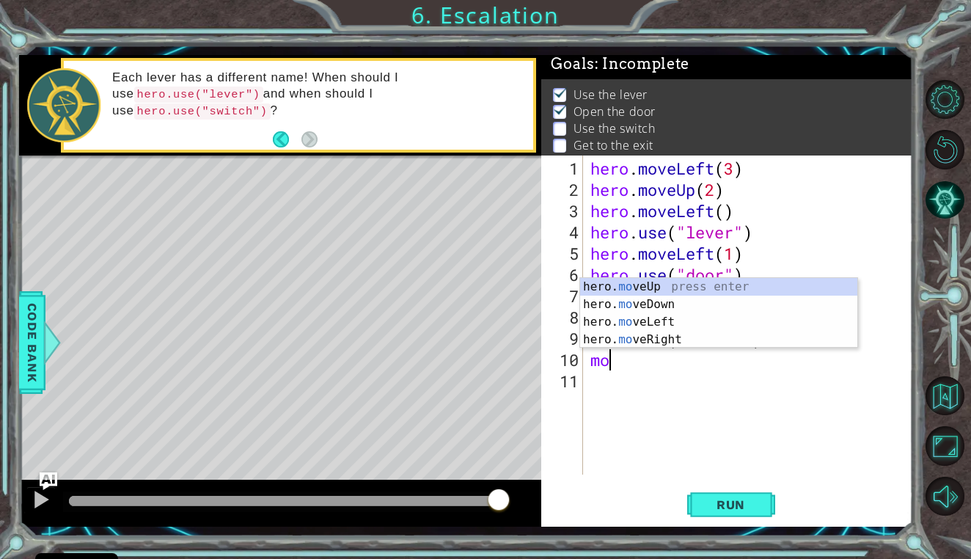
type textarea "m"
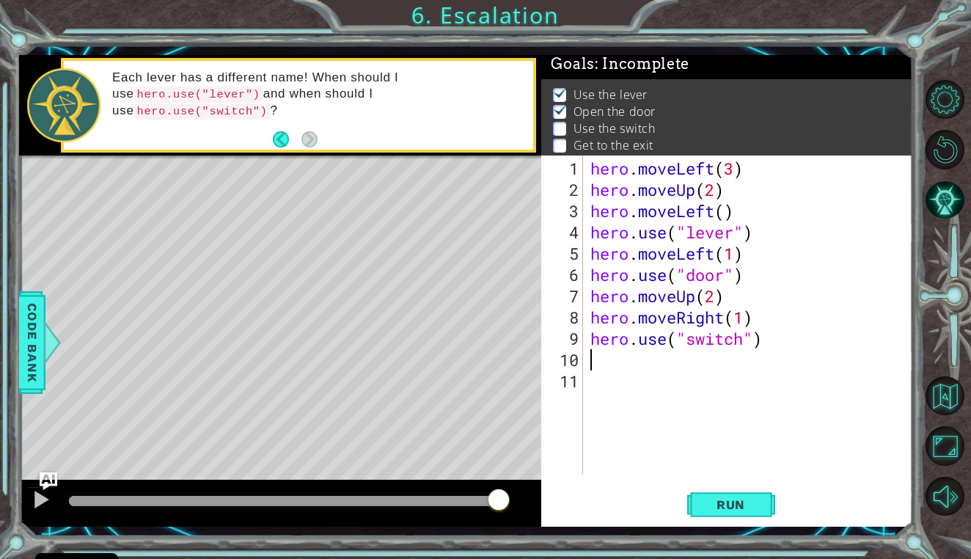
click at [744, 319] on div "hero . moveLeft ( 3 ) hero . moveUp ( 2 ) hero . moveLeft ( ) hero . use ( "lev…" at bounding box center [752, 339] width 329 height 362
type textarea "hero.moveRight(2)"
click at [754, 511] on span "Run" at bounding box center [731, 504] width 58 height 15
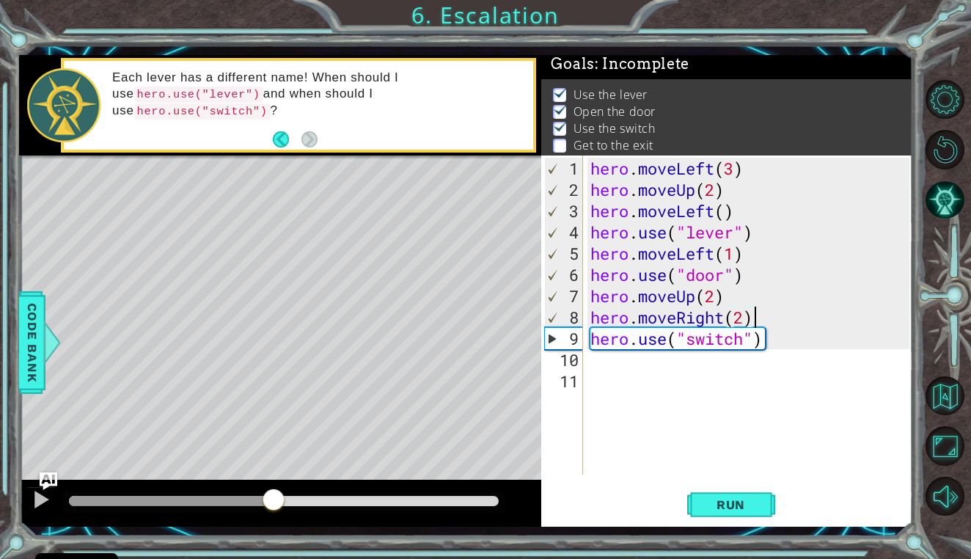
drag, startPoint x: 95, startPoint y: 495, endPoint x: 273, endPoint y: 497, distance: 178.3
click at [273, 497] on div at bounding box center [273, 501] width 26 height 26
click at [620, 370] on div "hero . moveLeft ( 3 ) hero . moveUp ( 2 ) hero . moveLeft ( ) hero . use ( "lev…" at bounding box center [752, 339] width 329 height 362
click at [607, 365] on div "hero . moveLeft ( 3 ) hero . moveUp ( 2 ) hero . moveLeft ( ) hero . use ( "lev…" at bounding box center [752, 339] width 329 height 362
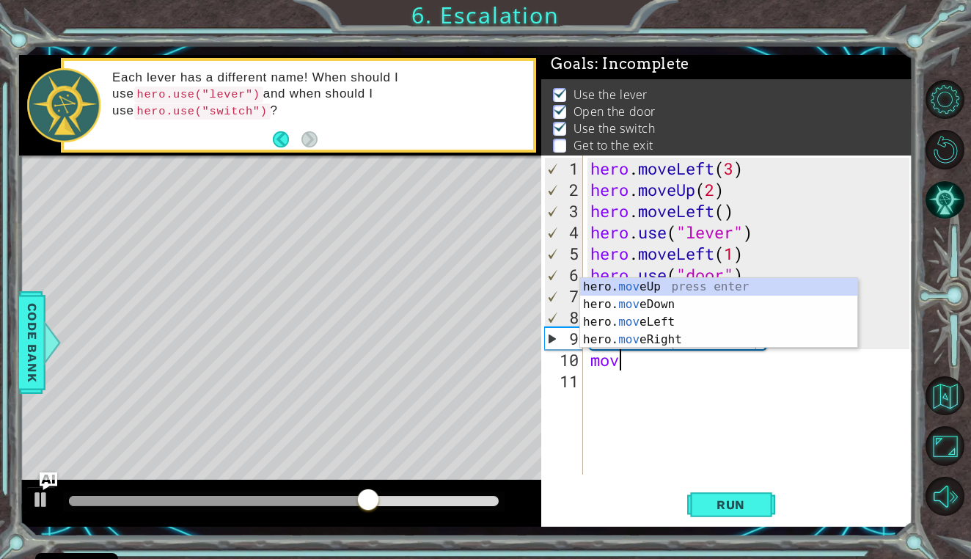
type textarea "move"
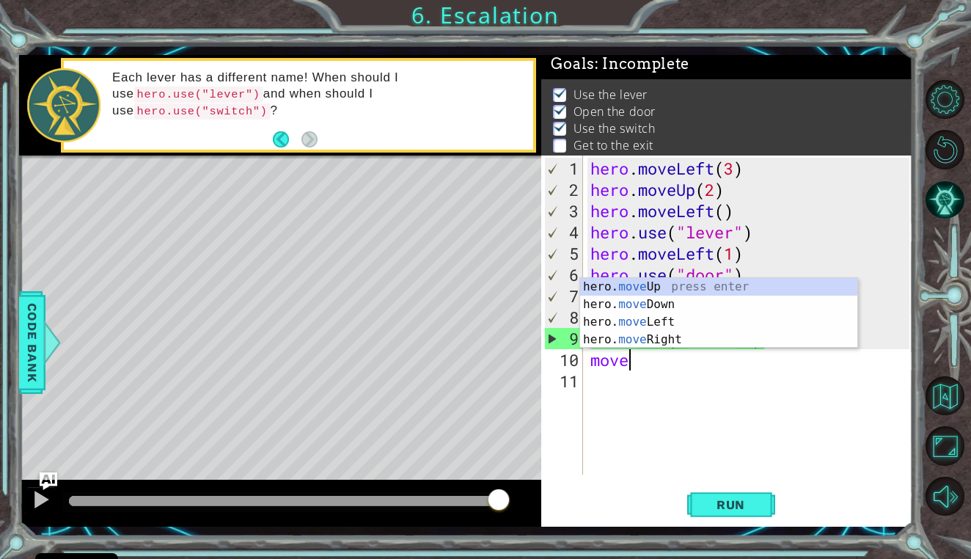
click at [598, 381] on div "hero . moveLeft ( 3 ) hero . moveUp ( 2 ) hero . moveLeft ( ) hero . use ( "lev…" at bounding box center [752, 339] width 329 height 362
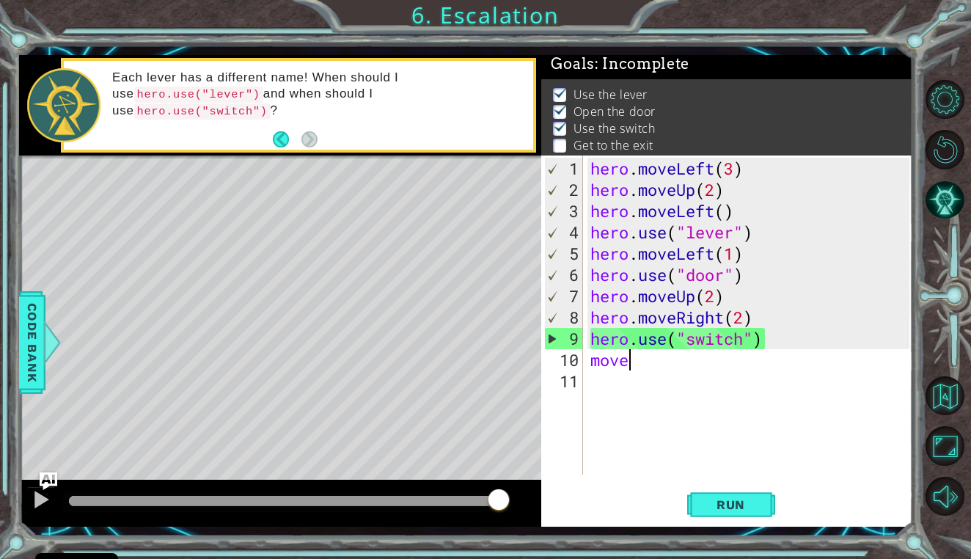
click at [629, 360] on div "hero . moveLeft ( 3 ) hero . moveUp ( 2 ) hero . moveLeft ( ) hero . use ( "lev…" at bounding box center [752, 339] width 329 height 362
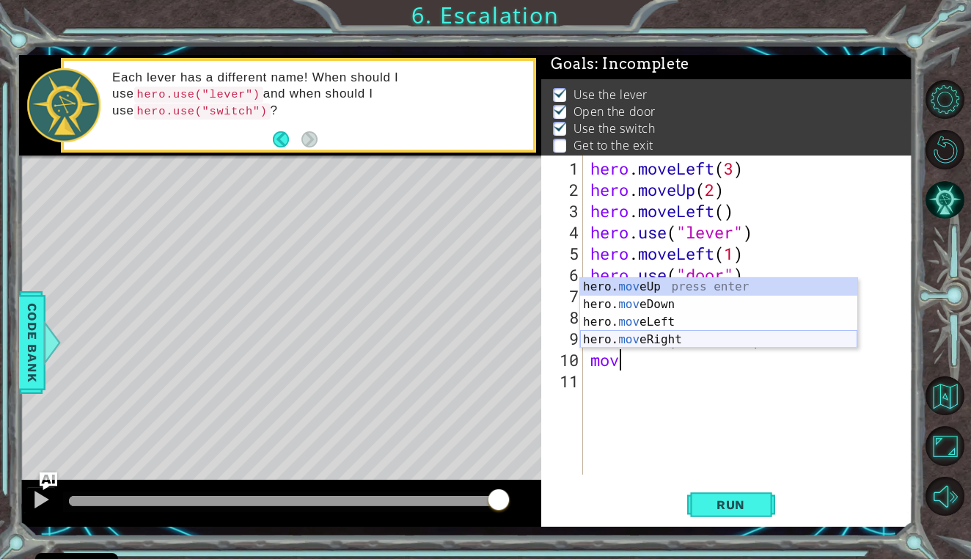
click at [644, 338] on div "hero. mov eUp press enter hero. mov eDown press enter hero. mov eLeft press ent…" at bounding box center [718, 331] width 277 height 106
type textarea "hero.moveRight(1)"
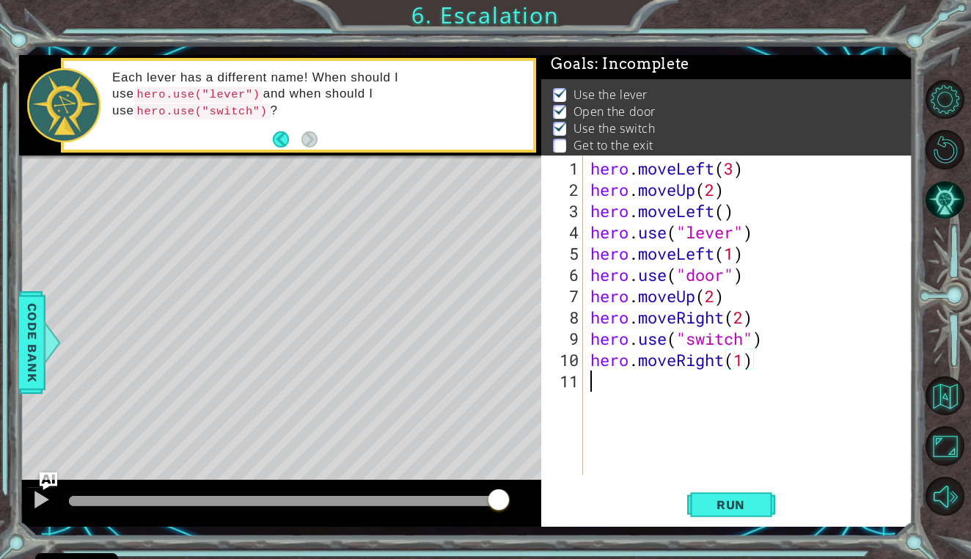
click at [615, 382] on div "hero . moveLeft ( 3 ) hero . moveUp ( 2 ) hero . moveLeft ( ) hero . use ( "lev…" at bounding box center [752, 339] width 329 height 362
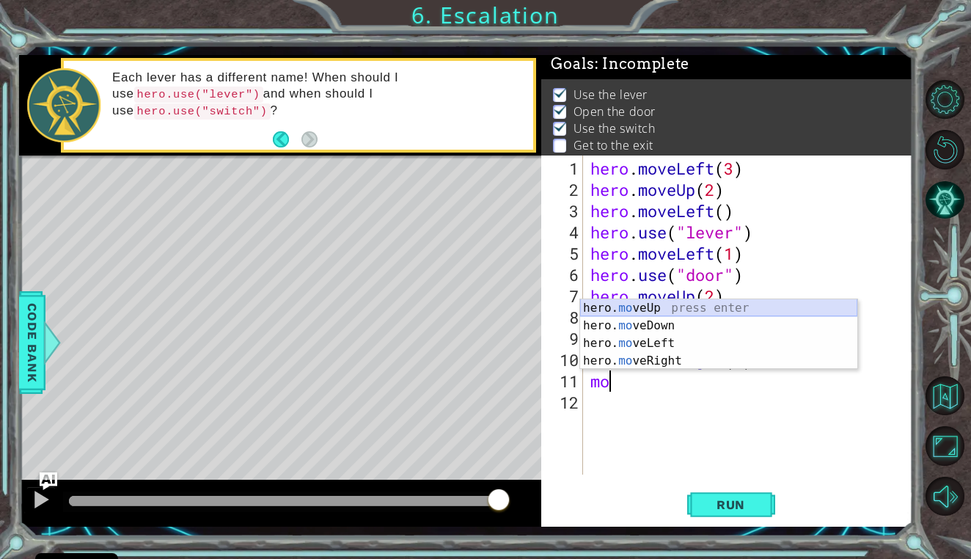
click at [645, 312] on div "hero. mo veUp press enter hero. mo veDown press enter hero. mo veLeft press ent…" at bounding box center [718, 352] width 277 height 106
type textarea "hero.moveUp(1)"
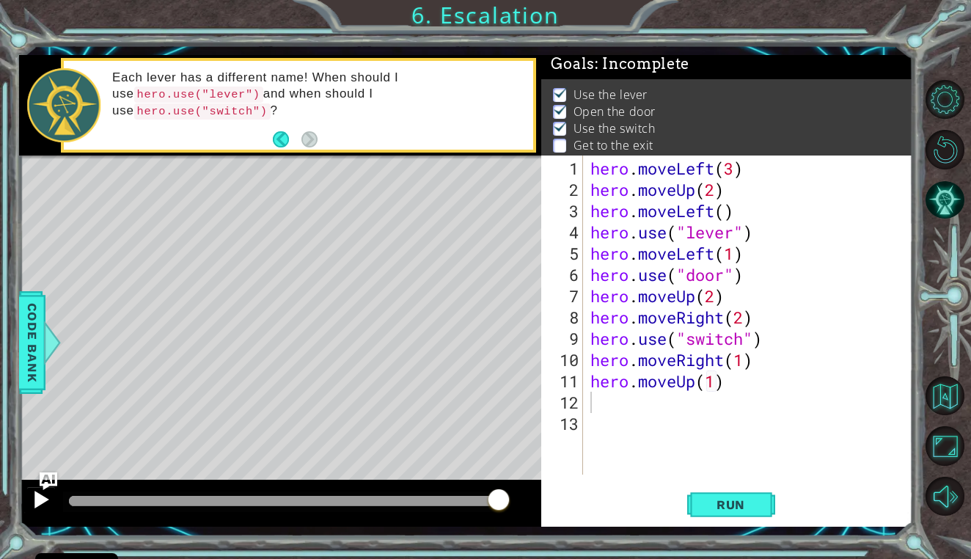
click at [40, 498] on div at bounding box center [41, 499] width 19 height 19
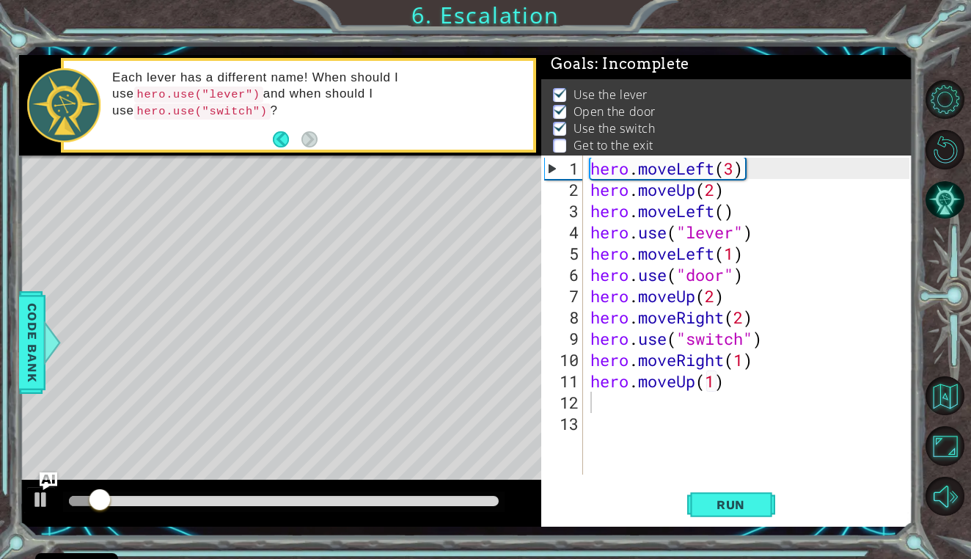
drag, startPoint x: 276, startPoint y: 493, endPoint x: 349, endPoint y: 505, distance: 74.4
click at [349, 505] on div at bounding box center [284, 501] width 442 height 21
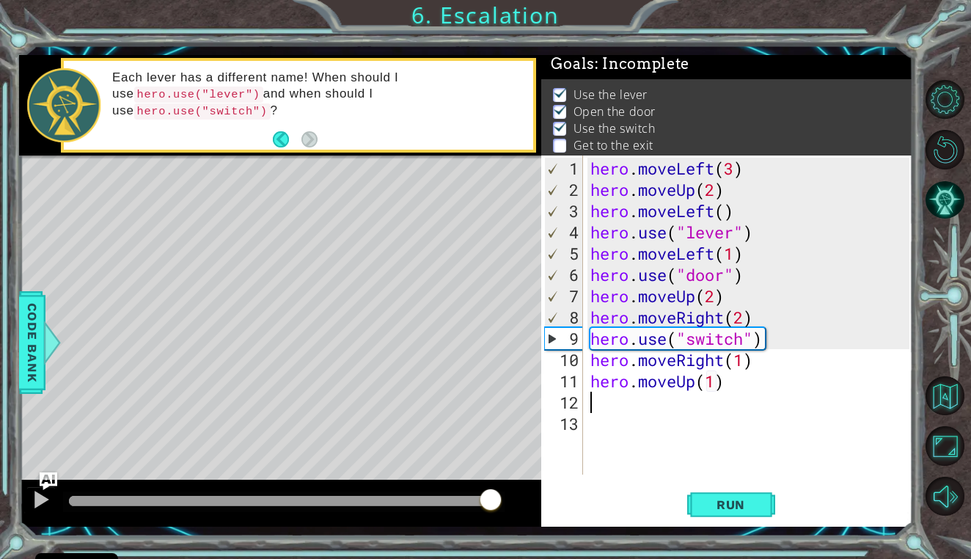
drag, startPoint x: 109, startPoint y: 497, endPoint x: 491, endPoint y: 504, distance: 382.2
click at [491, 504] on div at bounding box center [491, 501] width 26 height 26
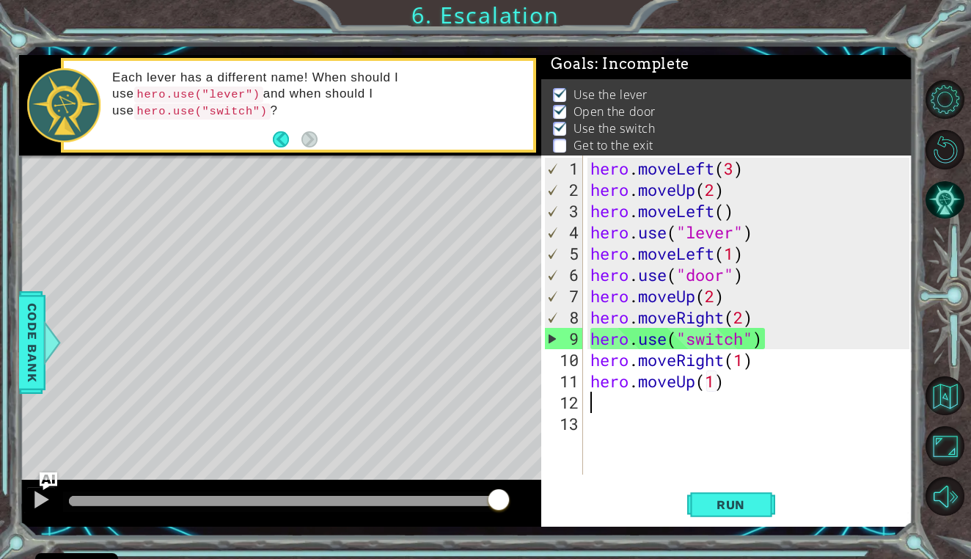
drag, startPoint x: 499, startPoint y: 498, endPoint x: 541, endPoint y: 502, distance: 42.0
click at [541, 502] on div at bounding box center [280, 503] width 522 height 47
click at [736, 385] on div "hero . moveLeft ( 3 ) hero . moveUp ( 2 ) hero . moveLeft ( ) hero . use ( "lev…" at bounding box center [752, 339] width 329 height 362
type textarea "hero.moveUp(1)"
click at [717, 502] on span "Run" at bounding box center [731, 504] width 58 height 15
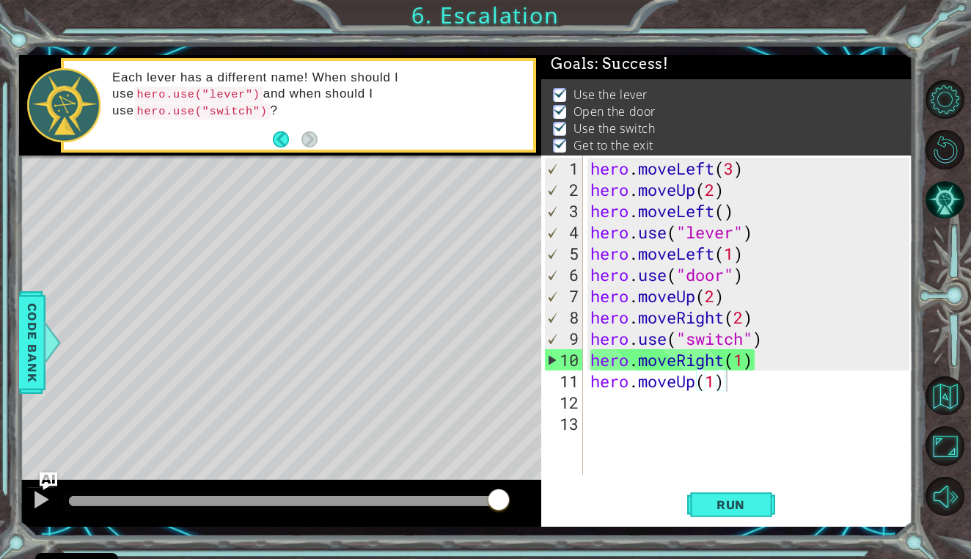
drag, startPoint x: 97, startPoint y: 492, endPoint x: 543, endPoint y: 500, distance: 446.1
click at [543, 500] on body "Cookie Policy CodeCombat uses a few essential and non-essential cookies. Privac…" at bounding box center [485, 279] width 971 height 559
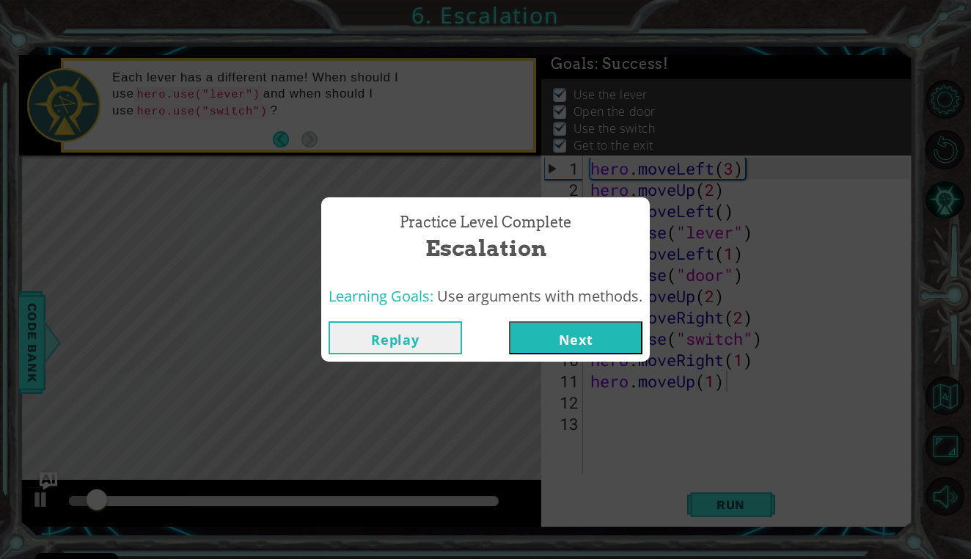
click at [594, 335] on button "Next" at bounding box center [576, 337] width 134 height 33
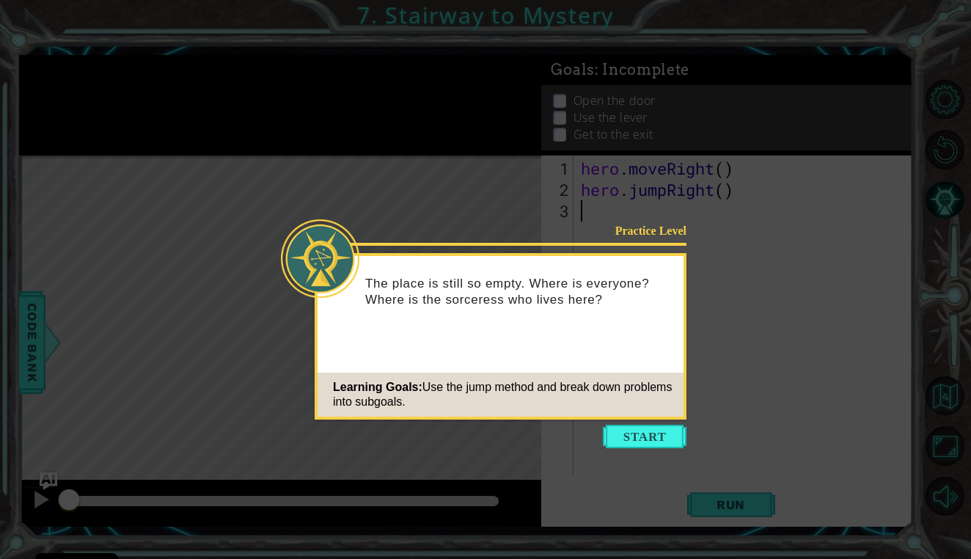
click at [650, 451] on icon at bounding box center [485, 279] width 971 height 559
click at [650, 445] on button "Start" at bounding box center [645, 436] width 84 height 23
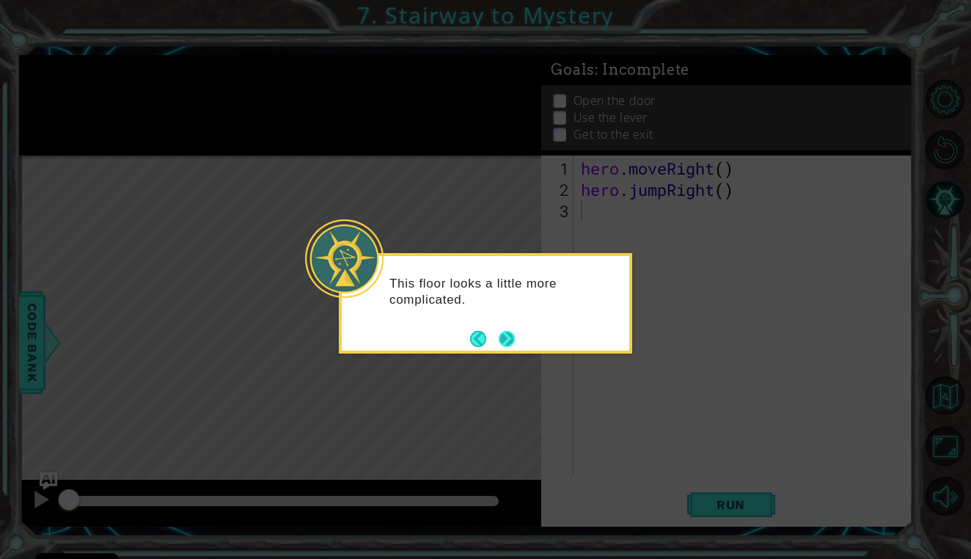
click at [509, 339] on button "Next" at bounding box center [507, 339] width 16 height 16
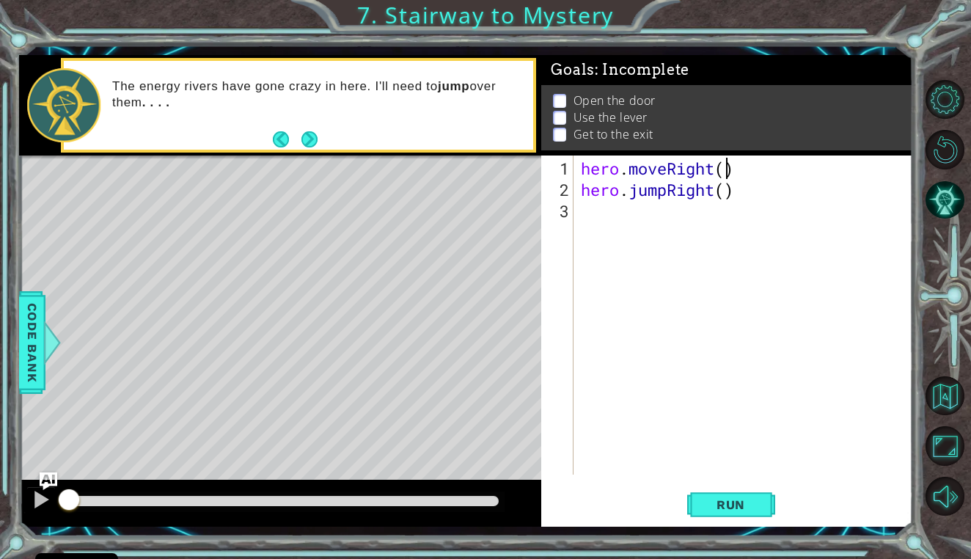
click at [731, 167] on div "hero . moveRight ( ) hero . jumpRight ( )" at bounding box center [747, 339] width 338 height 362
click at [728, 184] on div "hero . moveRight ( 1 ) hero . jumpRight ( )" at bounding box center [747, 339] width 338 height 362
type textarea "hero.jumpRight(1)"
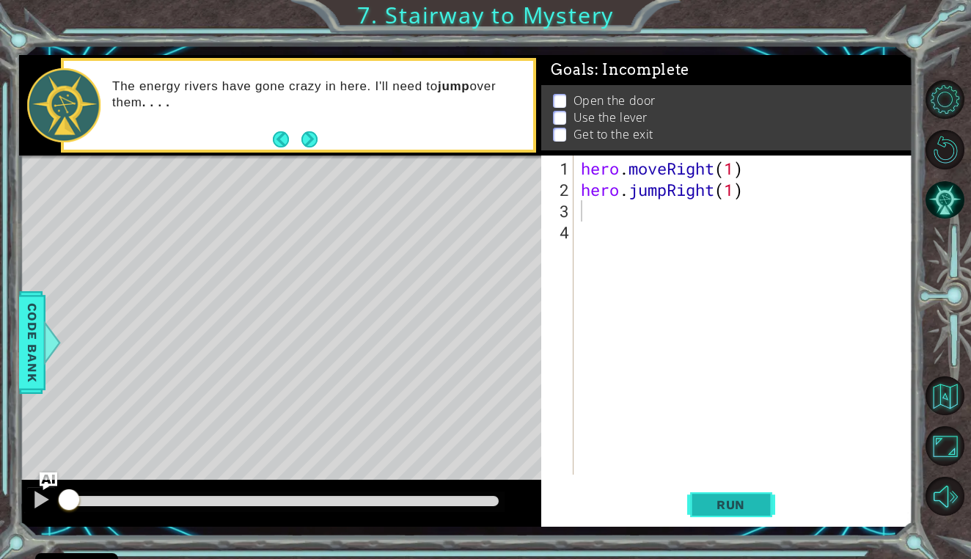
click at [748, 491] on button "Run" at bounding box center [731, 504] width 88 height 37
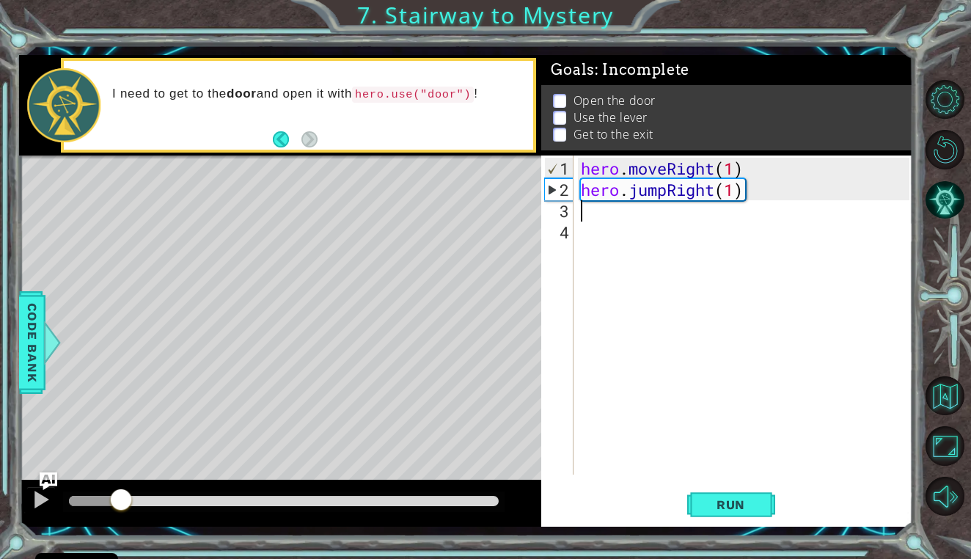
drag, startPoint x: 194, startPoint y: 503, endPoint x: 108, endPoint y: 502, distance: 86.6
click at [108, 502] on div at bounding box center [121, 501] width 26 height 26
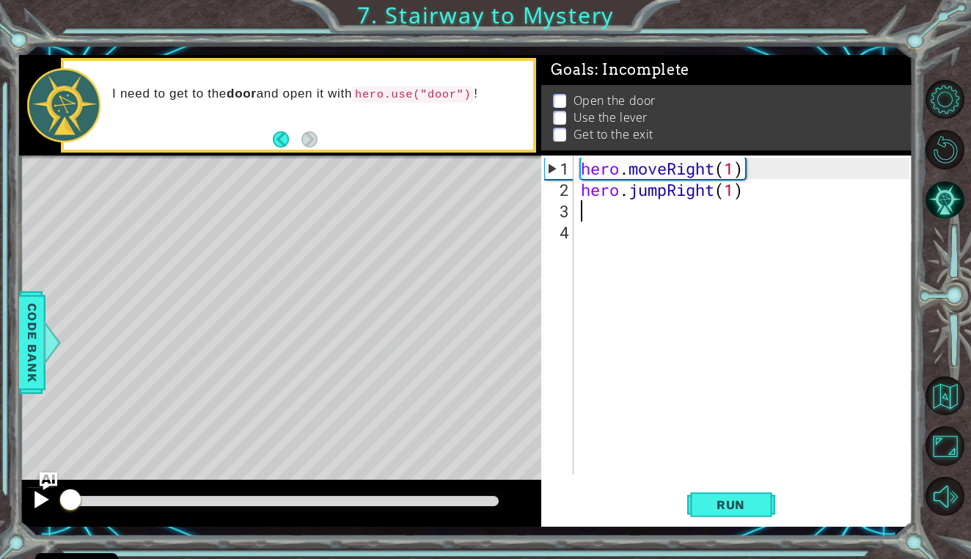
drag, startPoint x: 126, startPoint y: 497, endPoint x: 34, endPoint y: 495, distance: 91.7
click at [34, 495] on div at bounding box center [280, 503] width 522 height 47
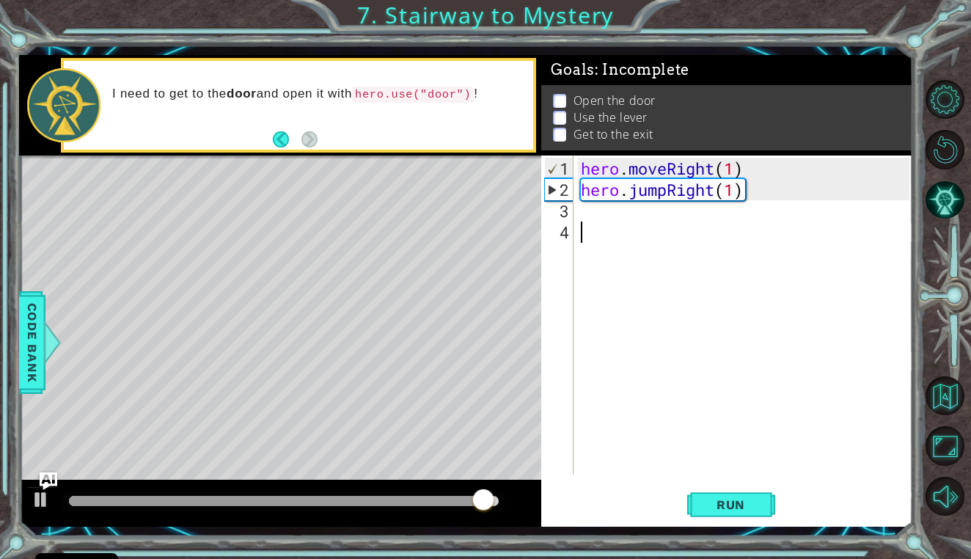
click at [617, 246] on div "hero . moveRight ( 1 ) hero . jumpRight ( 1 )" at bounding box center [747, 339] width 338 height 362
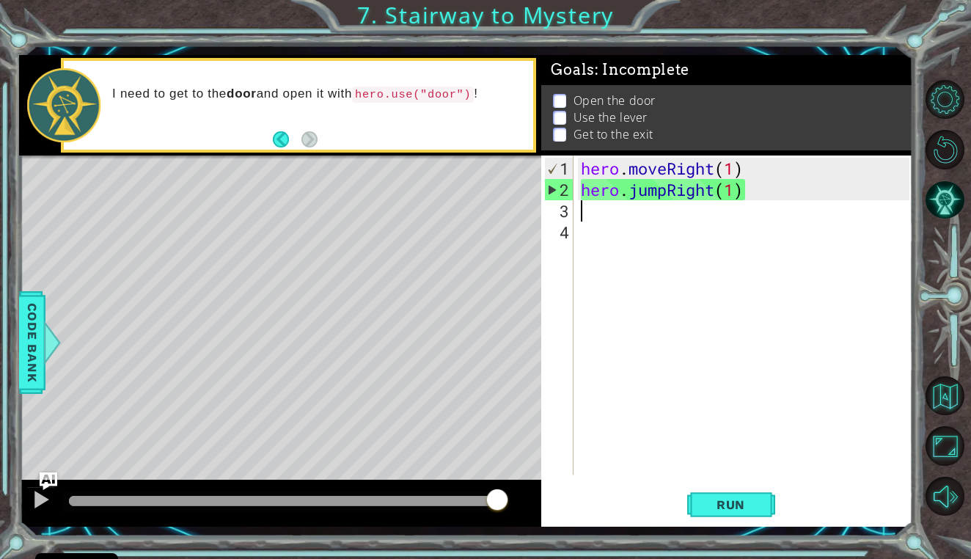
click at [596, 208] on div "hero . moveRight ( 1 ) hero . jumpRight ( 1 )" at bounding box center [747, 339] width 338 height 362
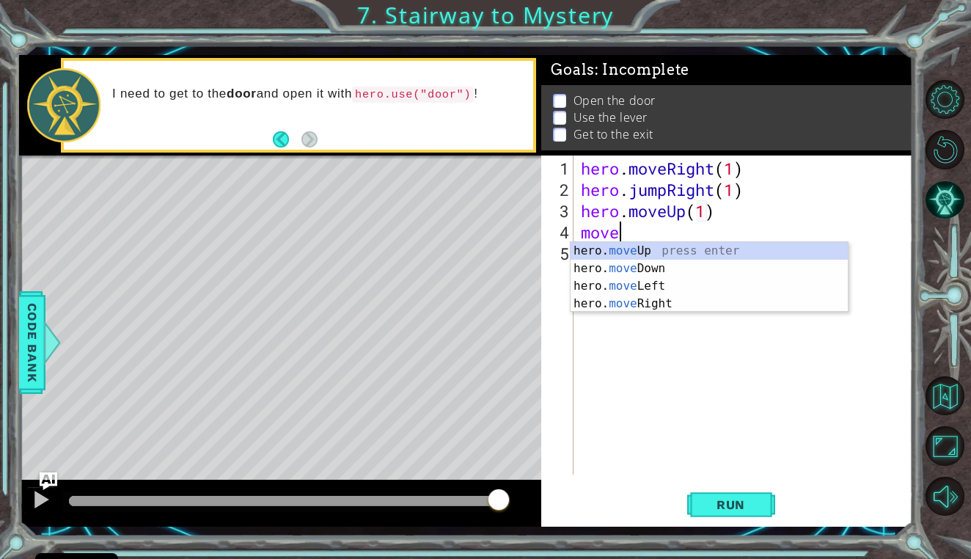
scroll to position [0, 1]
click at [709, 302] on div "hero. move Up press enter hero. move Down press enter hero. move Left press ent…" at bounding box center [709, 295] width 277 height 106
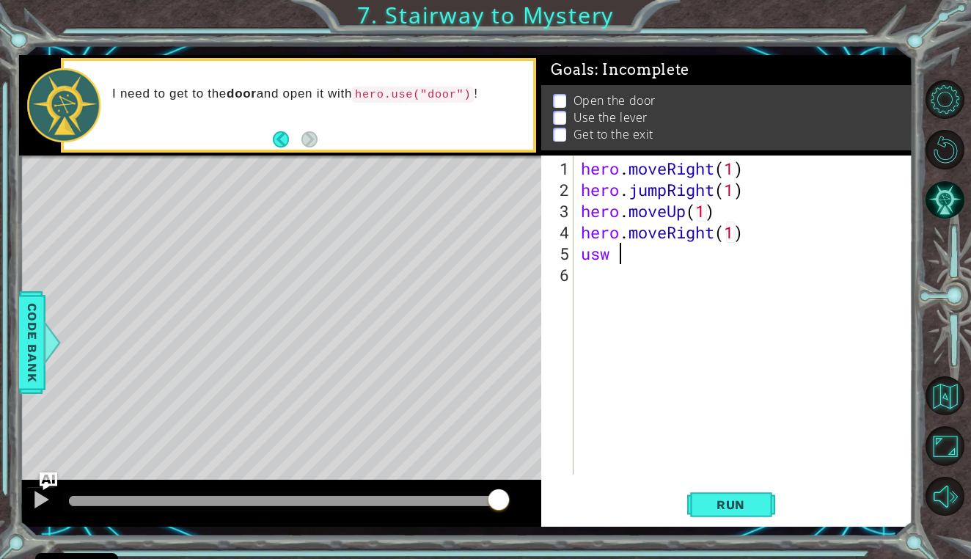
scroll to position [0, 0]
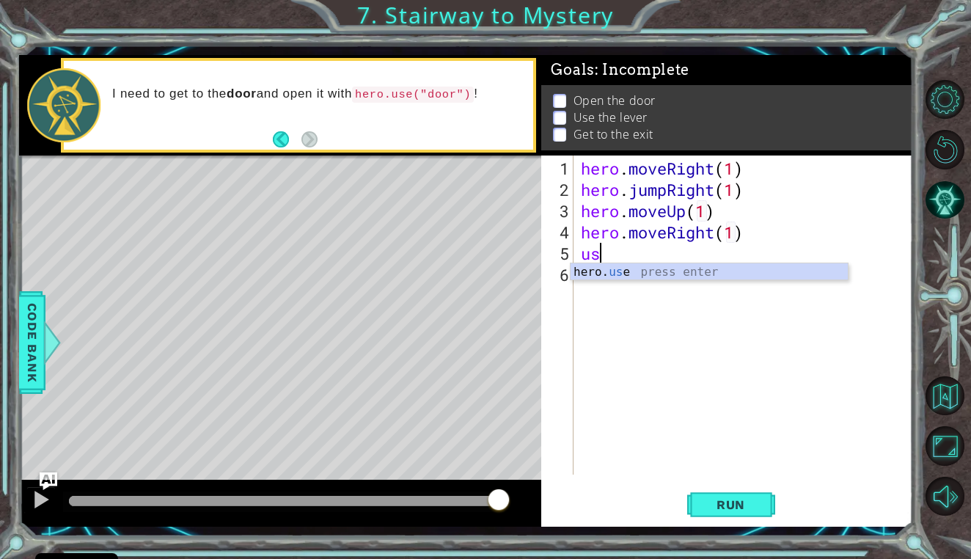
click at [702, 277] on div "hero. us e press enter" at bounding box center [709, 289] width 277 height 53
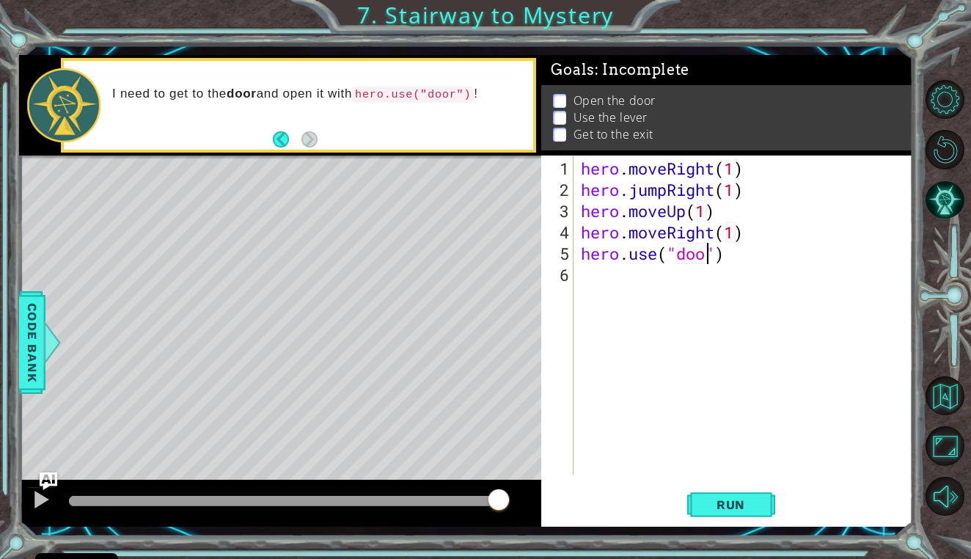
scroll to position [0, 7]
type textarea "hero.use("door")"
click at [717, 509] on span "Run" at bounding box center [731, 504] width 58 height 15
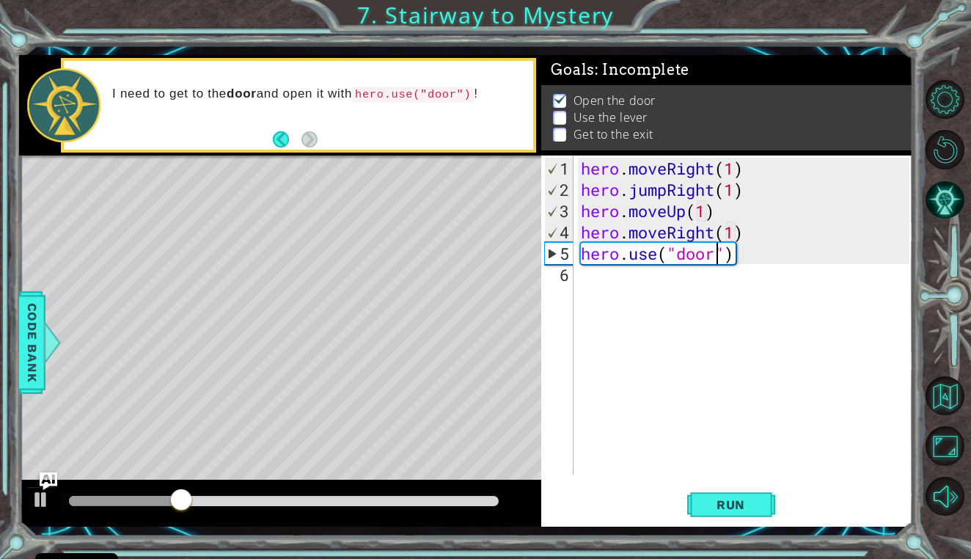
click at [616, 275] on div "hero . moveRight ( 1 ) hero . jumpRight ( 1 ) hero . moveUp ( 1 ) hero . moveRi…" at bounding box center [747, 339] width 338 height 362
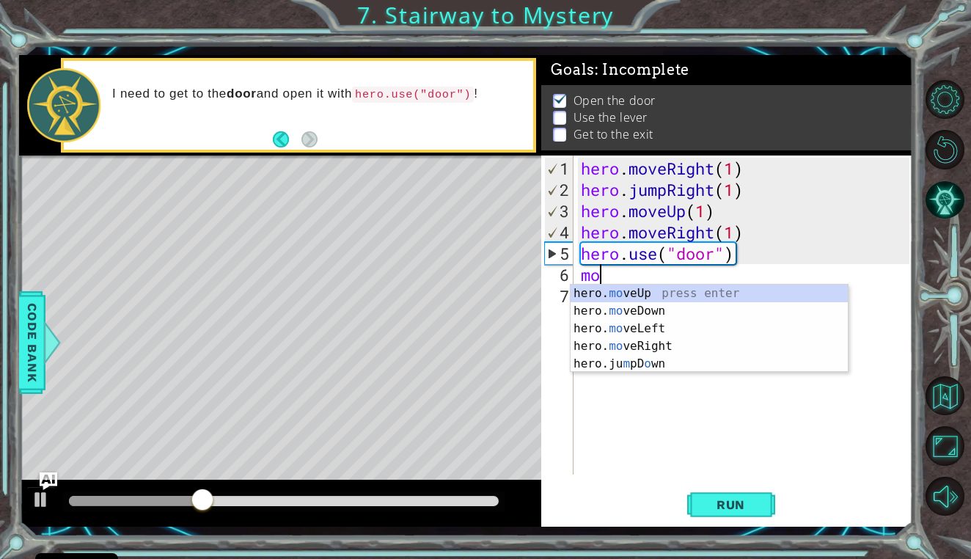
scroll to position [0, 1]
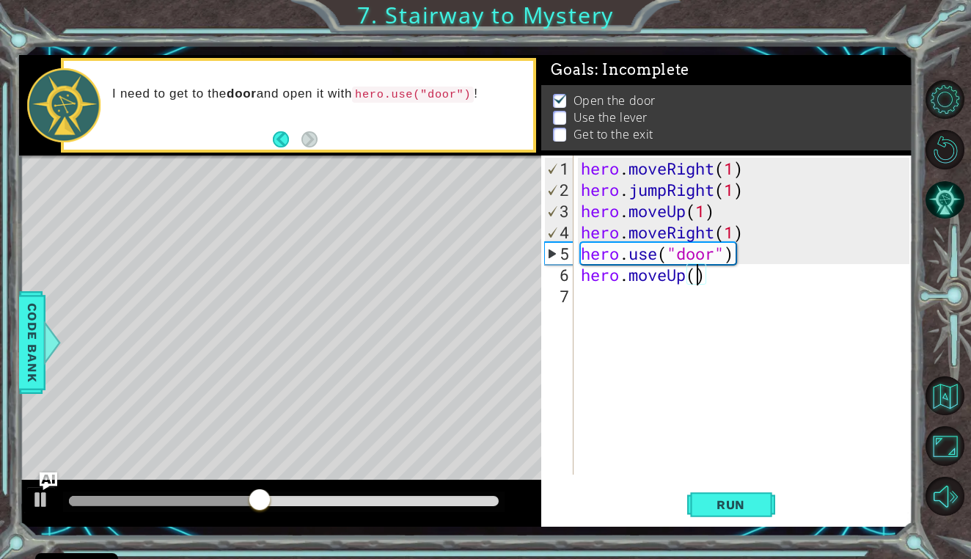
type textarea "hero.moveUp(2)"
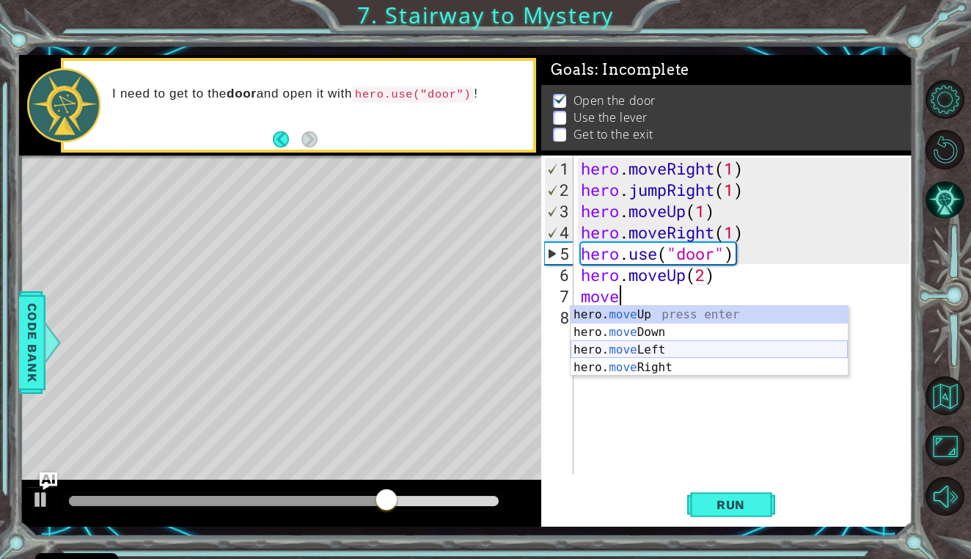
click at [631, 346] on div "hero. move Up press enter hero. move Down press enter hero. move Left press ent…" at bounding box center [709, 359] width 277 height 106
type textarea "hero.moveLeft(1)"
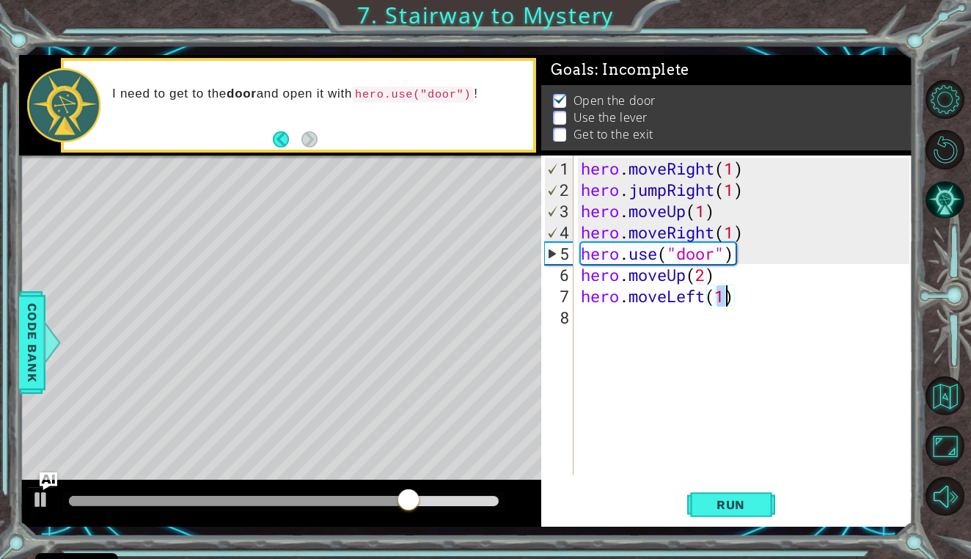
click at [586, 318] on div "hero . moveRight ( 1 ) hero . jumpRight ( 1 ) hero . moveUp ( 1 ) hero . moveRi…" at bounding box center [747, 339] width 338 height 362
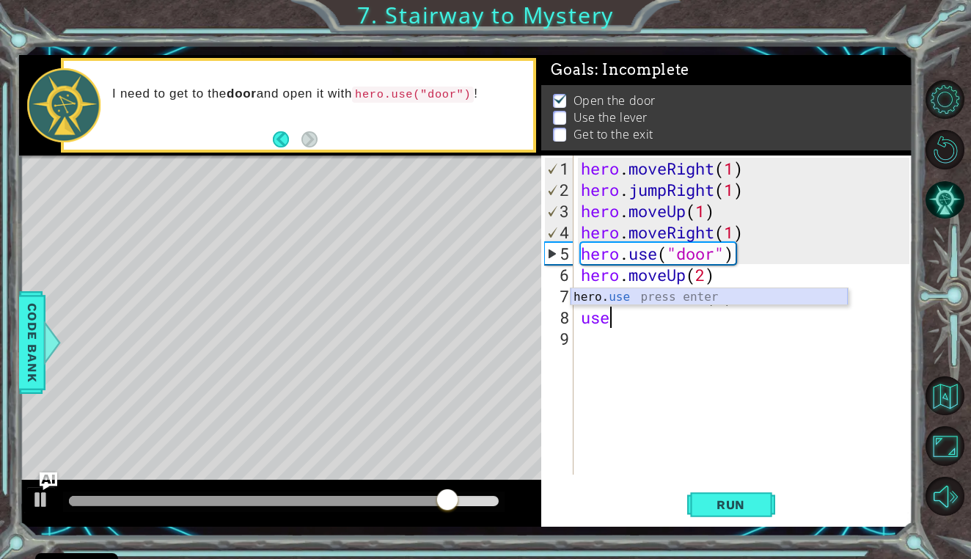
click at [601, 290] on div "hero. use press enter" at bounding box center [709, 314] width 277 height 53
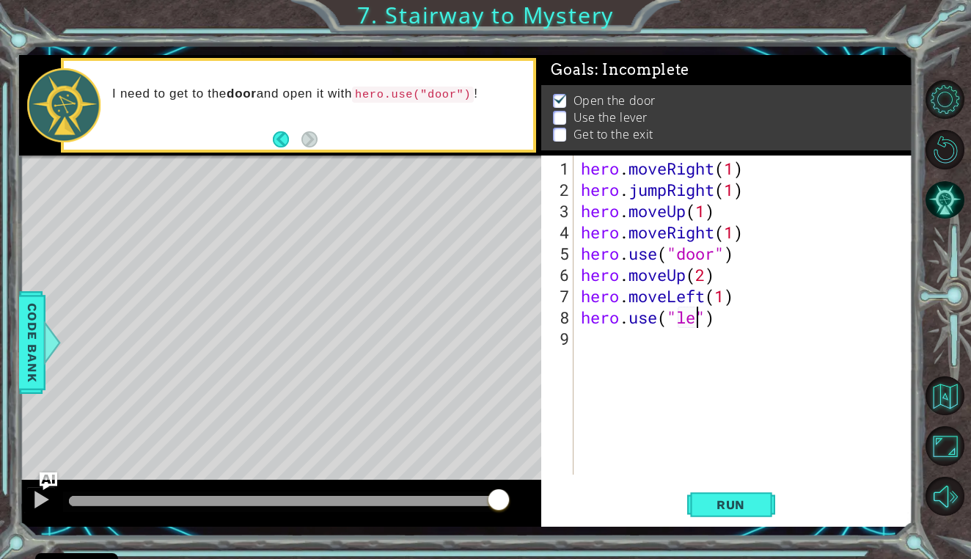
scroll to position [0, 7]
type textarea "hero.use("lever")"
click at [732, 507] on span "Run" at bounding box center [731, 504] width 58 height 15
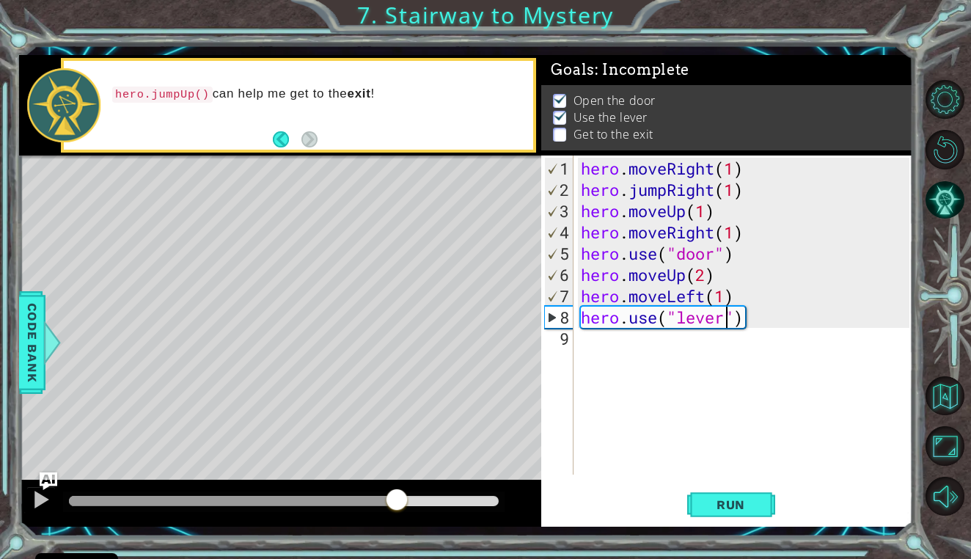
drag, startPoint x: 86, startPoint y: 500, endPoint x: 392, endPoint y: 504, distance: 306.6
click at [397, 505] on div at bounding box center [397, 501] width 26 height 26
click at [586, 351] on div "hero . moveRight ( 1 ) hero . jumpRight ( 1 ) hero . moveUp ( 1 ) hero . moveRi…" at bounding box center [747, 339] width 338 height 362
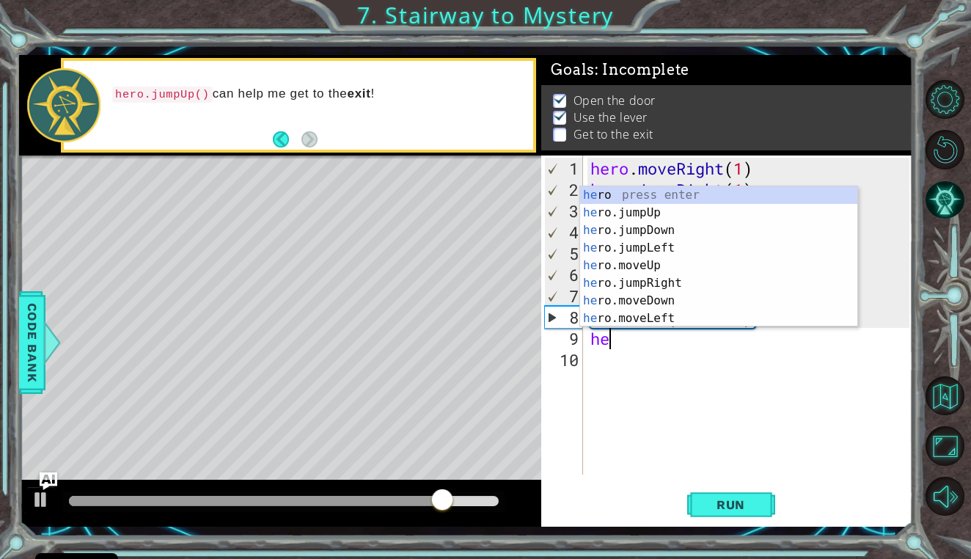
scroll to position [0, 1]
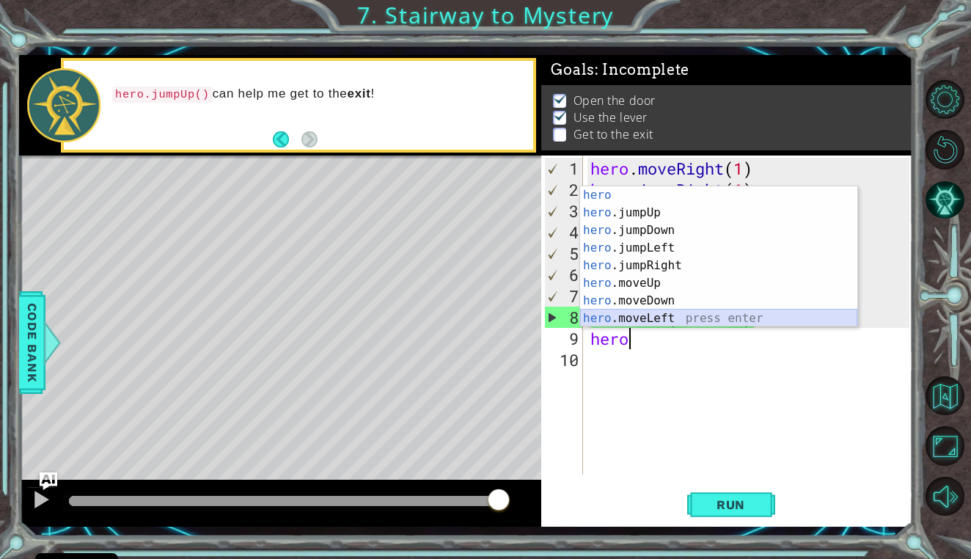
click at [663, 316] on div "hero press enter hero .jumpUp press enter hero .jumpDown press enter hero .jump…" at bounding box center [718, 274] width 277 height 176
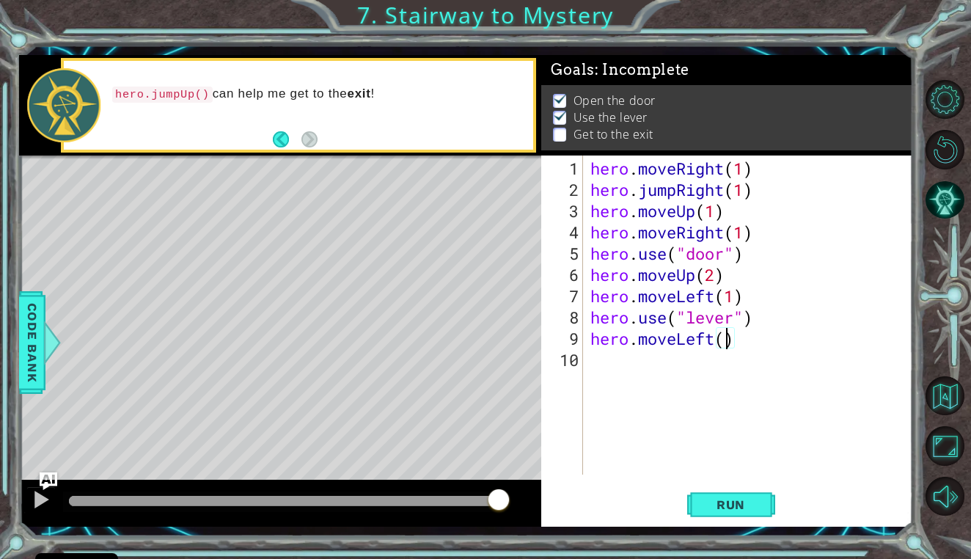
type textarea "hero.moveLeft(2)"
click at [590, 355] on div "hero . moveRight ( 1 ) hero . jumpRight ( 1 ) hero . moveUp ( 1 ) hero . moveRi…" at bounding box center [752, 339] width 329 height 362
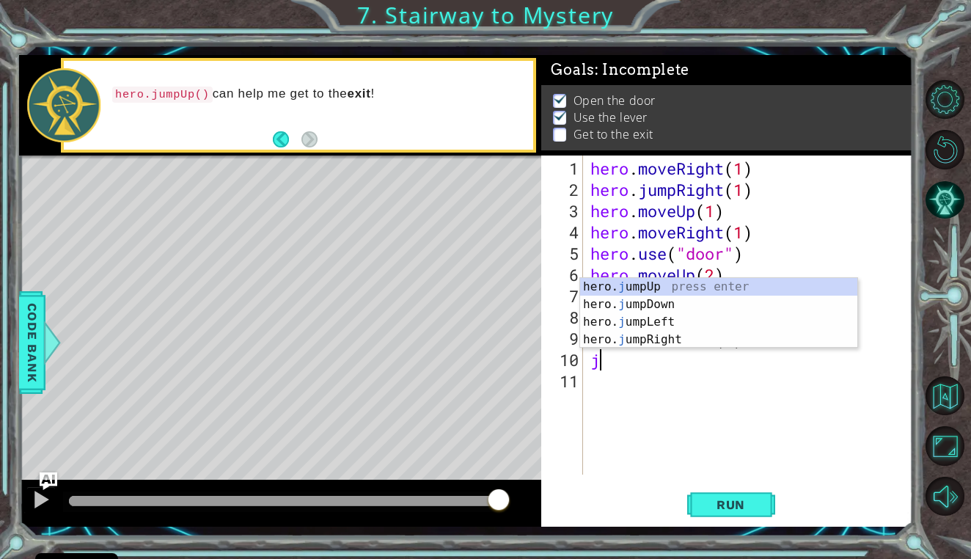
type textarea "ju"
click at [628, 283] on div "hero. ju mpUp press enter hero. ju mpDown press enter hero. [PERSON_NAME] mpLef…" at bounding box center [718, 331] width 277 height 106
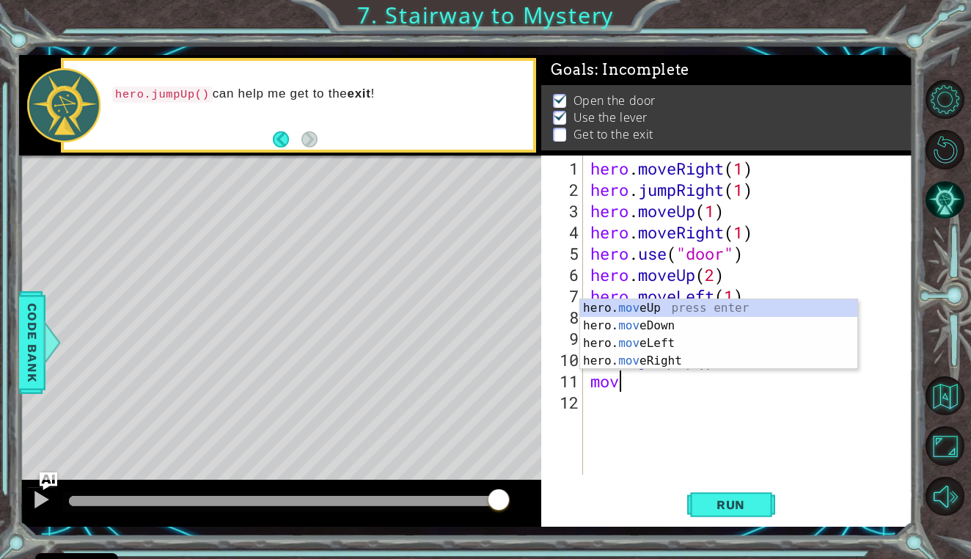
scroll to position [0, 1]
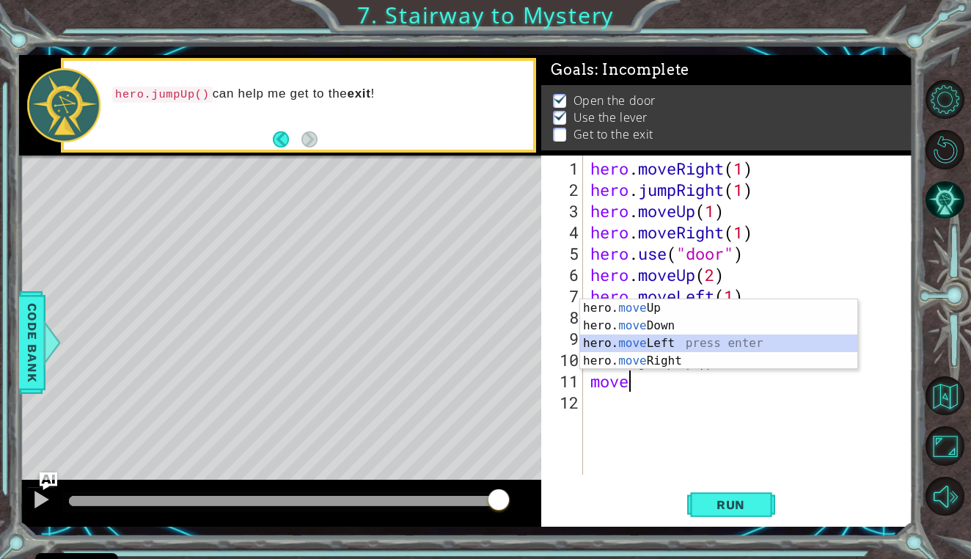
click at [623, 348] on div "hero. move Up press enter hero. move Down press enter hero. move Left press ent…" at bounding box center [718, 352] width 277 height 106
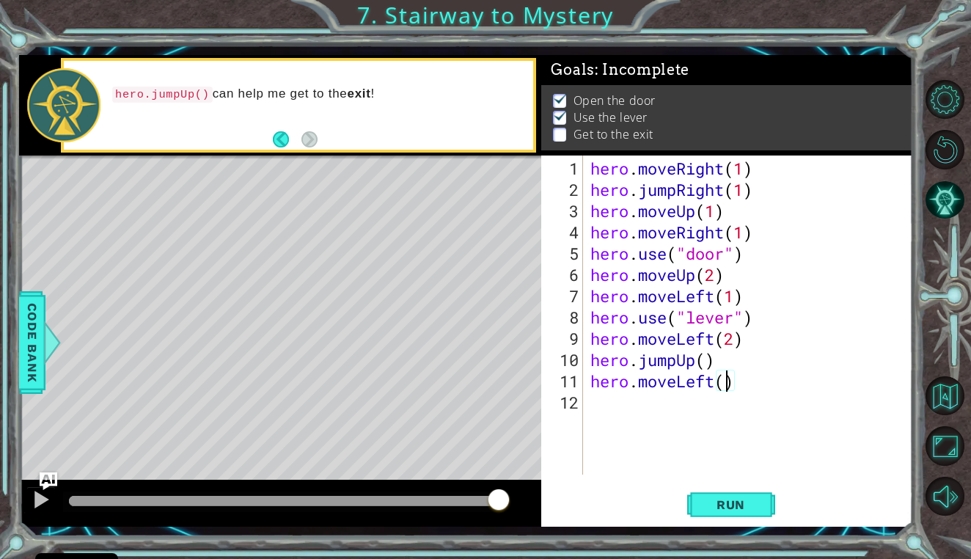
type textarea "hero.moveLeft(2)"
click at [714, 490] on button "Run" at bounding box center [731, 504] width 88 height 37
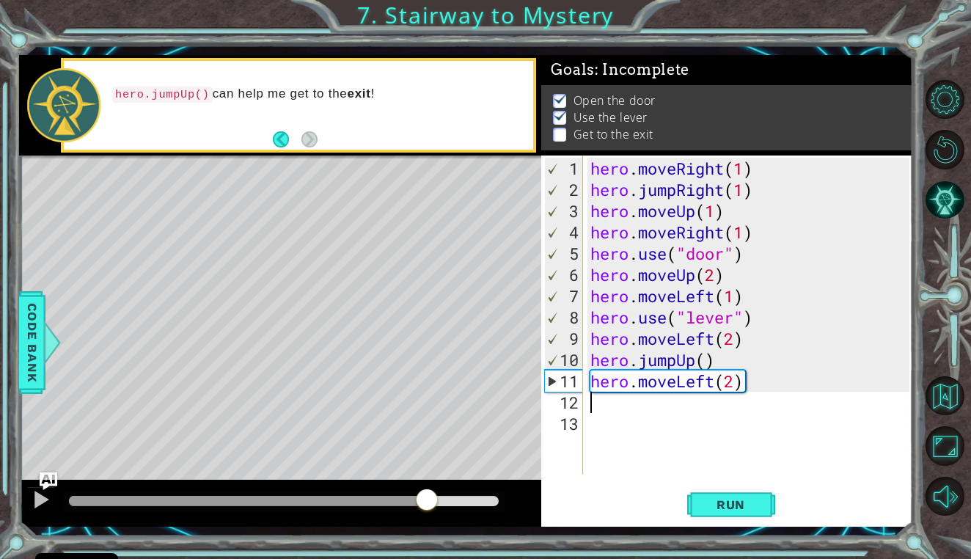
drag, startPoint x: 84, startPoint y: 497, endPoint x: 427, endPoint y: 486, distance: 342.7
click at [427, 488] on div at bounding box center [427, 501] width 26 height 26
click at [715, 378] on div "hero . moveRight ( 1 ) hero . jumpRight ( 1 ) hero . moveUp ( 1 ) hero . moveRi…" at bounding box center [752, 339] width 329 height 362
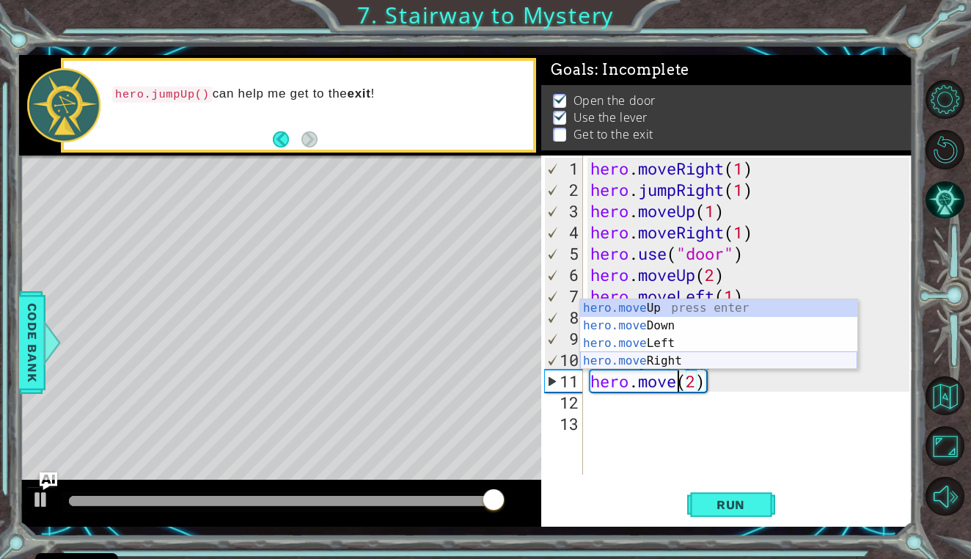
click at [718, 357] on div "hero.move Up press enter hero.move Down press enter hero.move Left press enter …" at bounding box center [718, 352] width 277 height 106
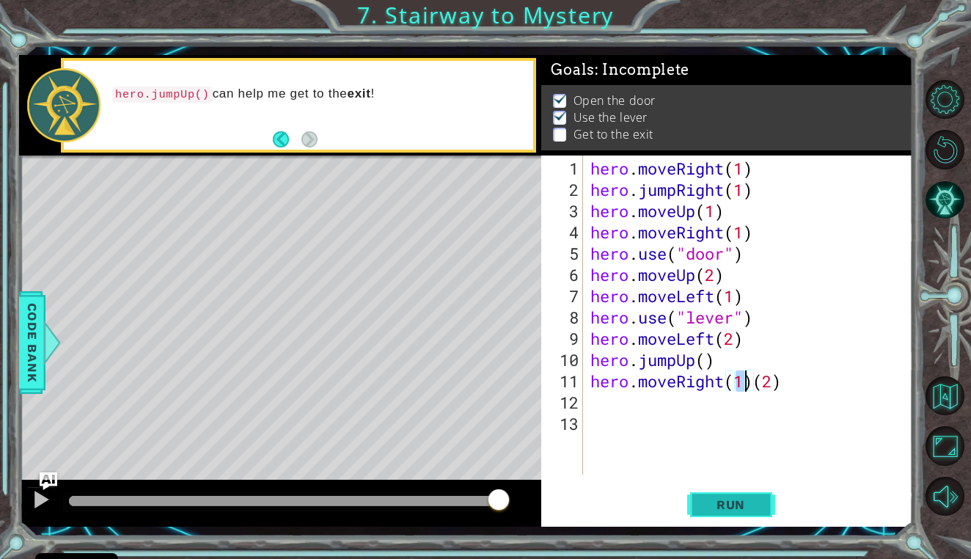
click at [705, 513] on button "Run" at bounding box center [731, 504] width 88 height 37
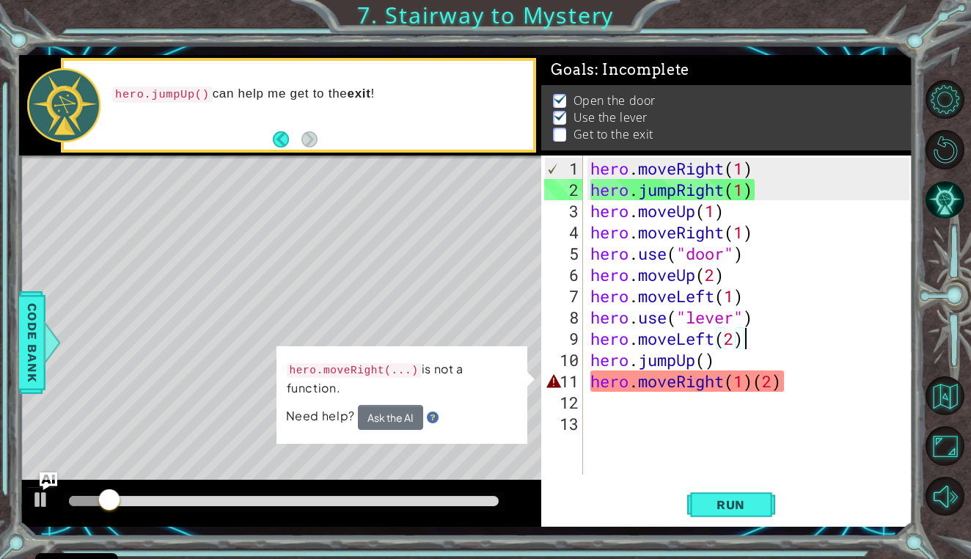
click at [745, 343] on div "hero . moveRight ( 1 ) hero . jumpRight ( 1 ) hero . moveUp ( 1 ) hero . moveRi…" at bounding box center [752, 339] width 329 height 362
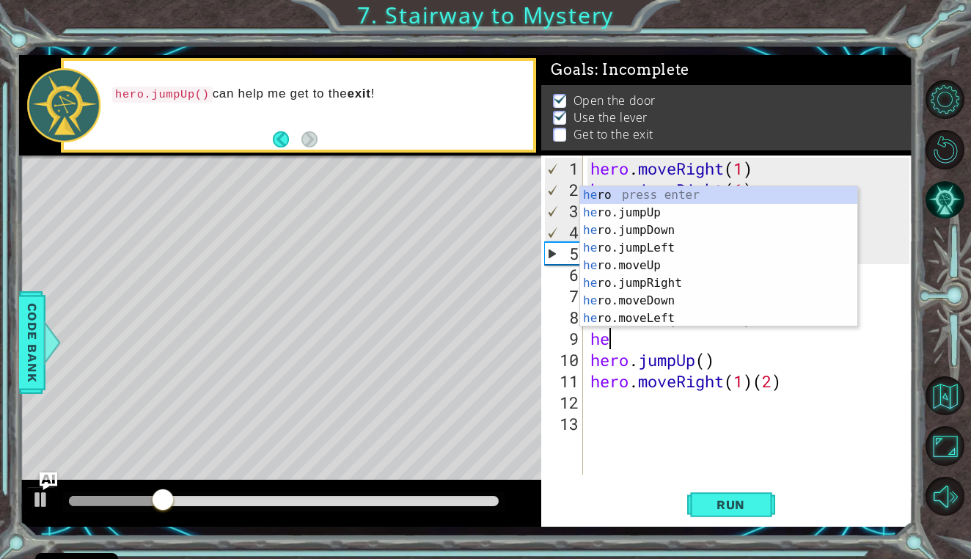
type textarea "h"
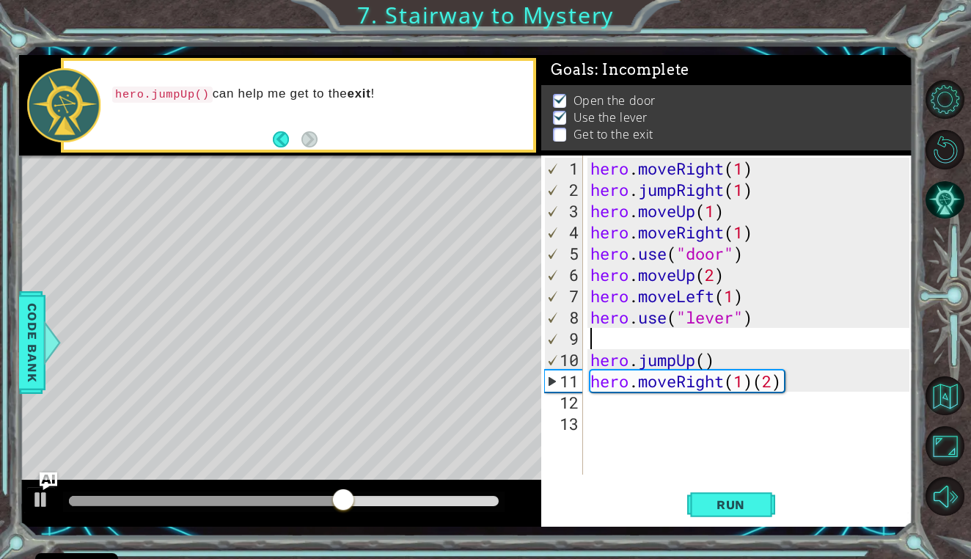
click at [758, 381] on div "hero . moveRight ( 1 ) hero . jumpRight ( 1 ) hero . moveUp ( 1 ) hero . moveRi…" at bounding box center [752, 339] width 329 height 362
type textarea "hero.moveRight(2)"
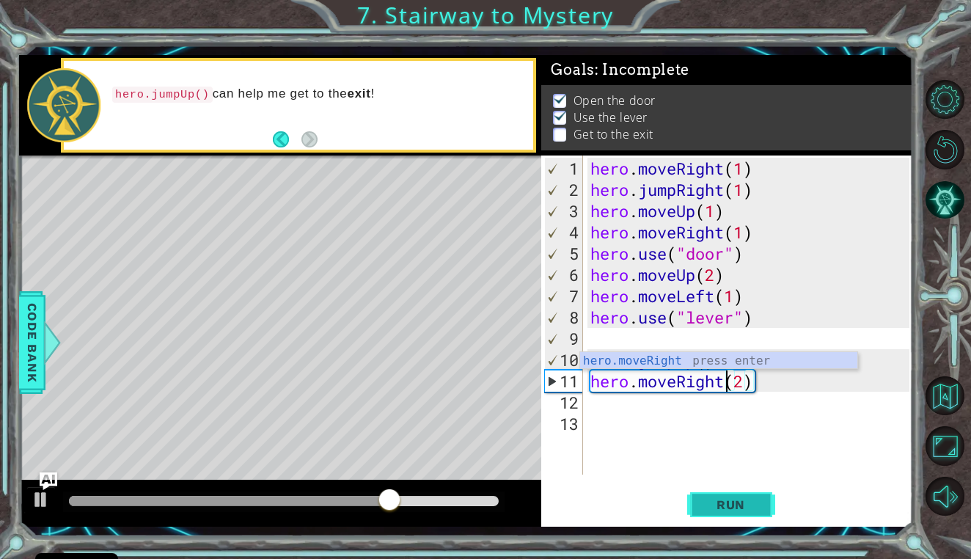
click at [742, 518] on button "Run" at bounding box center [731, 504] width 88 height 37
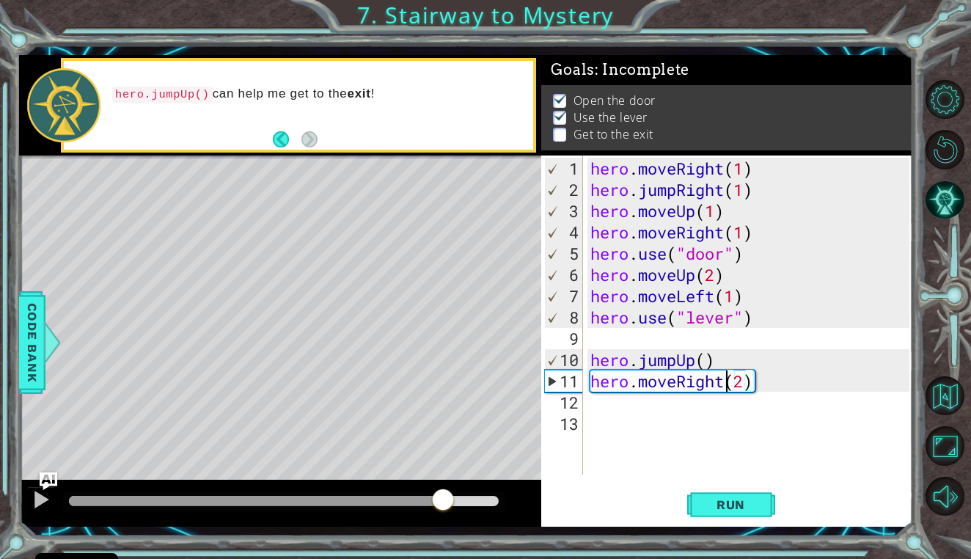
drag, startPoint x: 87, startPoint y: 498, endPoint x: 443, endPoint y: 505, distance: 355.8
click at [443, 505] on div at bounding box center [443, 501] width 26 height 26
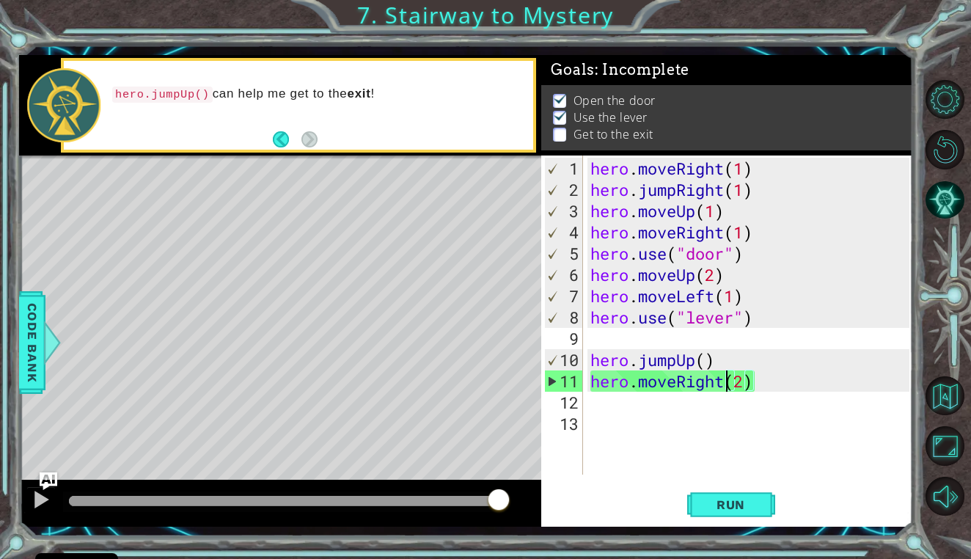
click at [606, 334] on div "hero . moveRight ( 1 ) hero . jumpRight ( 1 ) hero . moveUp ( 1 ) hero . moveRi…" at bounding box center [752, 339] width 329 height 362
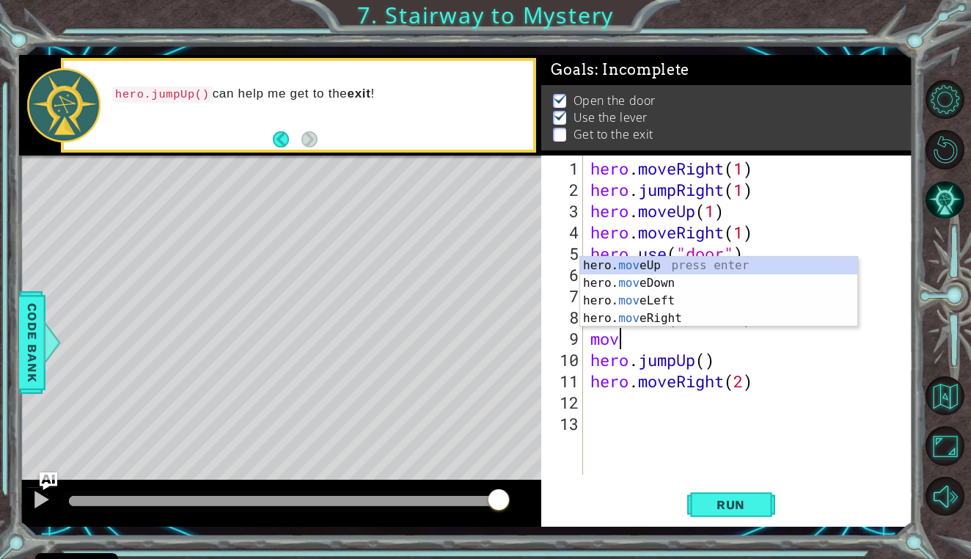
scroll to position [0, 1]
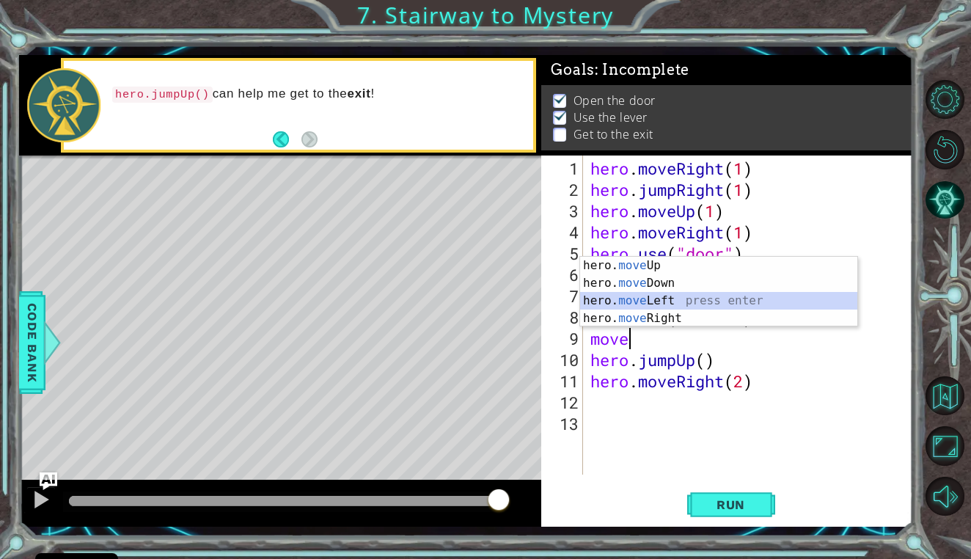
click at [650, 297] on div "hero. move Up press enter hero. move Down press enter hero. move Left press ent…" at bounding box center [718, 310] width 277 height 106
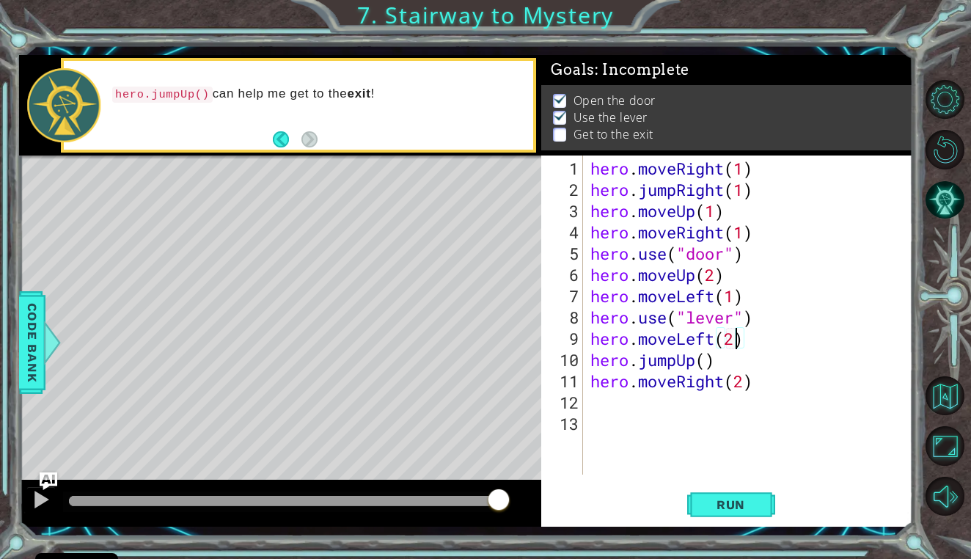
scroll to position [0, 7]
click at [711, 363] on div "hero . moveRight ( 1 ) hero . jumpRight ( 1 ) hero . moveUp ( 1 ) hero . moveRi…" at bounding box center [752, 339] width 329 height 362
type textarea "hero.jumpUp(1)"
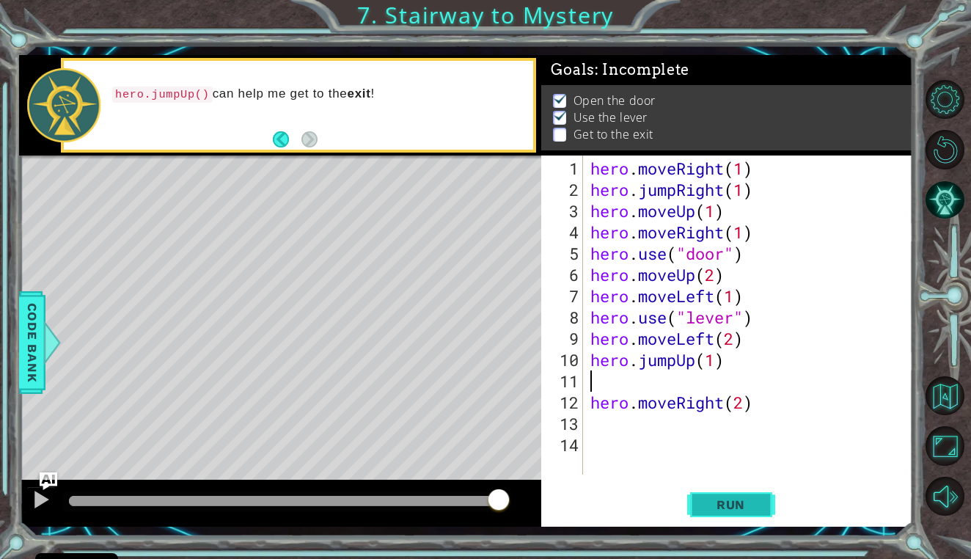
type textarea "hero.jumpUp(1)"
click at [726, 499] on span "Run" at bounding box center [731, 504] width 58 height 15
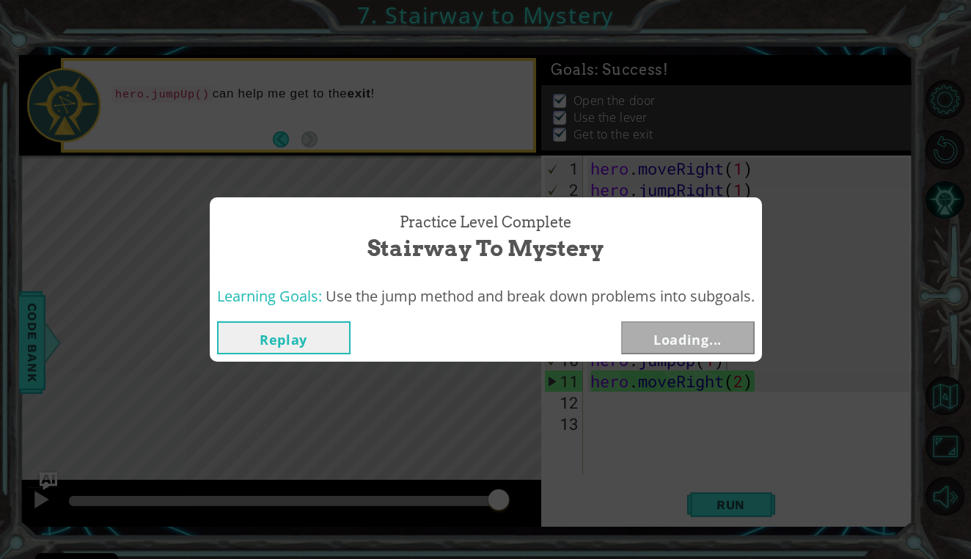
drag, startPoint x: 105, startPoint y: 499, endPoint x: 508, endPoint y: 490, distance: 402.8
click at [508, 490] on body "Cookie Policy CodeCombat uses a few essential and non-essential cookies. Privac…" at bounding box center [485, 279] width 971 height 559
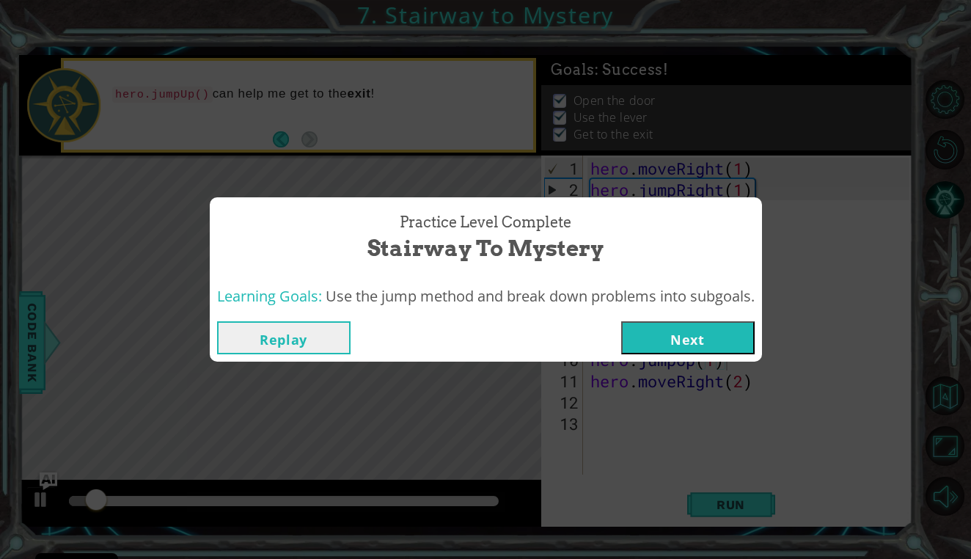
click at [729, 340] on button "Next" at bounding box center [688, 337] width 134 height 33
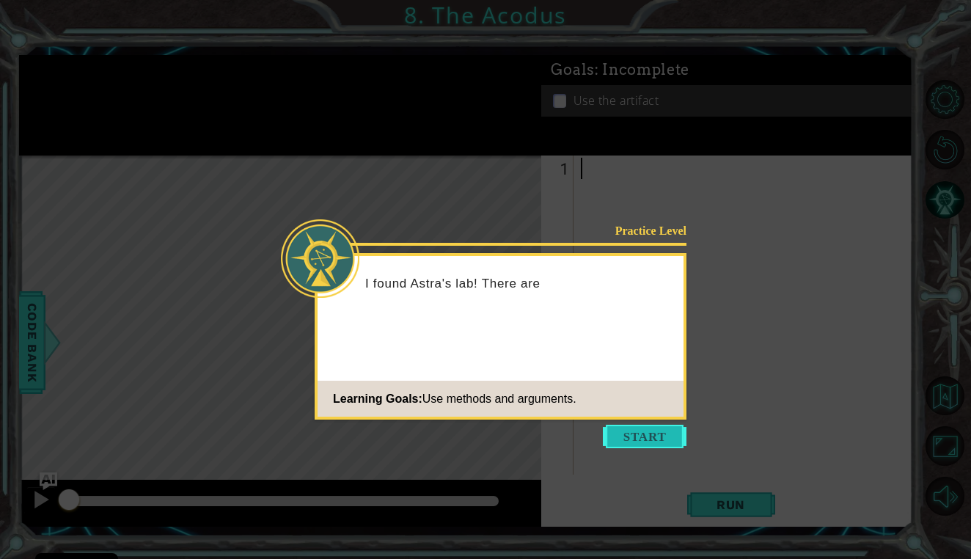
click at [623, 440] on button "Start" at bounding box center [645, 436] width 84 height 23
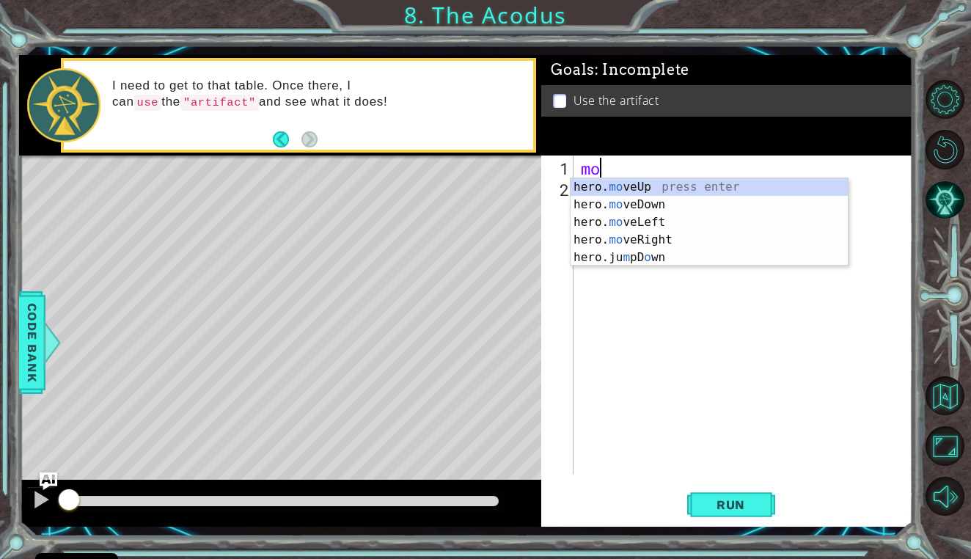
scroll to position [0, 1]
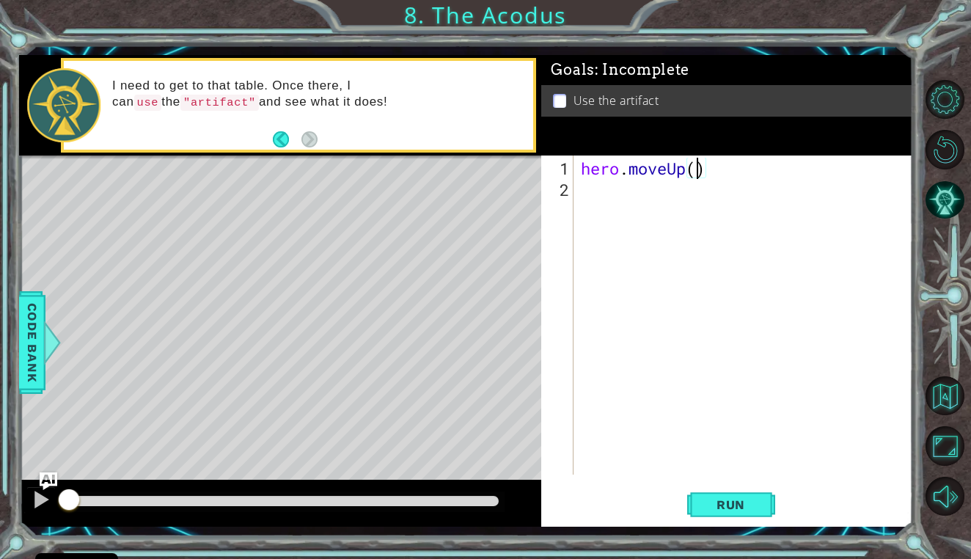
type textarea "hero.moveUp(2)"
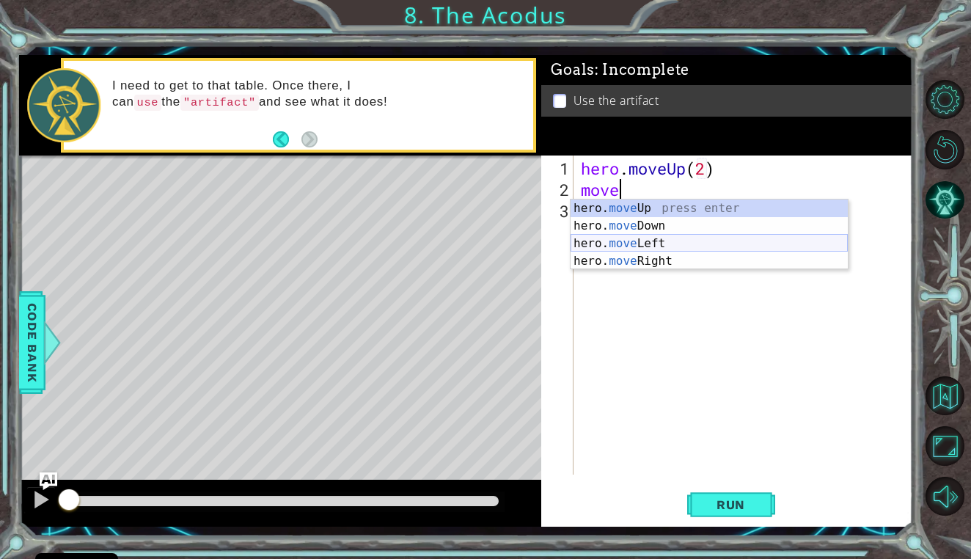
click at [626, 241] on div "hero. move Up press enter hero. move Down press enter hero. move Left press ent…" at bounding box center [709, 253] width 277 height 106
type textarea "hero.moveLeft(1)"
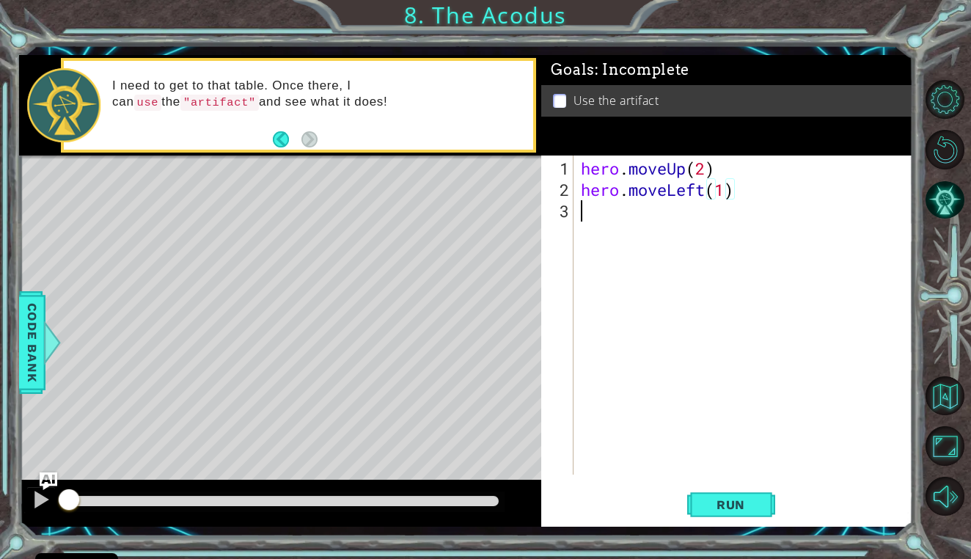
click at [585, 204] on div "hero . moveUp ( 2 ) hero . moveLeft ( 1 )" at bounding box center [747, 339] width 338 height 362
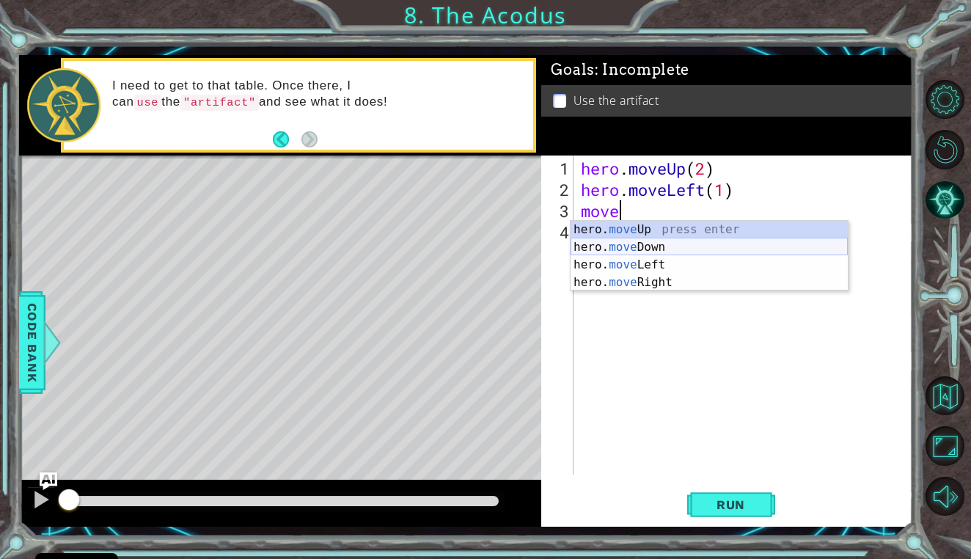
click at [642, 248] on div "hero. move Up press enter hero. move Down press enter hero. move Left press ent…" at bounding box center [709, 274] width 277 height 106
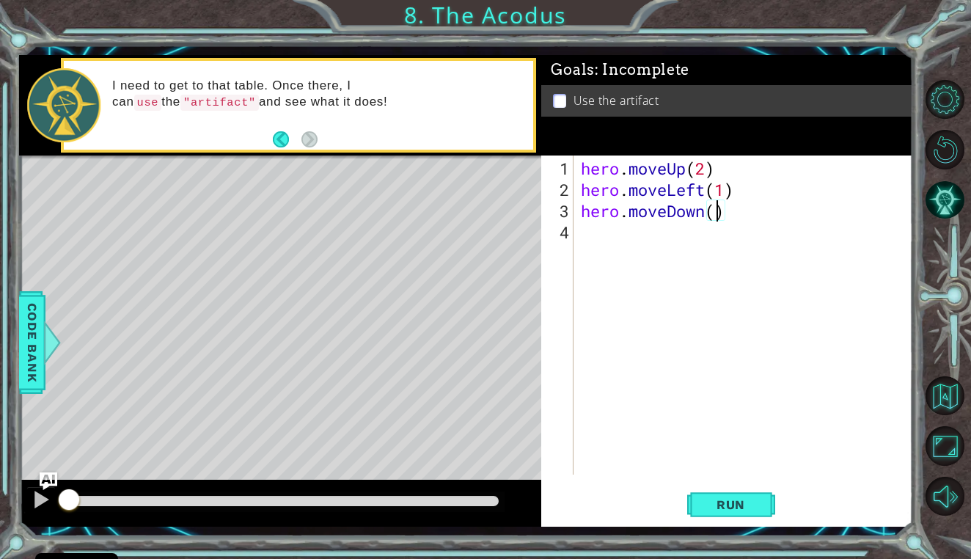
type textarea "hero.moveDown(2)"
click at [623, 241] on div "hero . moveUp ( 2 ) hero . moveLeft ( 1 ) hero . moveDown ( 2 )" at bounding box center [747, 339] width 338 height 362
type textarea "jum p"
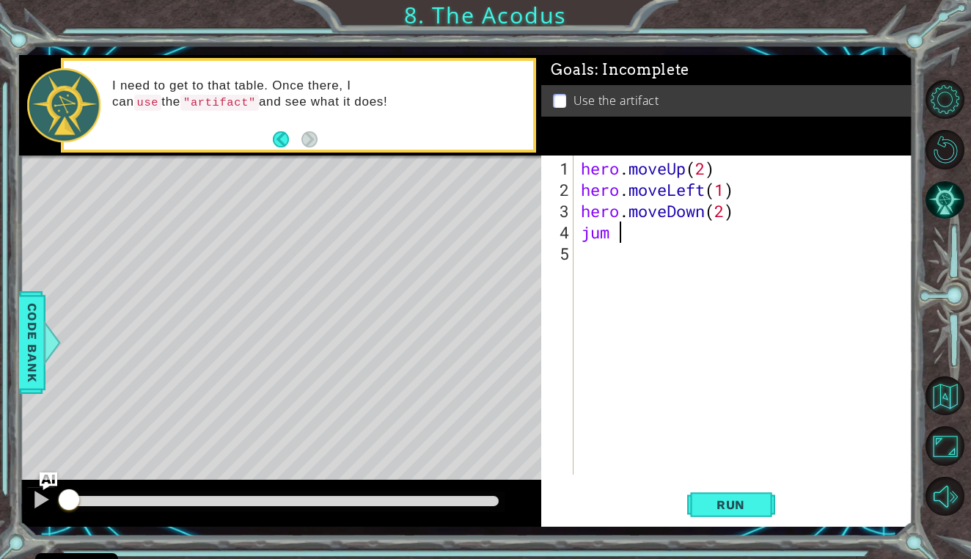
scroll to position [0, 1]
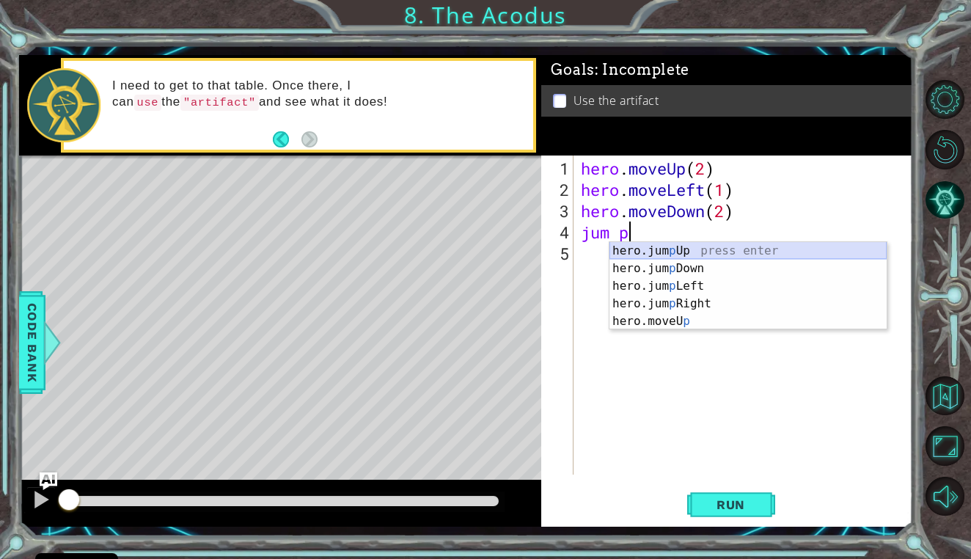
click at [695, 260] on div "hero.jum p Up press enter hero.jum p Down press enter hero.jum p Left press ent…" at bounding box center [748, 303] width 277 height 123
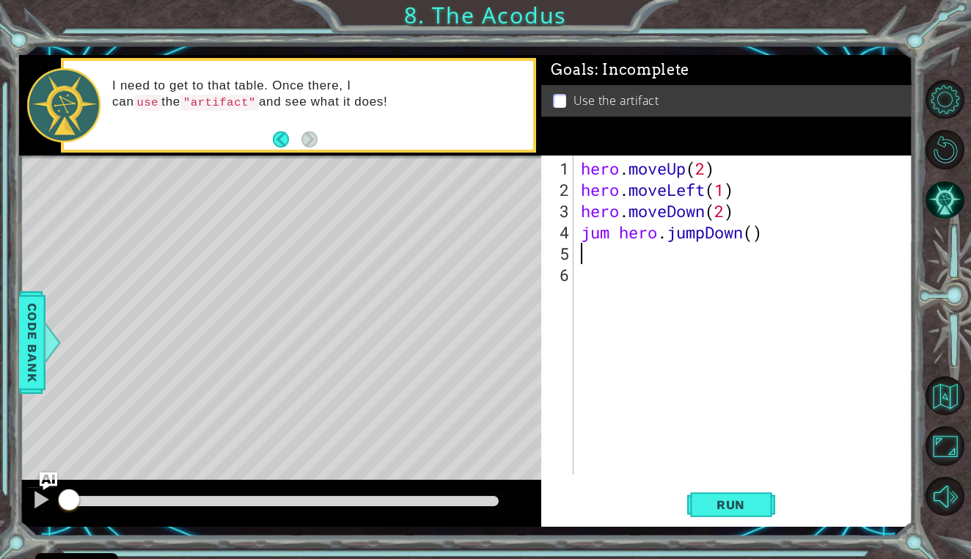
scroll to position [0, 0]
click at [742, 224] on div "hero . moveUp ( 2 ) hero . moveLeft ( 1 ) hero . moveDown ( 2 ) jum hero . jump…" at bounding box center [747, 339] width 338 height 362
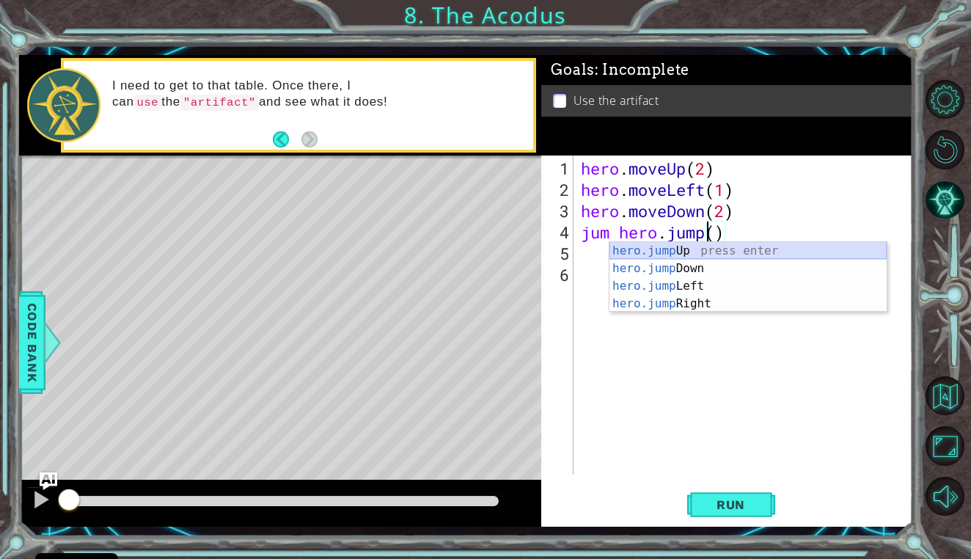
click at [696, 244] on div "hero.jump Up press enter hero.jump Down press enter hero.jump Left press enter …" at bounding box center [748, 295] width 277 height 106
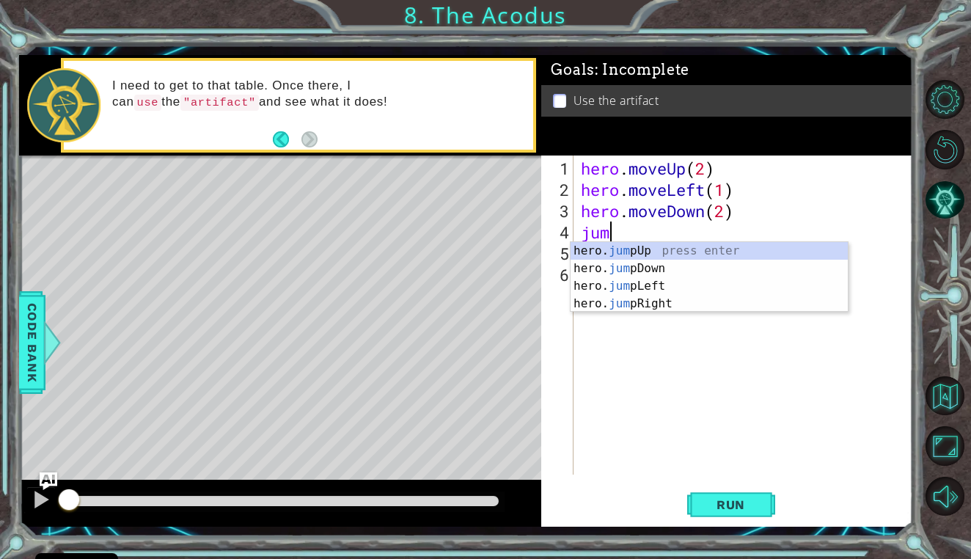
type textarea "jump"
click at [664, 249] on div "hero. jump Up press enter hero. jump Down press enter hero. jump Left press ent…" at bounding box center [709, 295] width 277 height 106
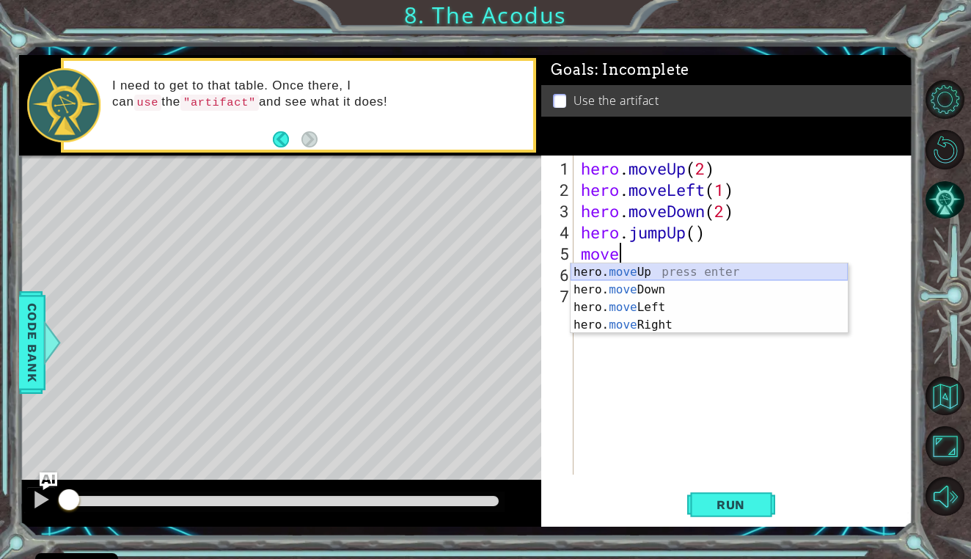
click at [616, 275] on div "hero. move Up press enter hero. move Down press enter hero. move Left press ent…" at bounding box center [709, 316] width 277 height 106
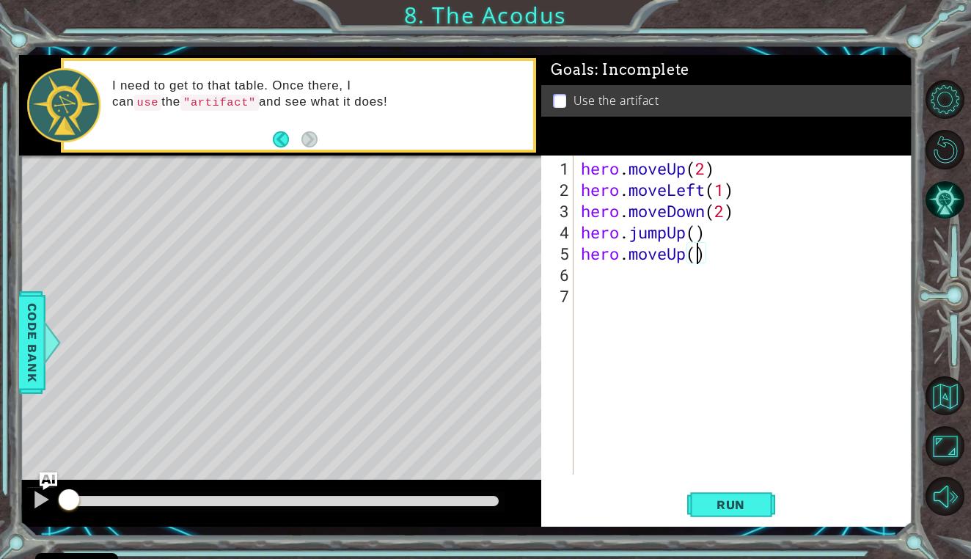
scroll to position [0, 5]
click at [699, 236] on div "hero . moveUp ( 2 ) hero . moveLeft ( 1 ) hero . moveDown ( 2 ) hero . jumpUp (…" at bounding box center [747, 339] width 338 height 362
type textarea "hero.jumpUp(1)"
click at [753, 267] on div "hero . moveUp ( 2 ) hero . moveLeft ( 1 ) hero . moveDown ( 2 ) hero . jumpUp (…" at bounding box center [747, 339] width 338 height 362
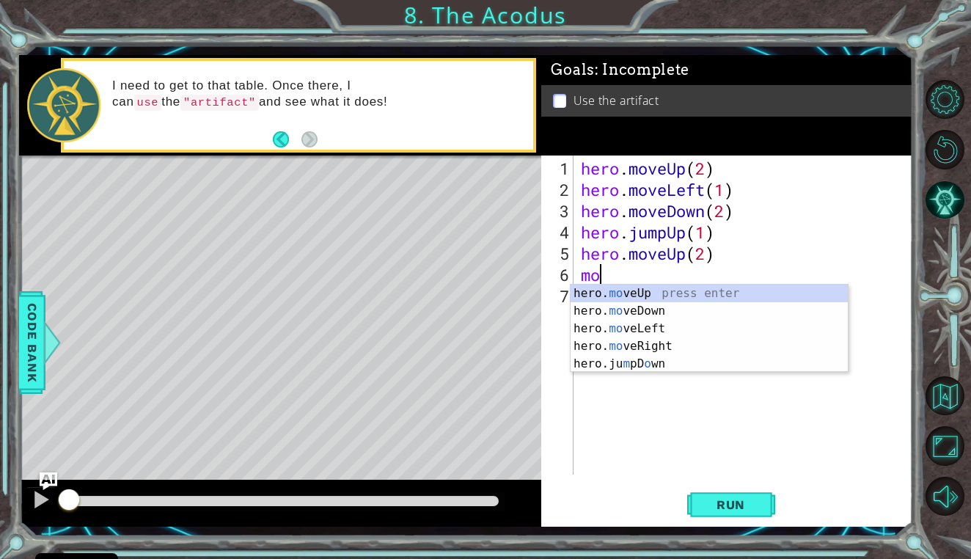
scroll to position [0, 1]
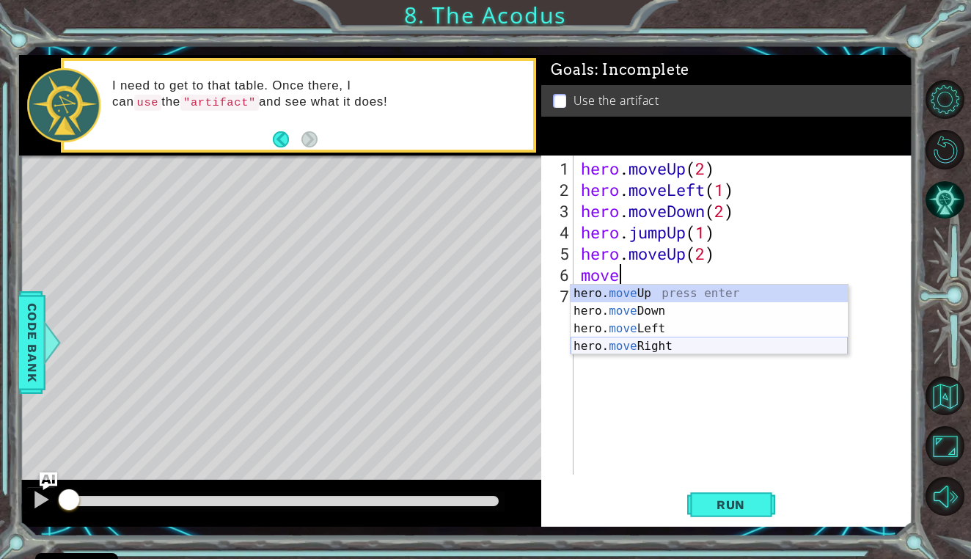
click at [644, 344] on div "hero. move Up press enter hero. move Down press enter hero. move Left press ent…" at bounding box center [709, 338] width 277 height 106
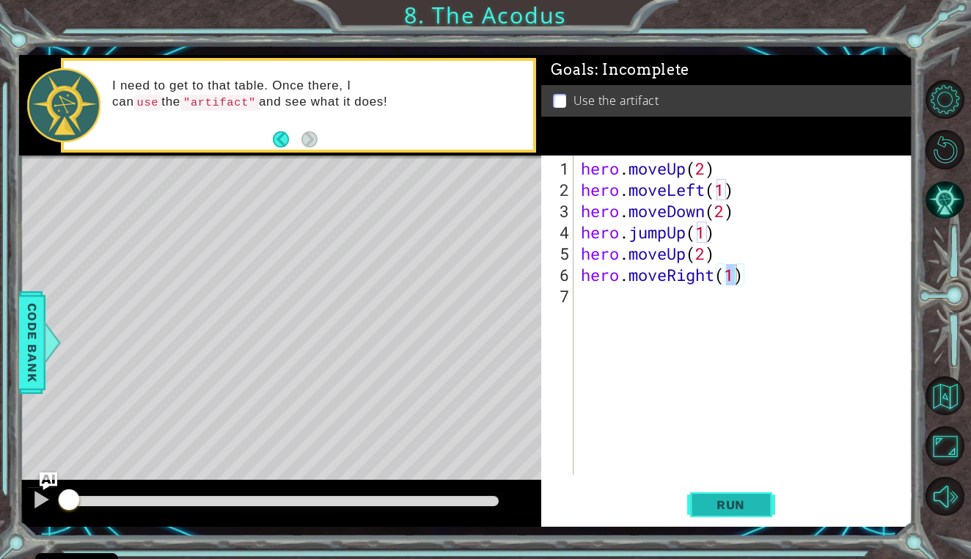
click at [715, 496] on button "Run" at bounding box center [731, 504] width 88 height 37
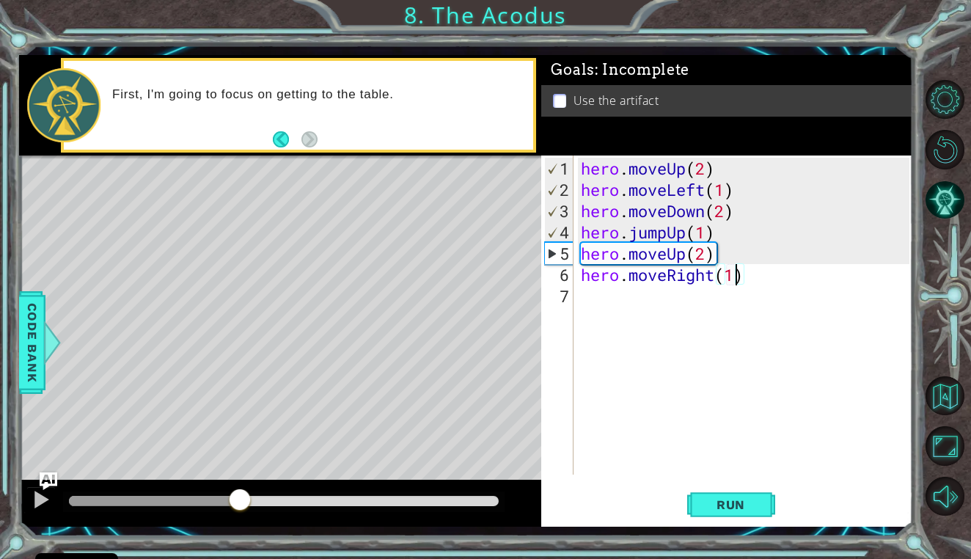
drag, startPoint x: 131, startPoint y: 497, endPoint x: 240, endPoint y: 498, distance: 109.3
click at [240, 498] on div at bounding box center [240, 501] width 26 height 26
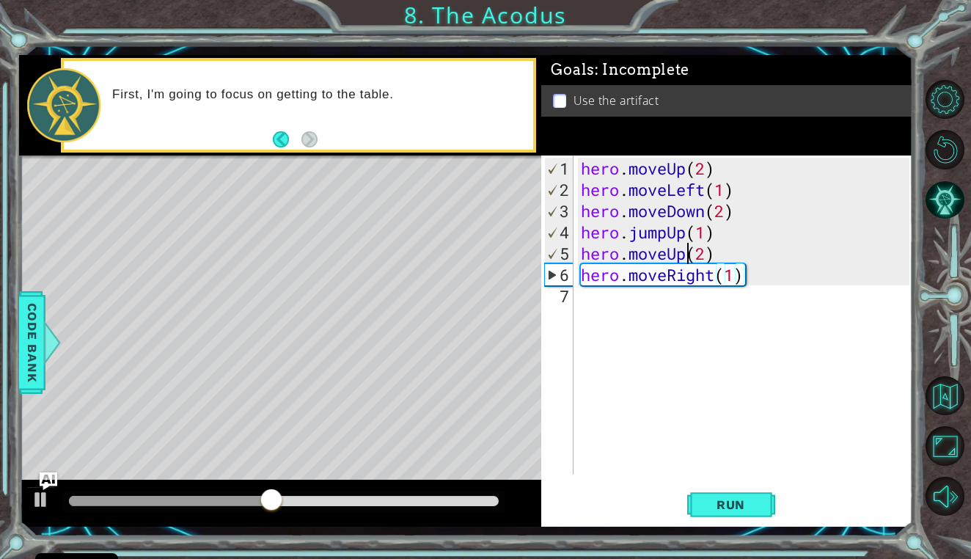
click at [689, 252] on div "hero . moveUp ( 2 ) hero . moveLeft ( 1 ) hero . moveDown ( 2 ) hero . jumpUp (…" at bounding box center [747, 339] width 338 height 362
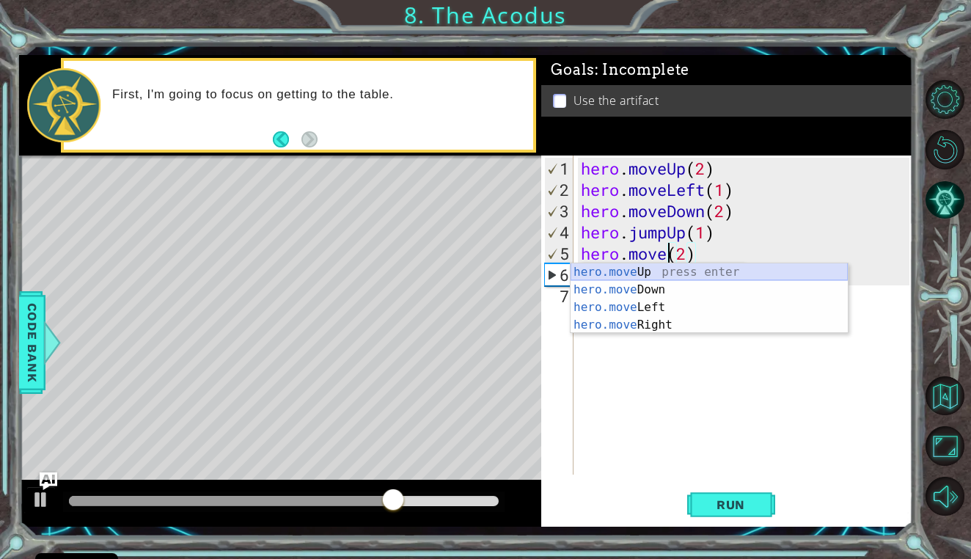
click at [733, 271] on div "hero.move Up press enter hero.move Down press enter hero.move Left press enter …" at bounding box center [709, 316] width 277 height 106
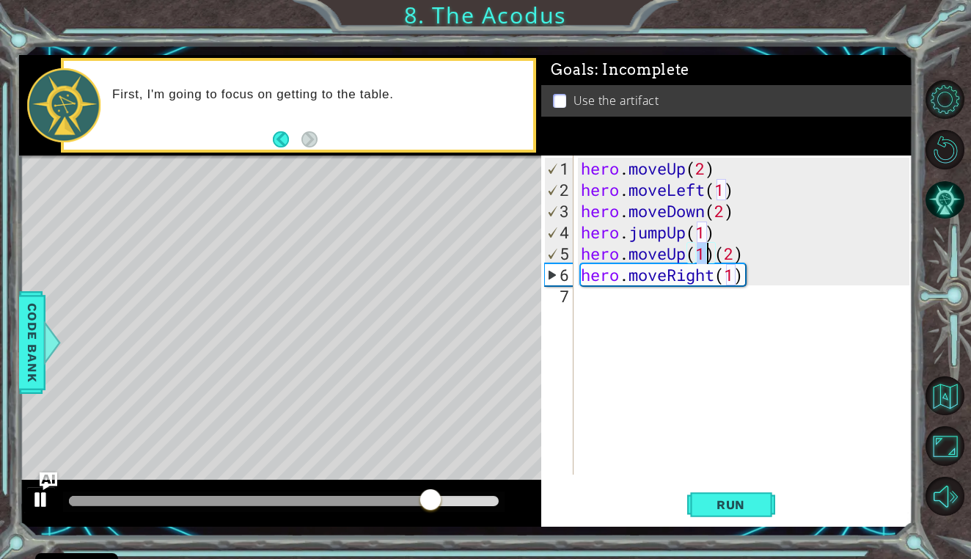
click at [33, 496] on div at bounding box center [41, 499] width 19 height 19
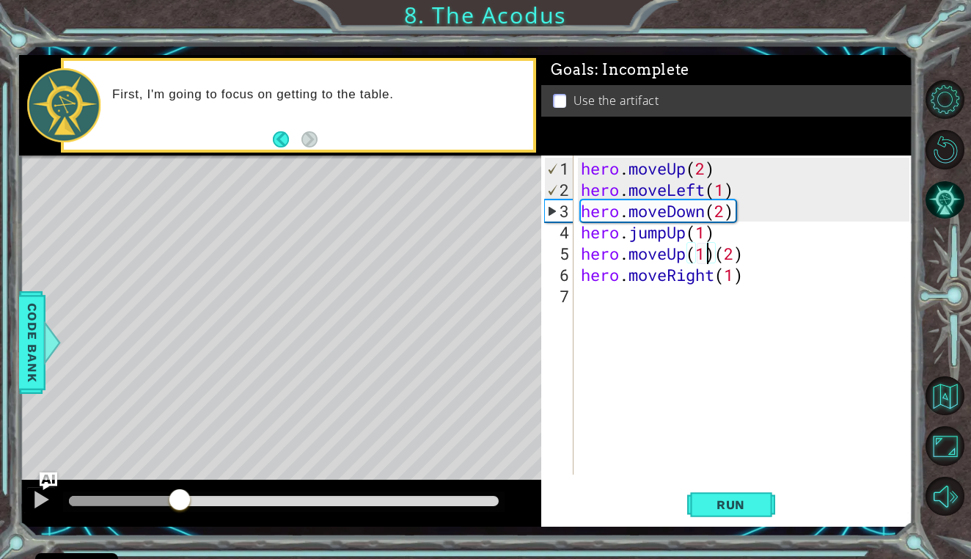
drag, startPoint x: 453, startPoint y: 501, endPoint x: 179, endPoint y: 491, distance: 274.5
click at [179, 491] on div at bounding box center [180, 501] width 26 height 26
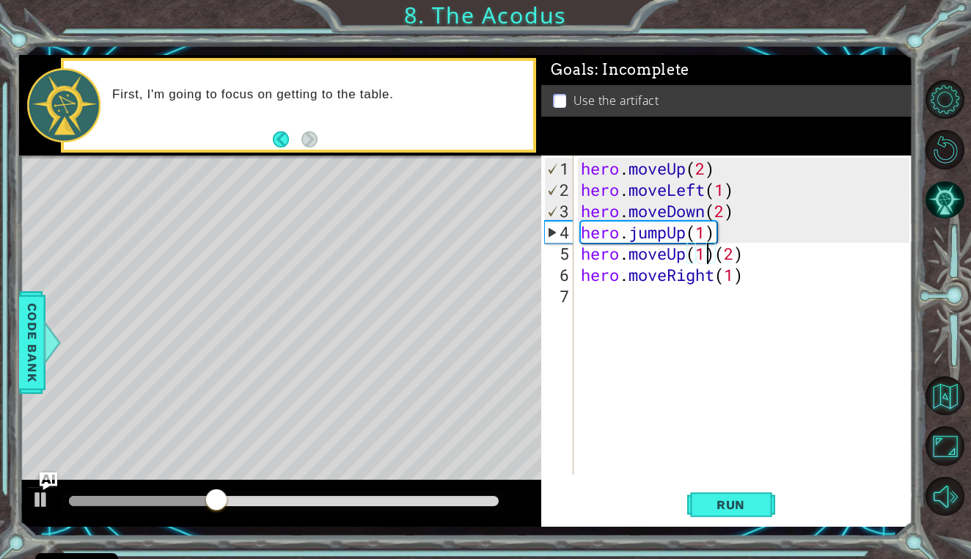
click at [687, 231] on div "hero . moveUp ( 2 ) hero . moveLeft ( 1 ) hero . moveDown ( 2 ) hero . jumpUp (…" at bounding box center [747, 339] width 338 height 362
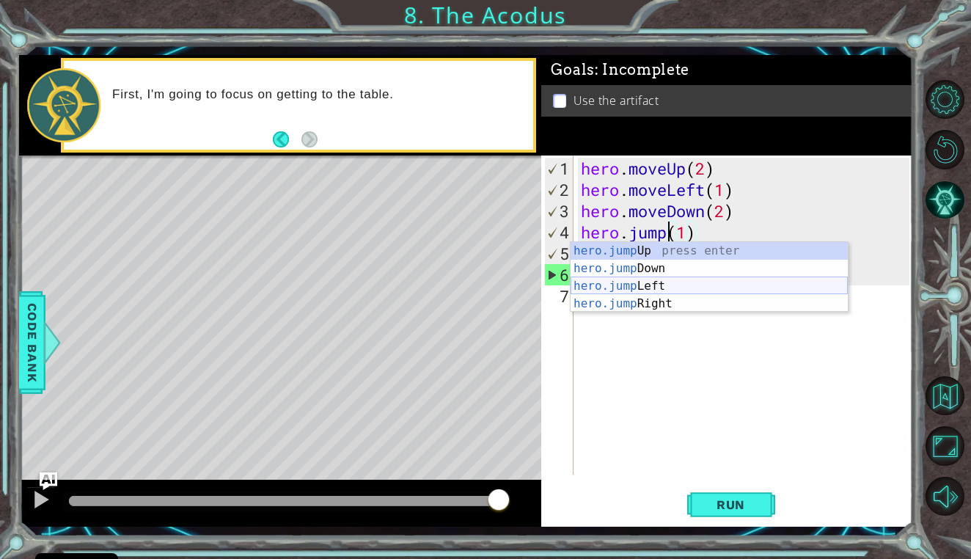
click at [703, 281] on div "hero.jump Up press enter hero.jump Down press enter hero.jump Left press enter …" at bounding box center [709, 295] width 277 height 106
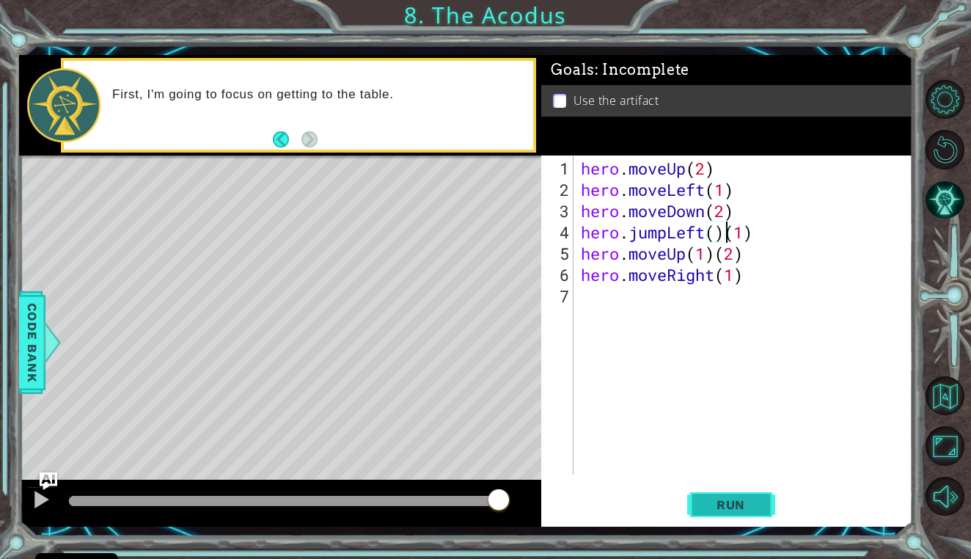
click at [750, 511] on span "Run" at bounding box center [731, 504] width 58 height 15
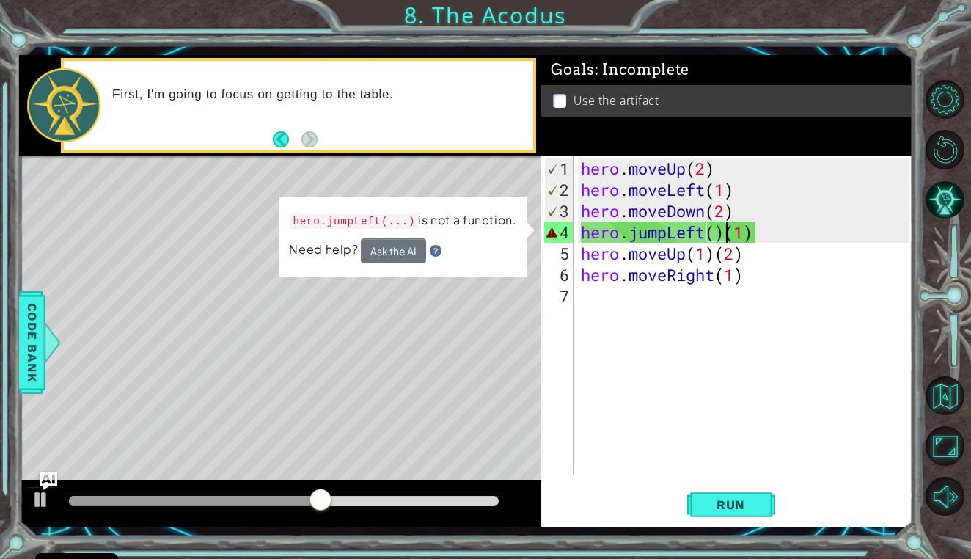
click at [725, 237] on div "hero . moveUp ( 2 ) hero . moveLeft ( 1 ) hero . moveDown ( 2 ) hero . jumpLeft…" at bounding box center [747, 339] width 338 height 362
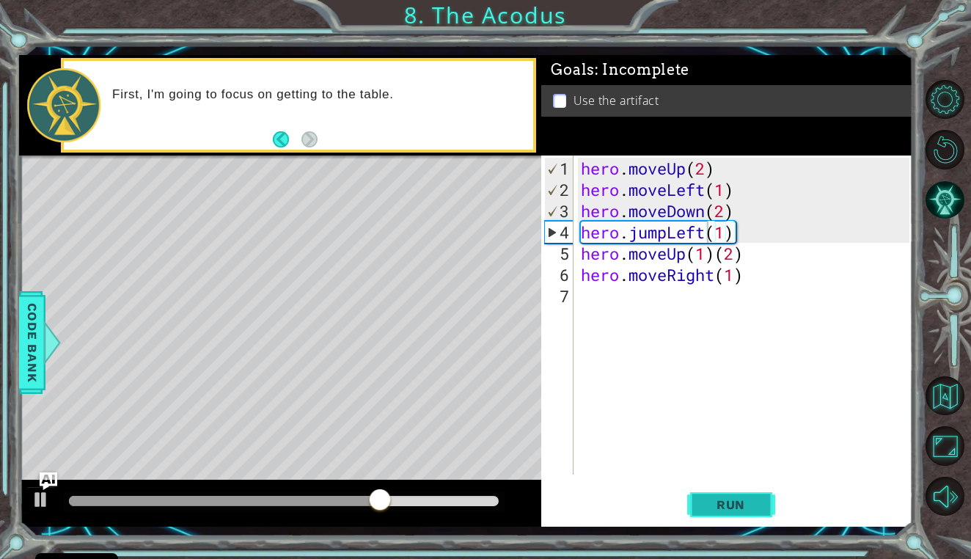
click at [706, 499] on span "Run" at bounding box center [731, 504] width 58 height 15
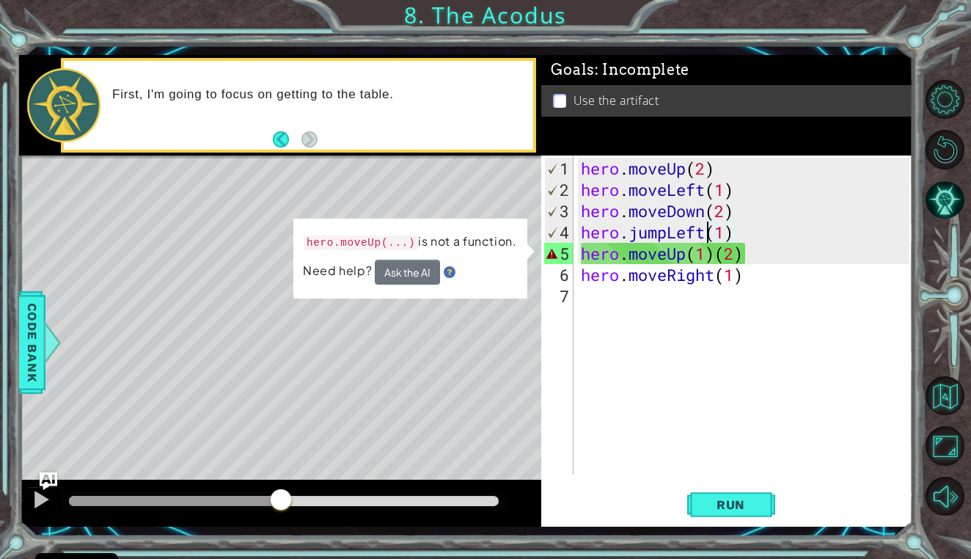
drag, startPoint x: 90, startPoint y: 498, endPoint x: 337, endPoint y: 513, distance: 246.9
click at [294, 513] on div at bounding box center [281, 501] width 26 height 26
click at [714, 255] on div "hero . moveUp ( 2 ) hero . moveLeft ( 1 ) hero . moveDown ( 2 ) hero . jumpLeft…" at bounding box center [747, 339] width 338 height 362
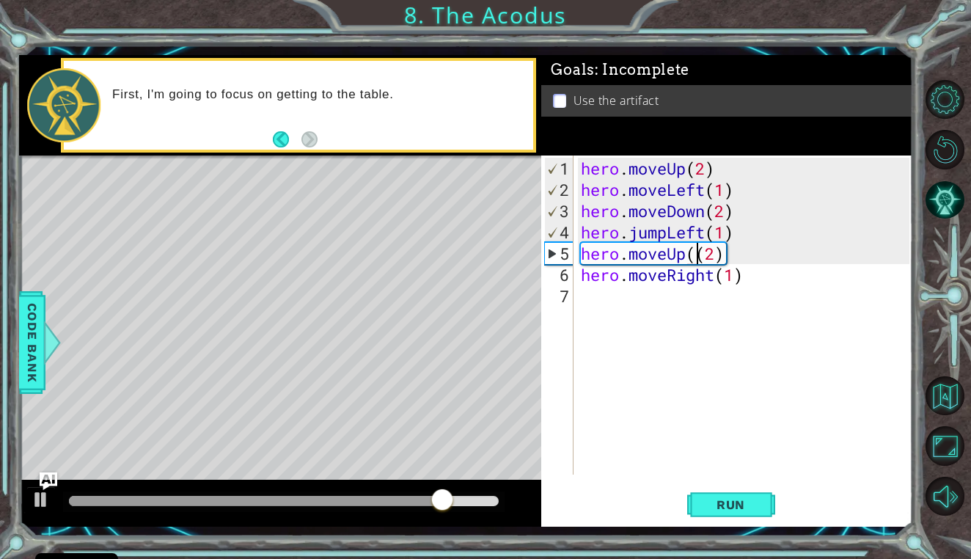
type textarea "hero.moveUp(2)"
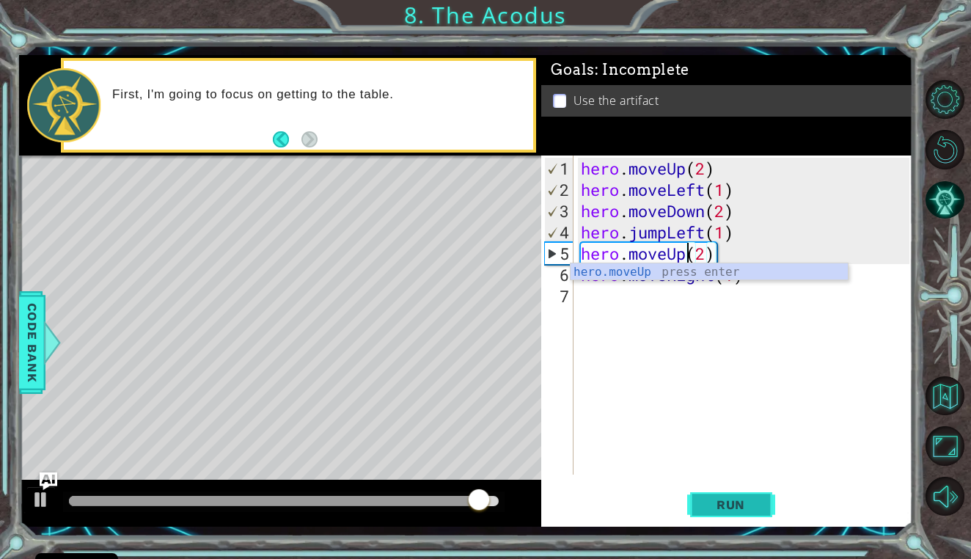
click at [720, 511] on span "Run" at bounding box center [731, 504] width 58 height 15
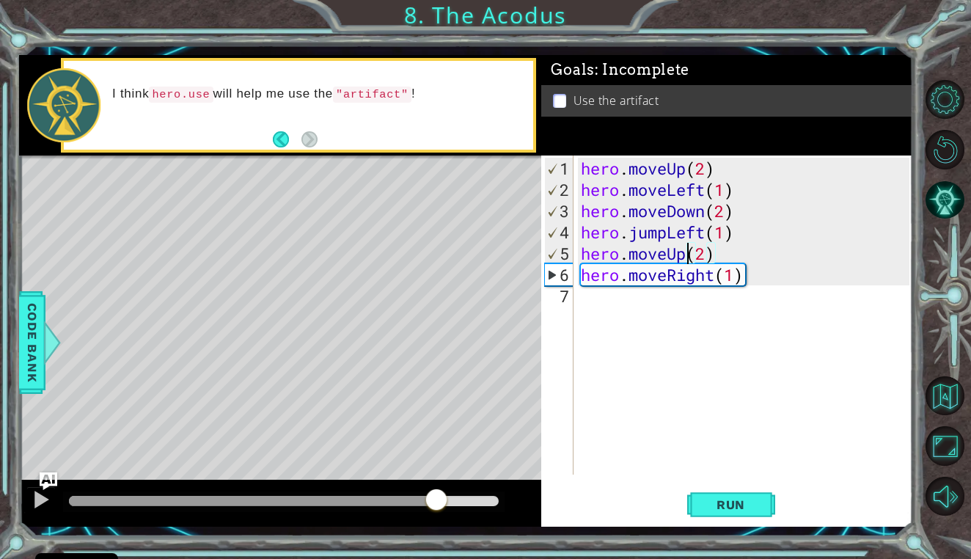
drag, startPoint x: 107, startPoint y: 504, endPoint x: 452, endPoint y: 497, distance: 344.8
click at [450, 497] on div at bounding box center [436, 501] width 26 height 26
click at [599, 288] on div "hero . moveUp ( 2 ) hero . moveLeft ( 1 ) hero . moveDown ( 2 ) hero . jumpLeft…" at bounding box center [747, 339] width 338 height 362
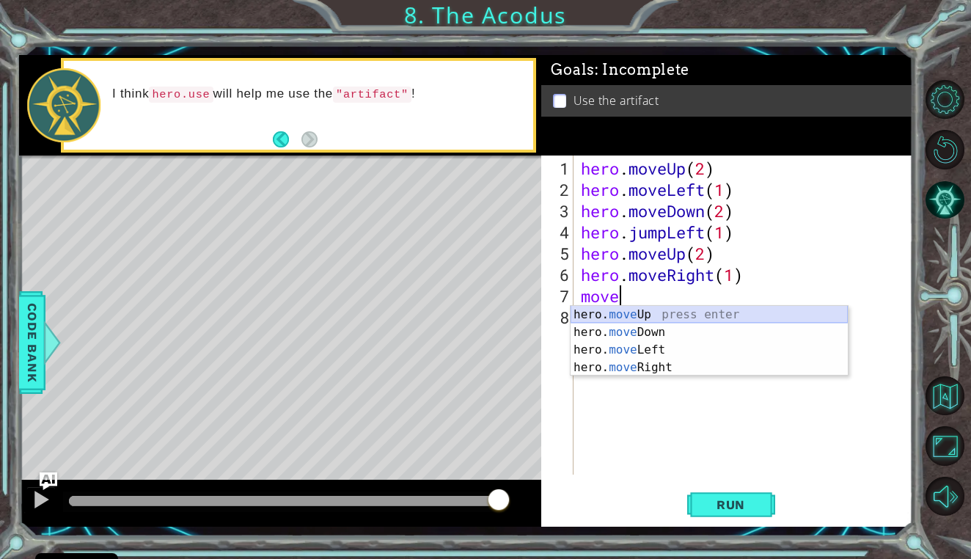
click at [599, 308] on div "hero. move Up press enter hero. move Down press enter hero. move Left press ent…" at bounding box center [709, 359] width 277 height 106
type textarea "hero.moveUp(1)"
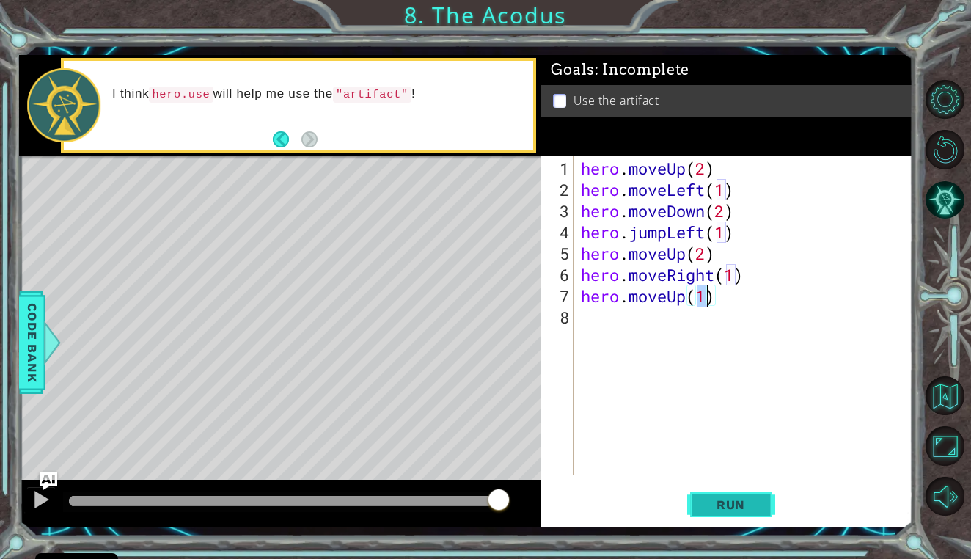
click at [723, 506] on span "Run" at bounding box center [731, 504] width 58 height 15
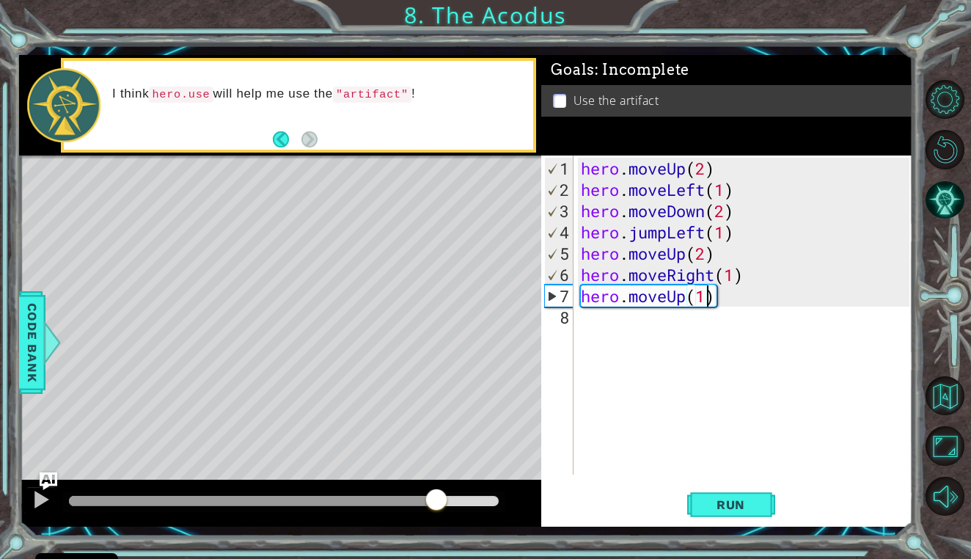
drag, startPoint x: 109, startPoint y: 503, endPoint x: 436, endPoint y: 478, distance: 327.4
click at [436, 478] on div "methods hero moveDown(steps) moveUp(steps) moveLeft(steps) moveRight(steps) use…" at bounding box center [465, 291] width 893 height 472
drag, startPoint x: 436, startPoint y: 478, endPoint x: 541, endPoint y: 491, distance: 106.4
click at [541, 492] on div "methods hero moveDown(steps) moveUp(steps) moveLeft(steps) moveRight(steps) use…" at bounding box center [465, 291] width 893 height 472
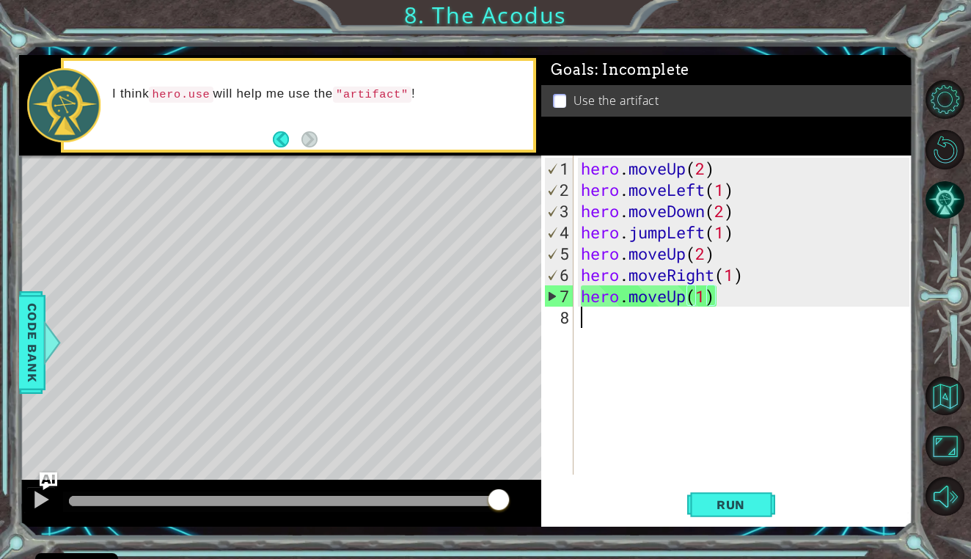
click at [619, 314] on div "hero . moveUp ( 2 ) hero . moveLeft ( 1 ) hero . moveDown ( 2 ) hero . jumpLeft…" at bounding box center [747, 339] width 338 height 362
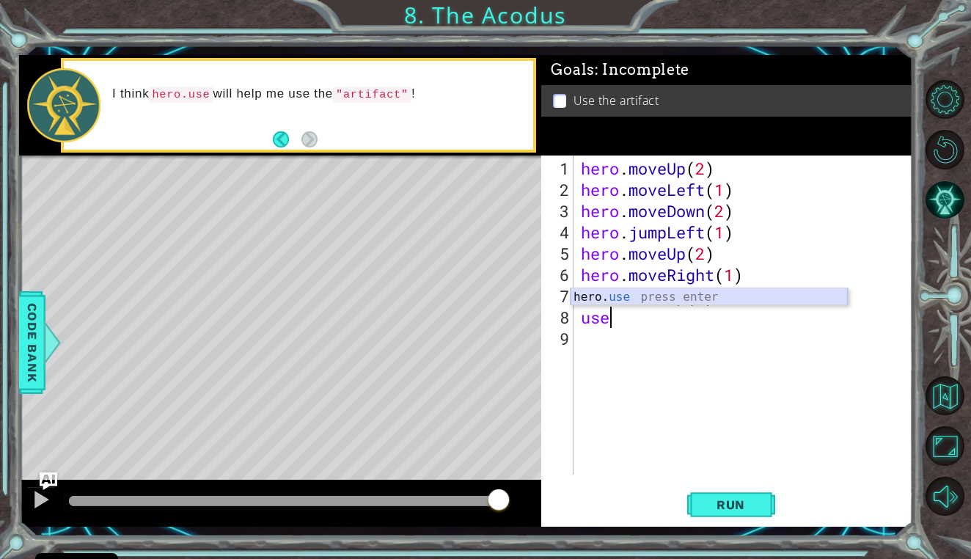
click at [644, 292] on div "hero. use press enter" at bounding box center [709, 314] width 277 height 53
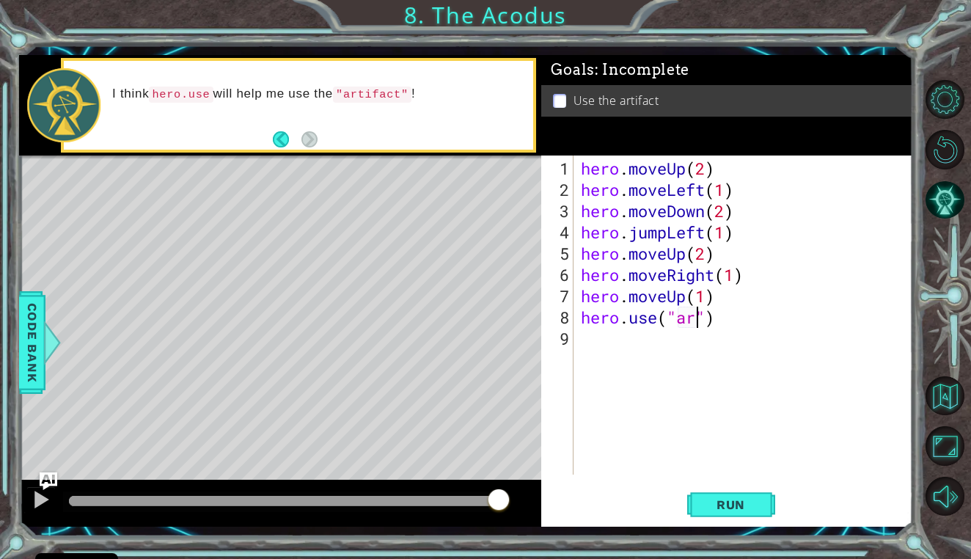
type textarea "hero.use("art")"
